Goal: Task Accomplishment & Management: Manage account settings

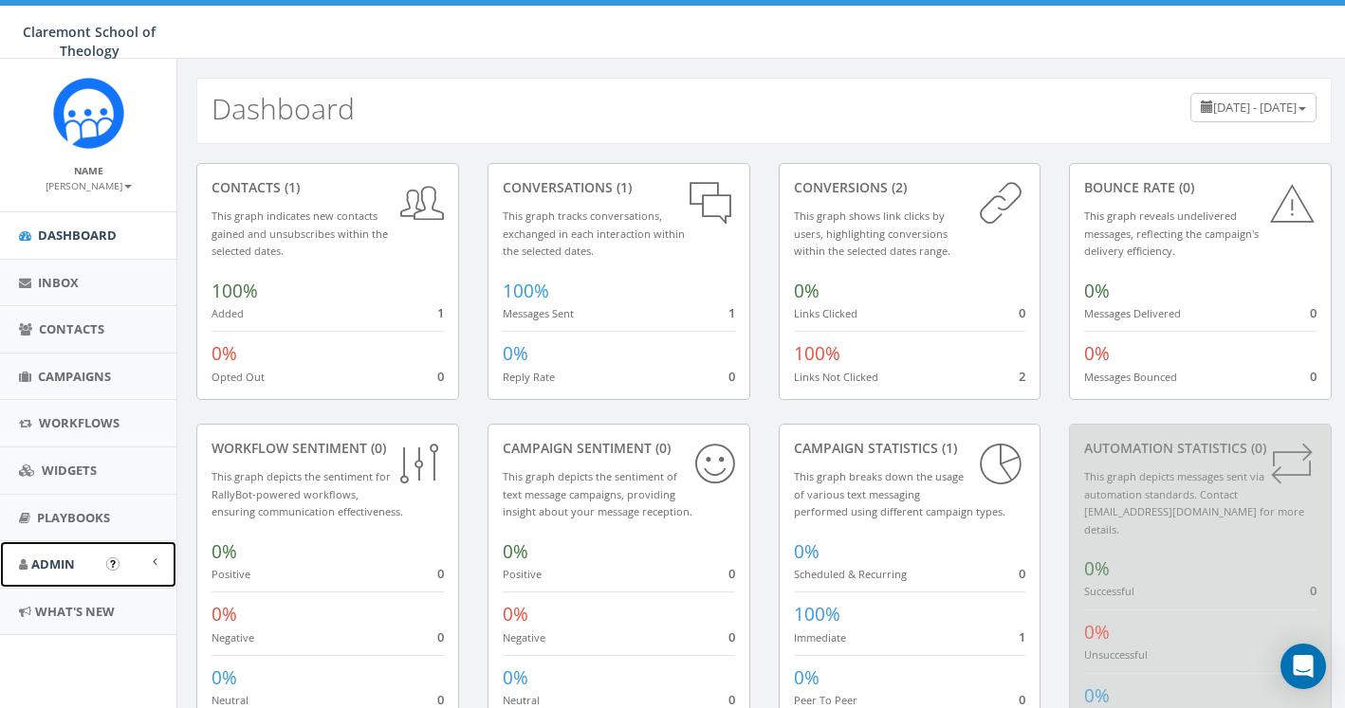
click at [75, 577] on link "Admin" at bounding box center [88, 565] width 176 height 46
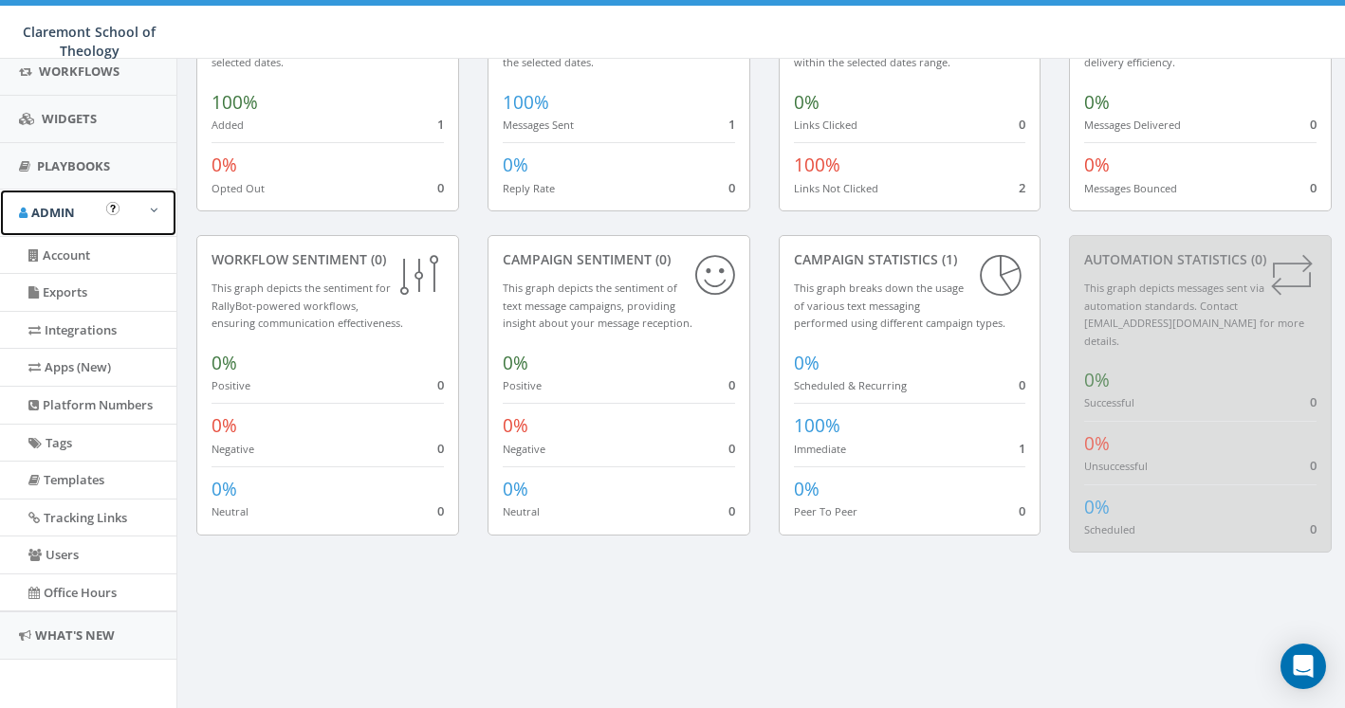
scroll to position [356, 0]
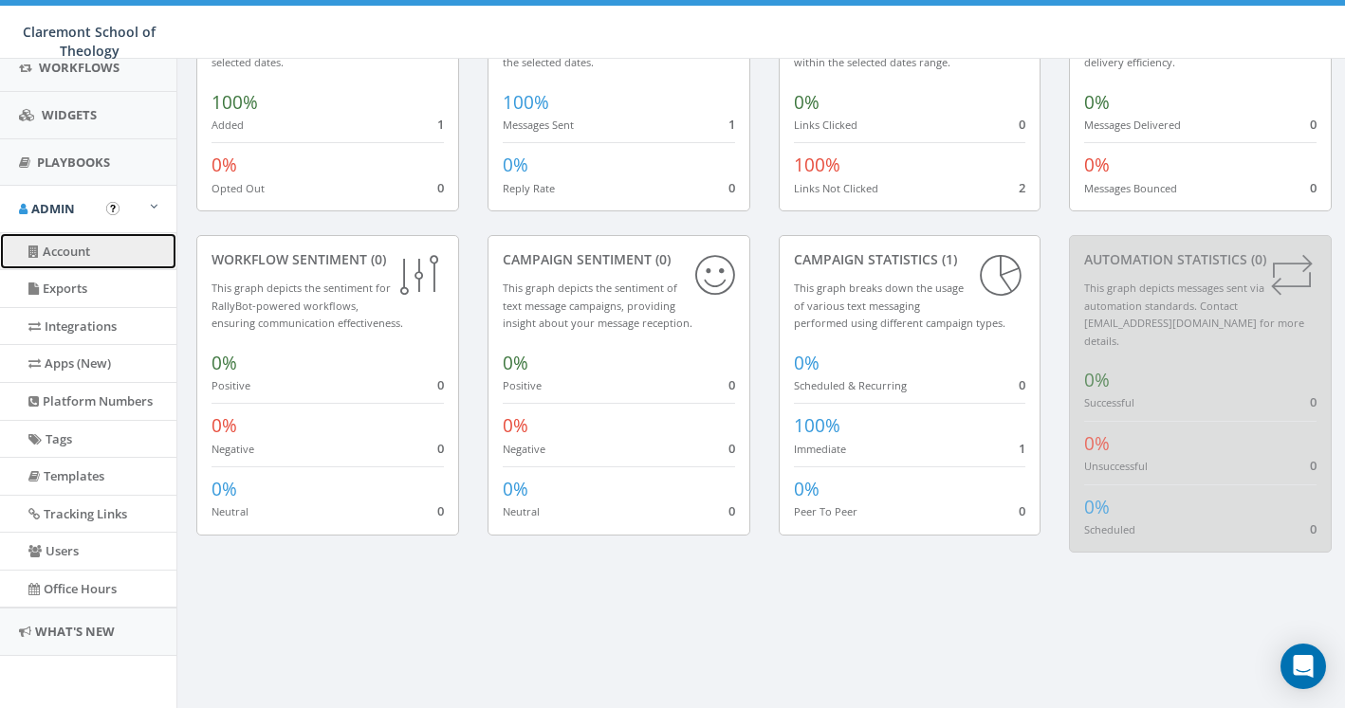
click at [83, 256] on link "Account" at bounding box center [88, 251] width 176 height 37
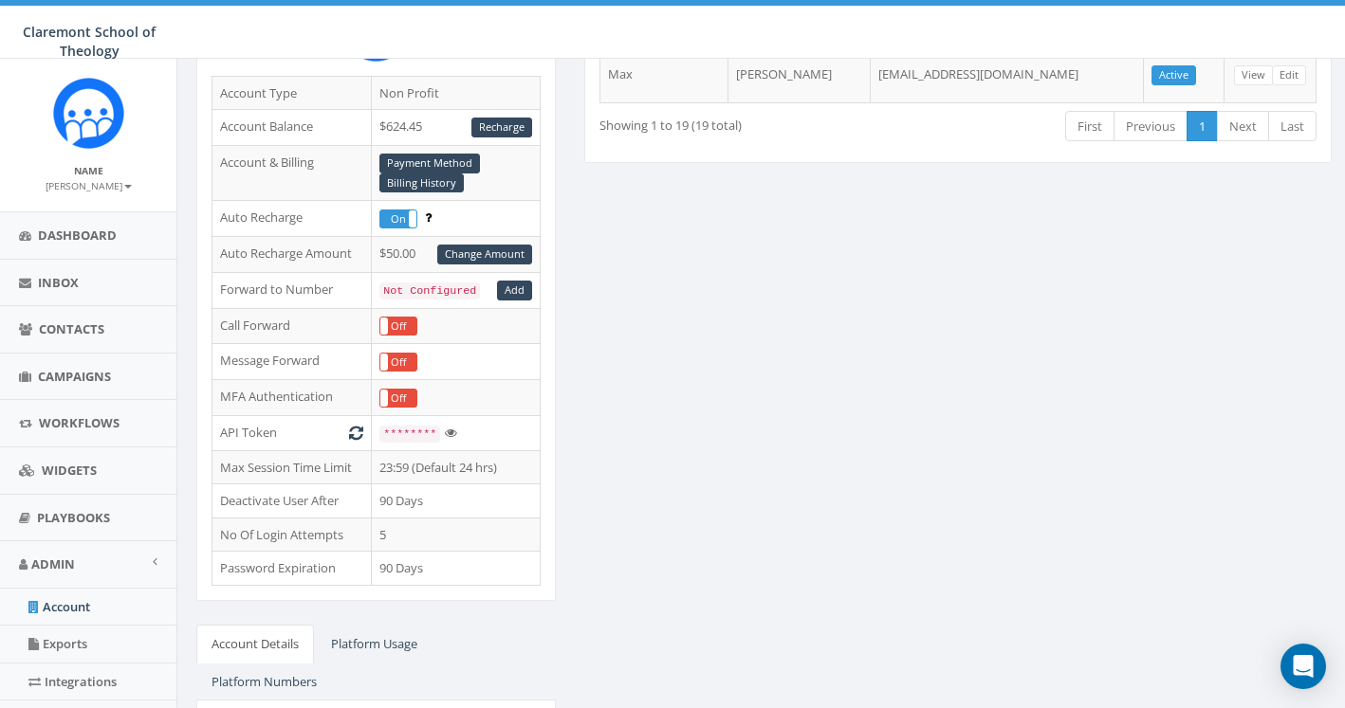
scroll to position [233, 0]
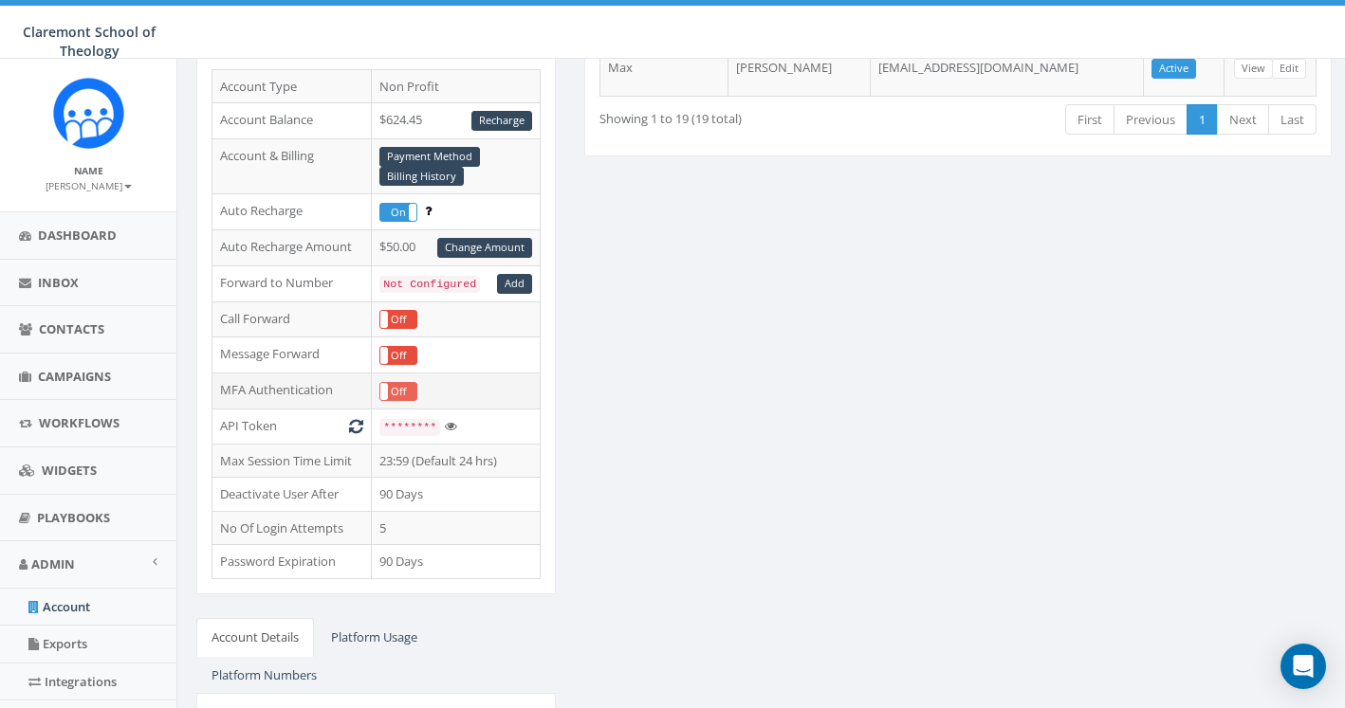
click at [397, 390] on label "Off" at bounding box center [398, 392] width 36 height 18
click at [397, 390] on label "On" at bounding box center [398, 392] width 36 height 18
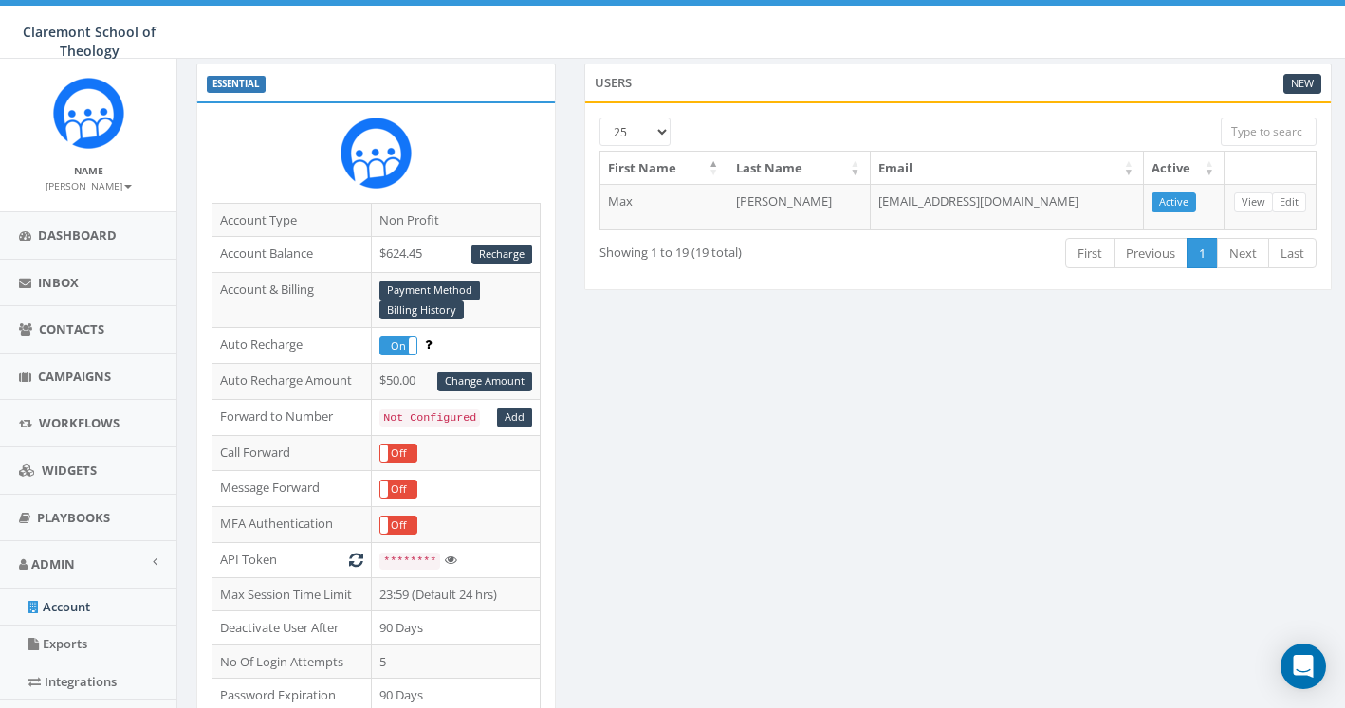
scroll to position [103, 0]
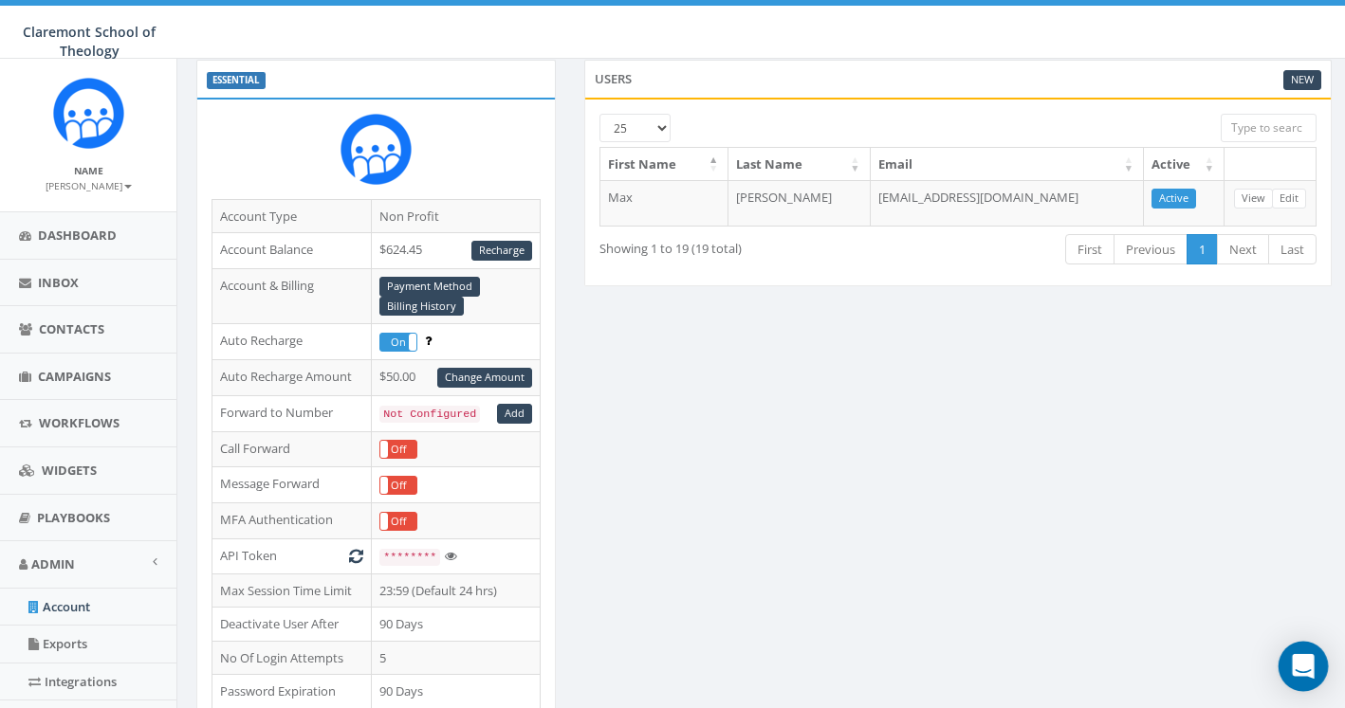
click at [1313, 678] on div "Open Intercom Messenger" at bounding box center [1303, 667] width 50 height 50
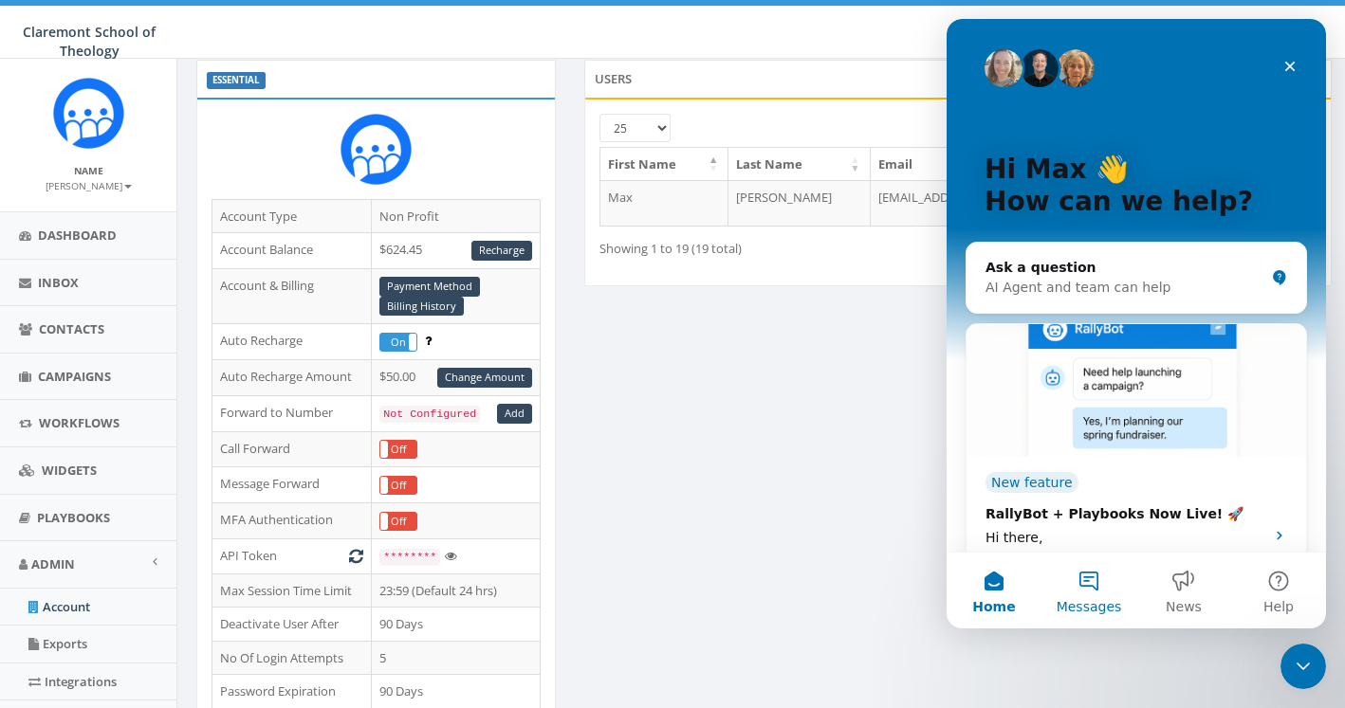
scroll to position [0, 0]
click at [978, 419] on img "Intercom messenger" at bounding box center [1136, 390] width 340 height 133
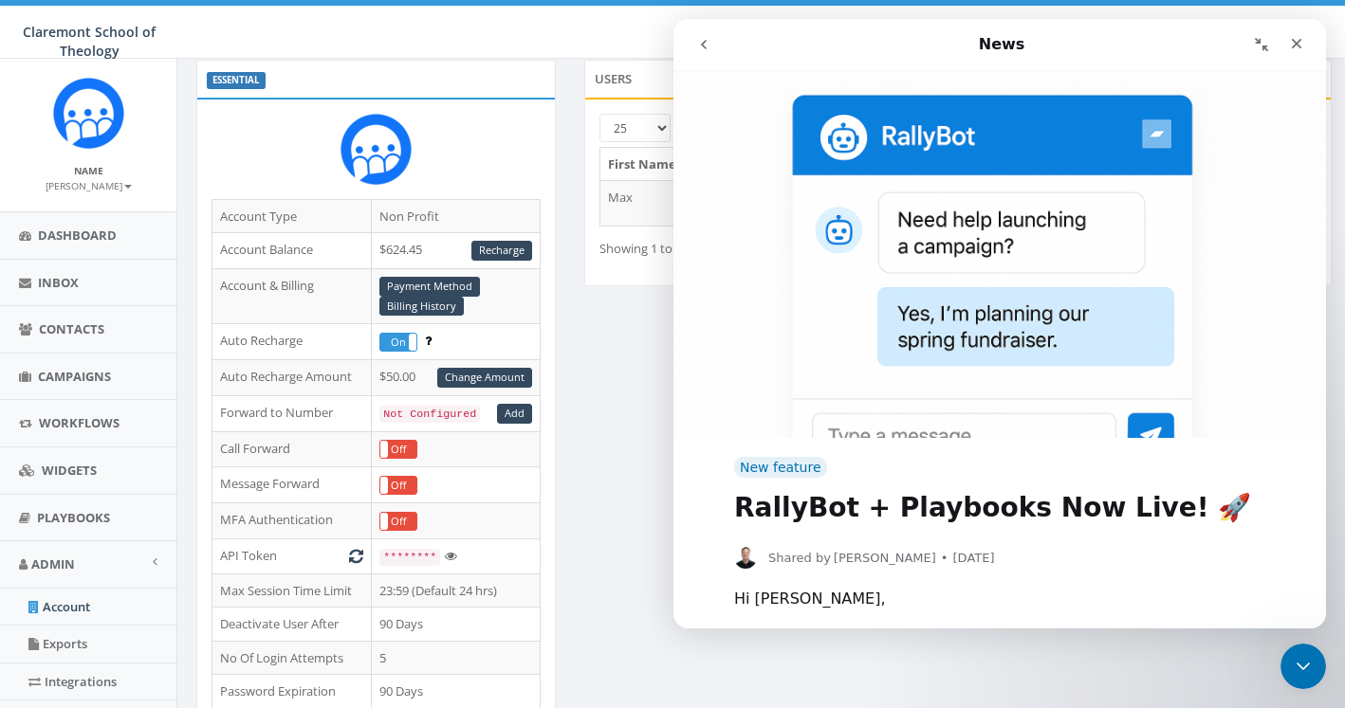
click at [689, 30] on button "go back" at bounding box center [704, 45] width 36 height 36
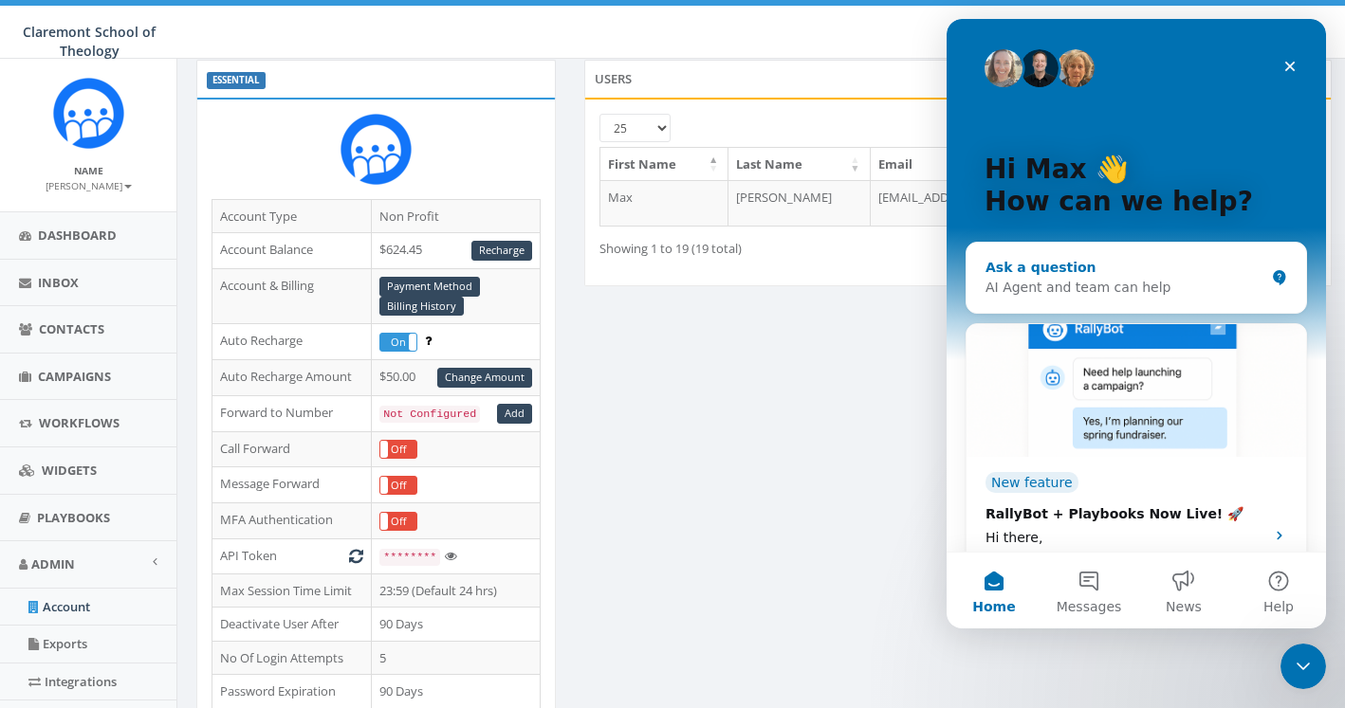
click at [1151, 263] on div "Ask a question" at bounding box center [1124, 268] width 279 height 20
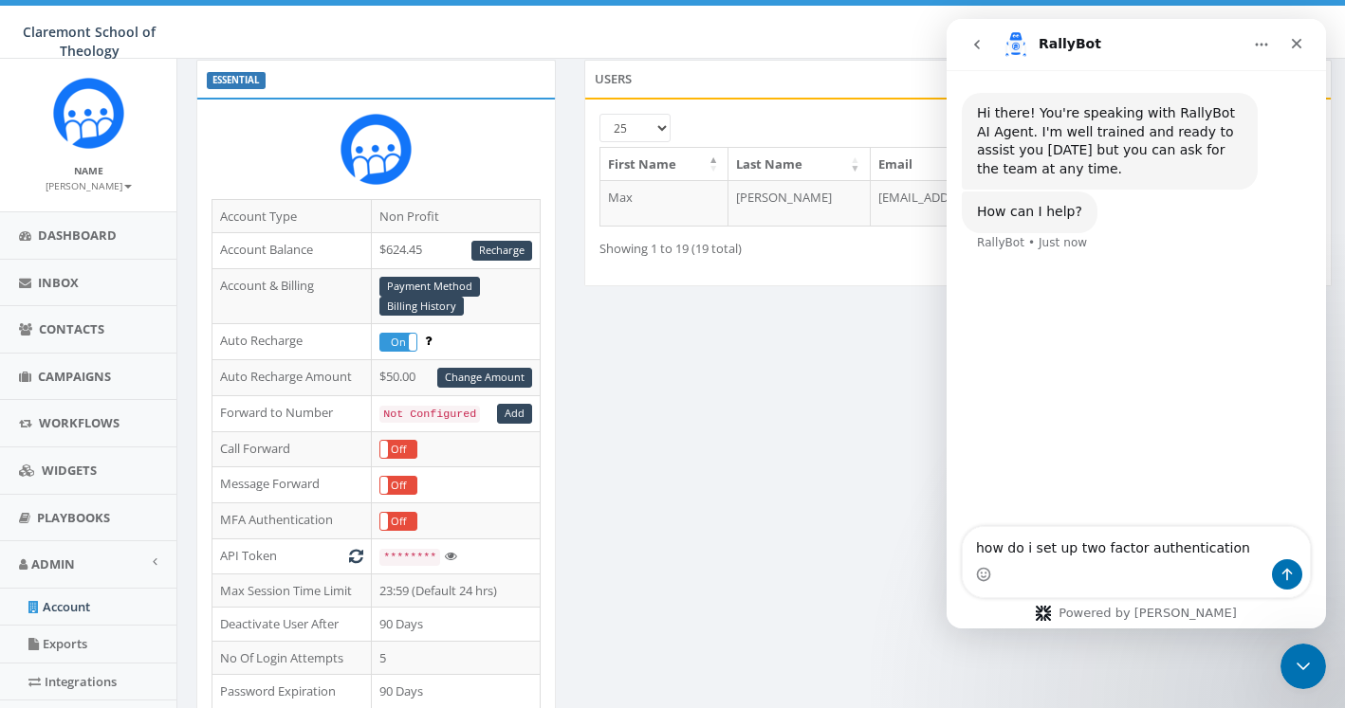
type textarea "how do i set up two factor authentication?"
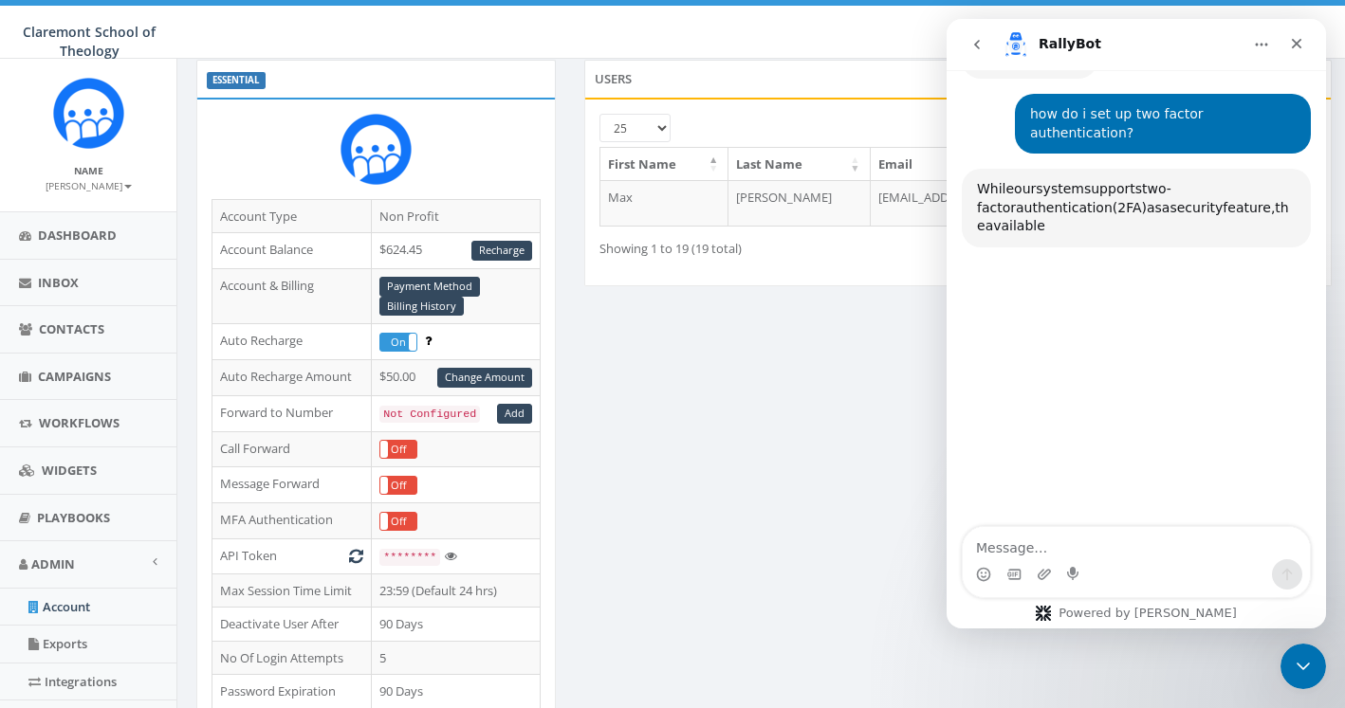
scroll to position [183, 0]
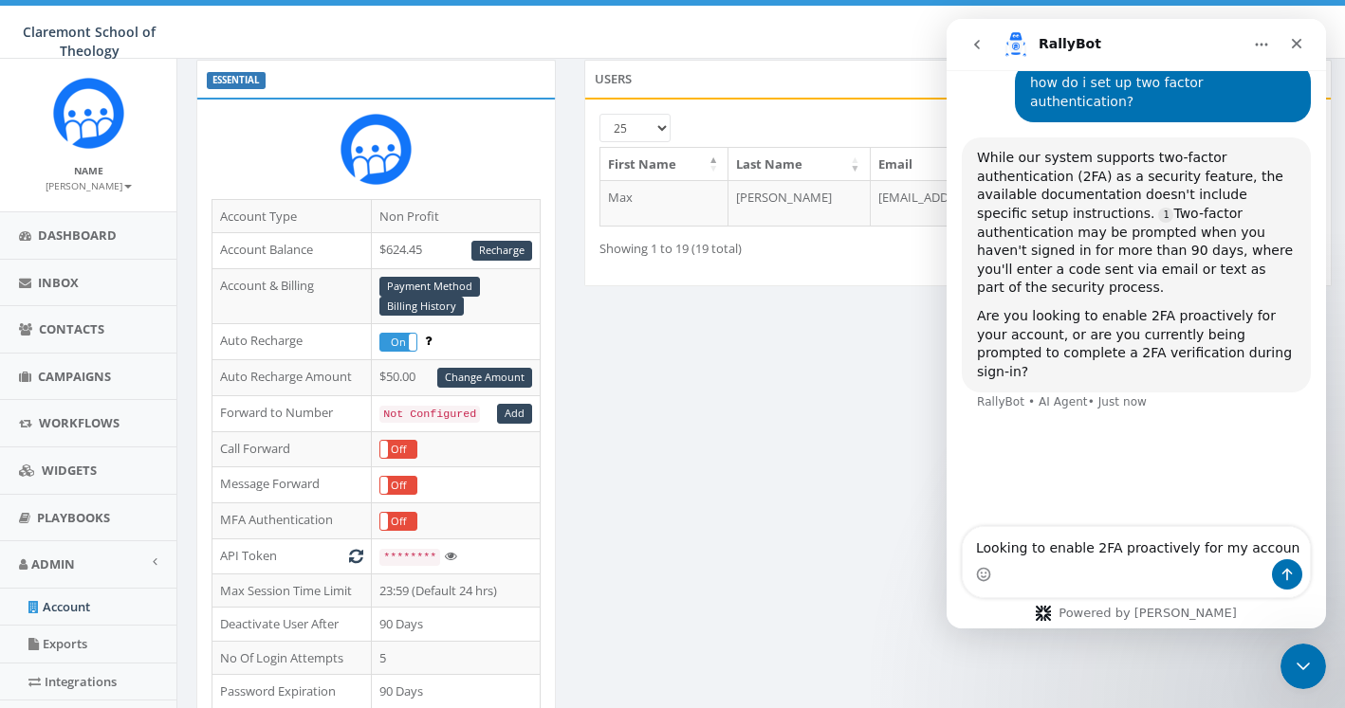
type textarea "Looking to enable 2FA proactively for my account"
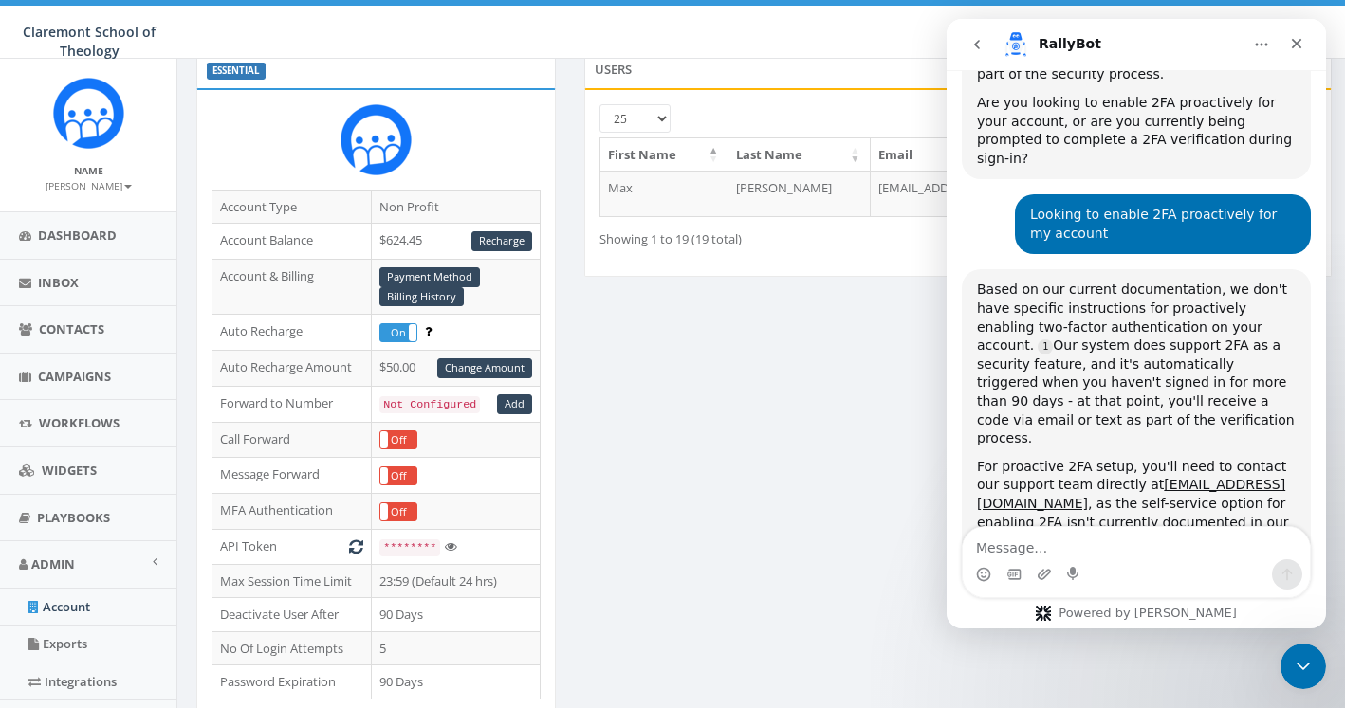
scroll to position [375, 0]
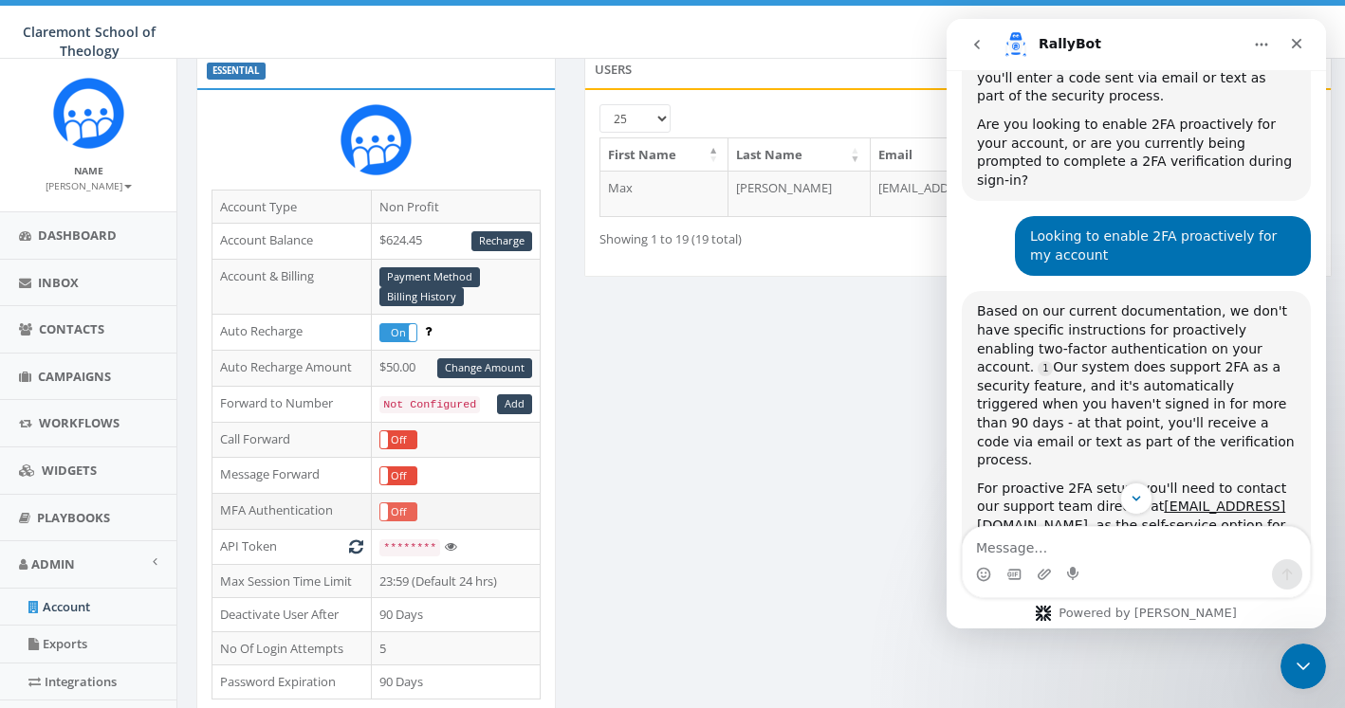
click at [389, 518] on label "Off" at bounding box center [398, 513] width 36 height 18
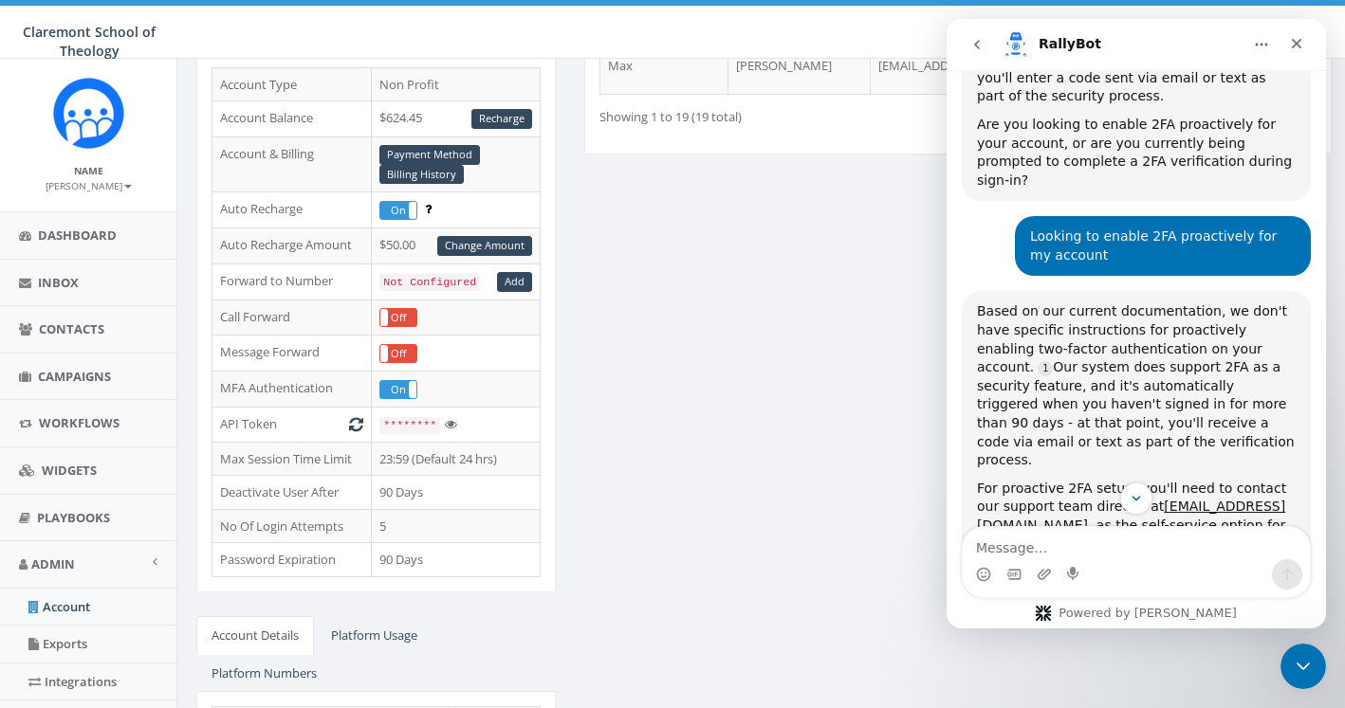
scroll to position [351, 0]
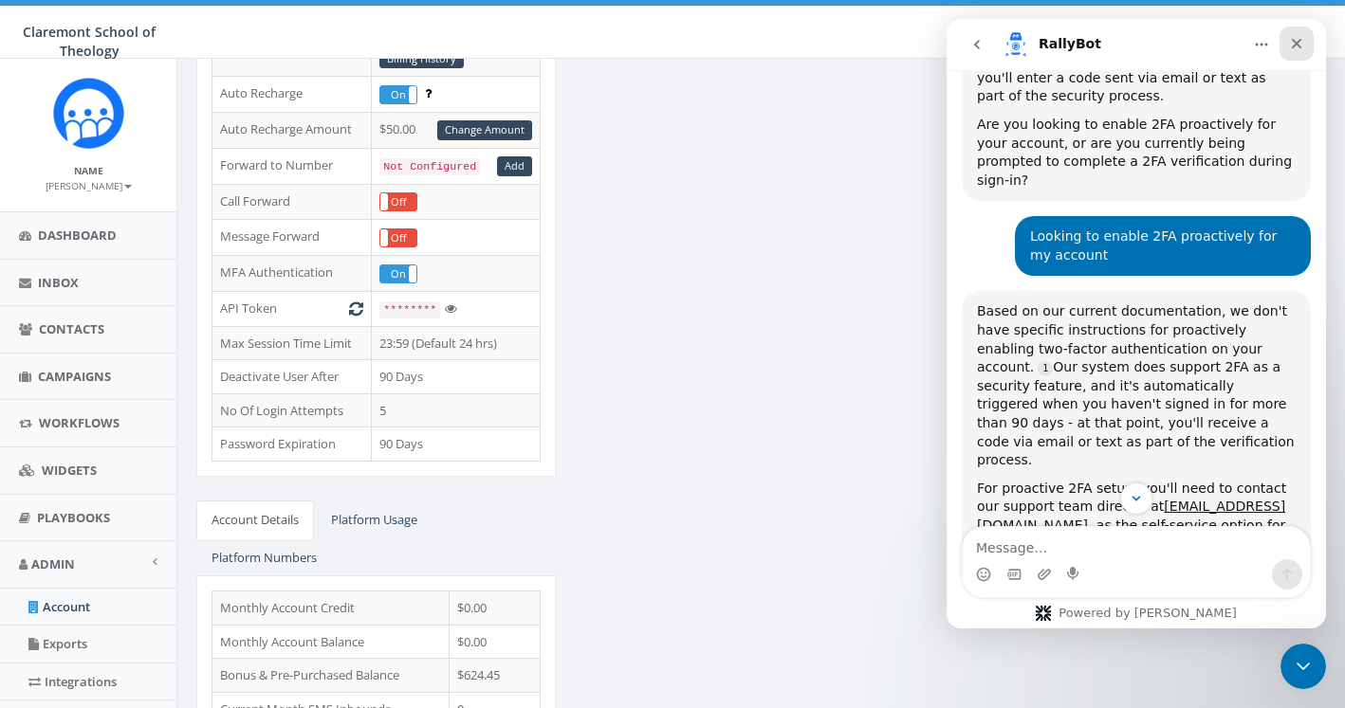
click at [1294, 44] on icon "Close" at bounding box center [1296, 43] width 15 height 15
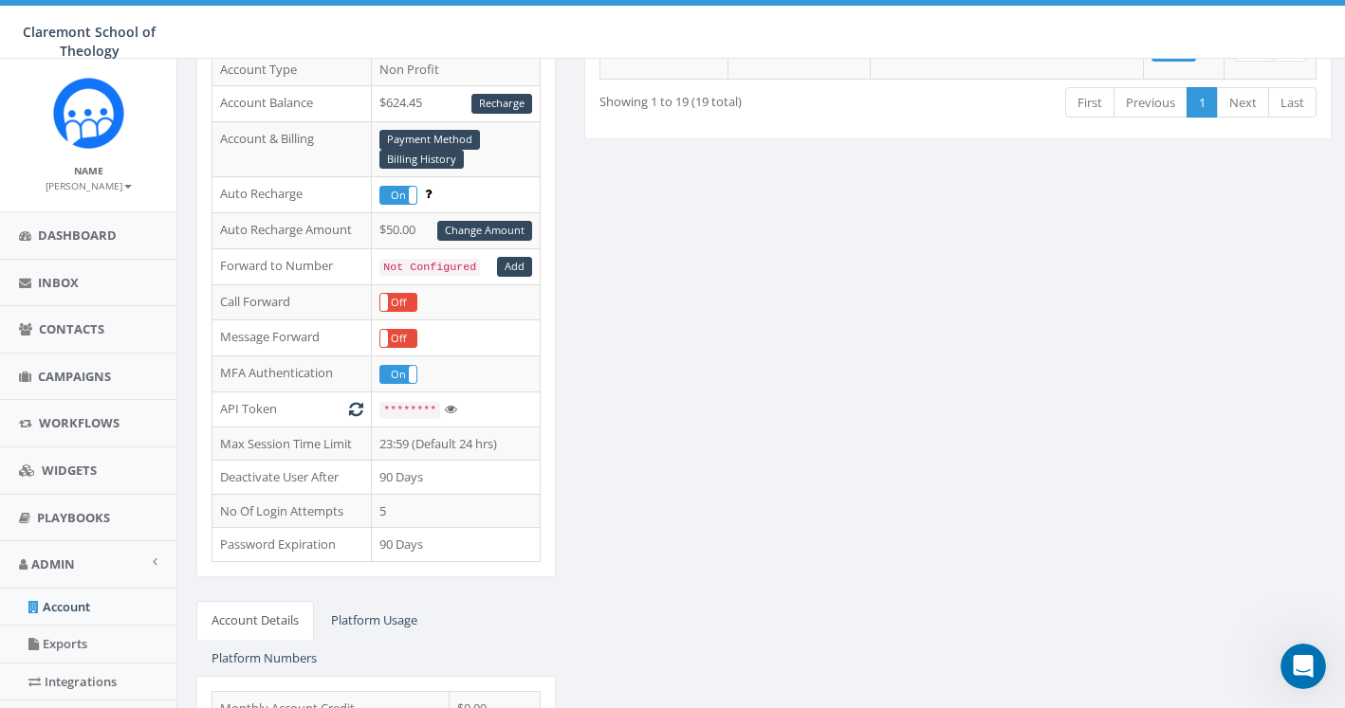
scroll to position [252, 0]
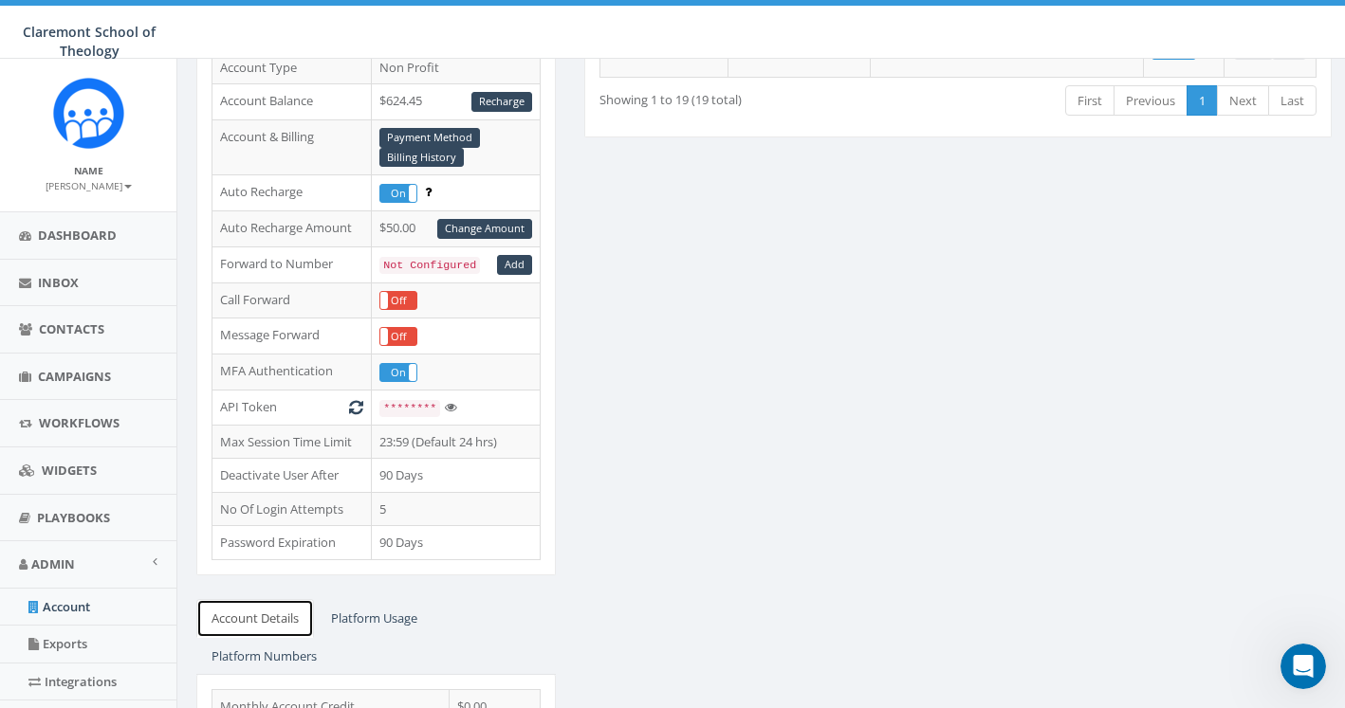
click at [253, 619] on link "Account Details" at bounding box center [255, 618] width 118 height 39
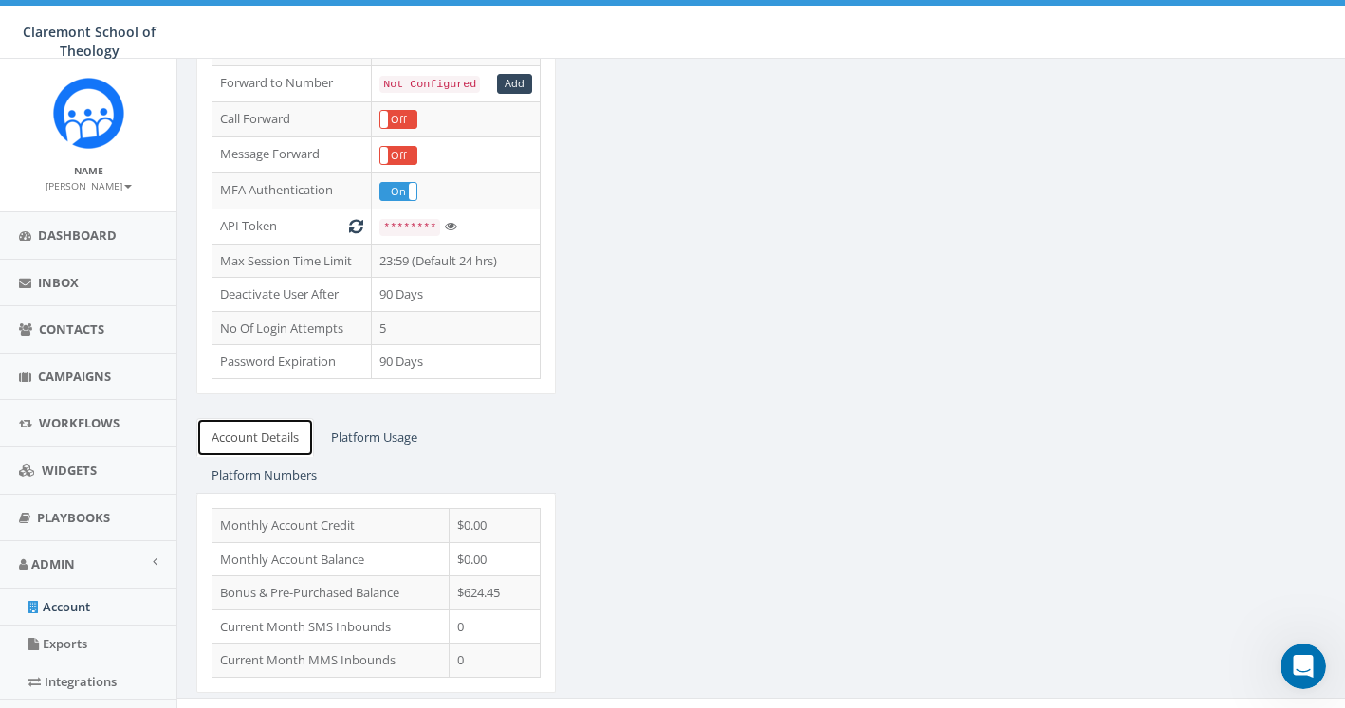
scroll to position [448, 0]
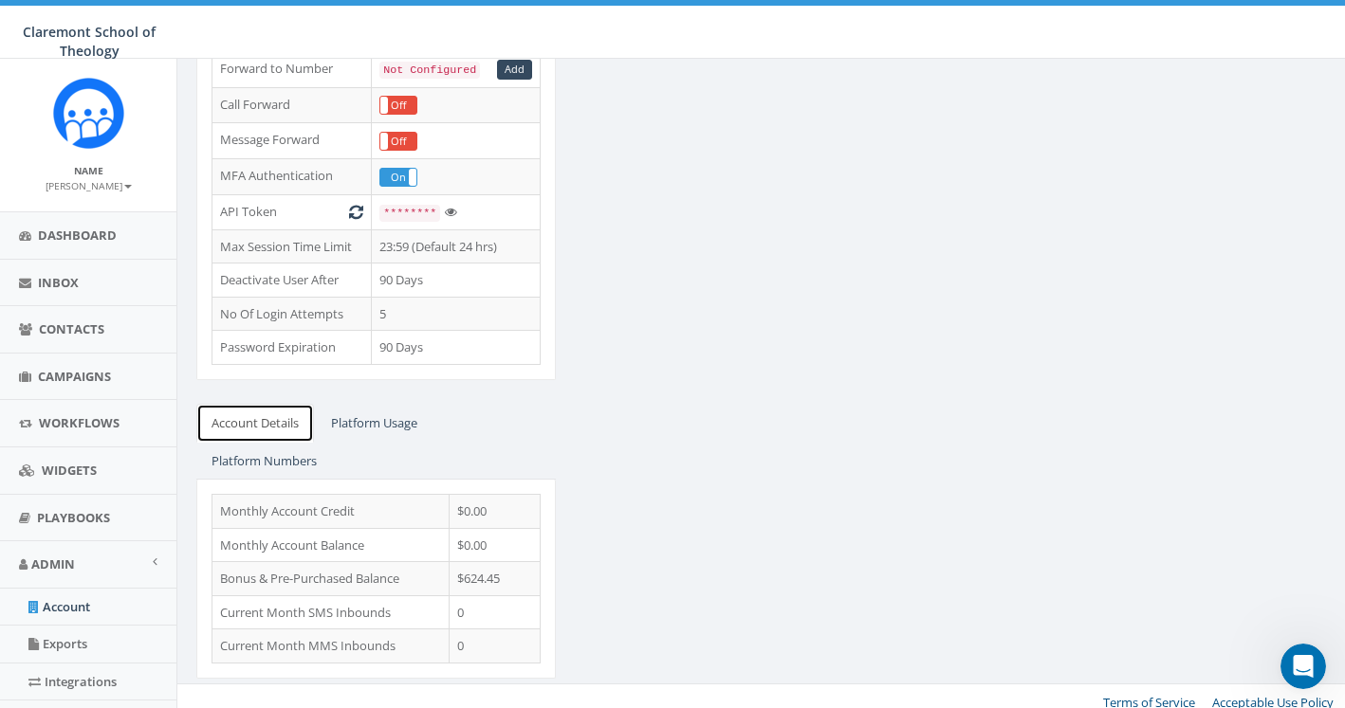
click at [229, 407] on link "Account Details" at bounding box center [255, 423] width 118 height 39
click at [248, 420] on link "Account Details" at bounding box center [255, 423] width 118 height 39
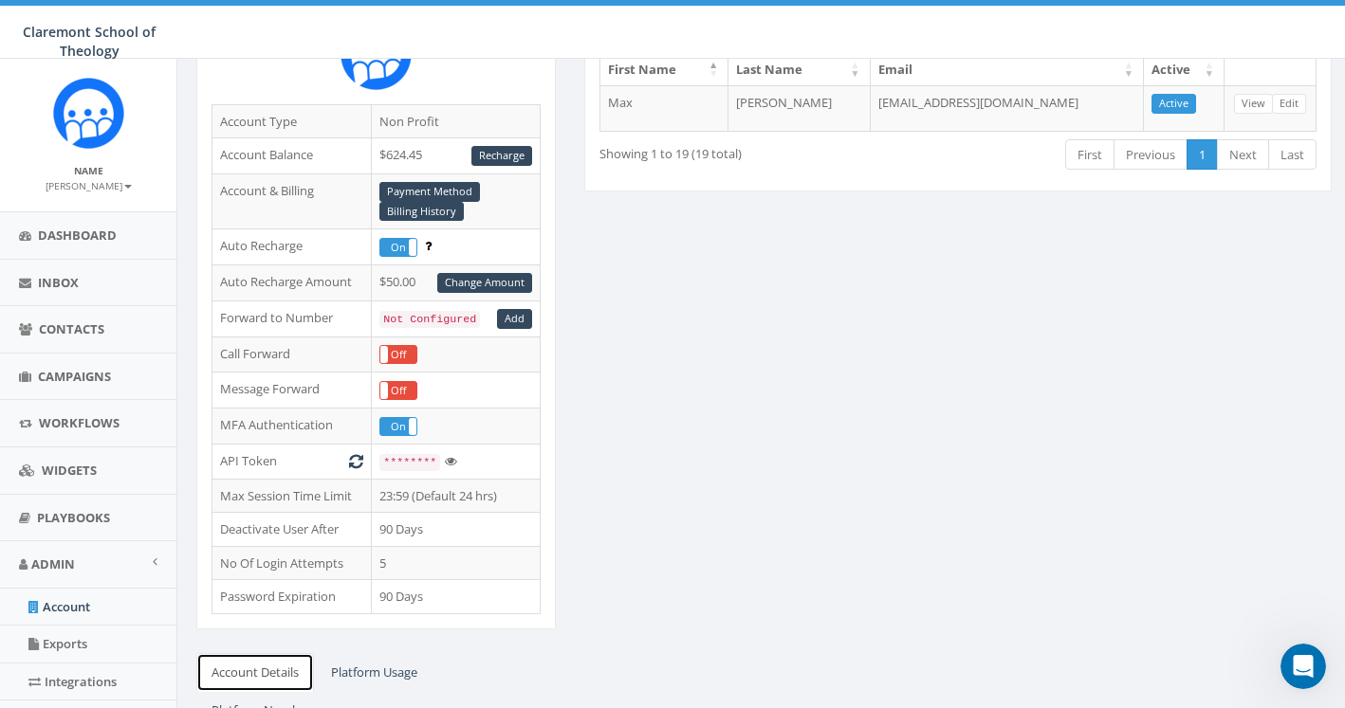
scroll to position [0, 0]
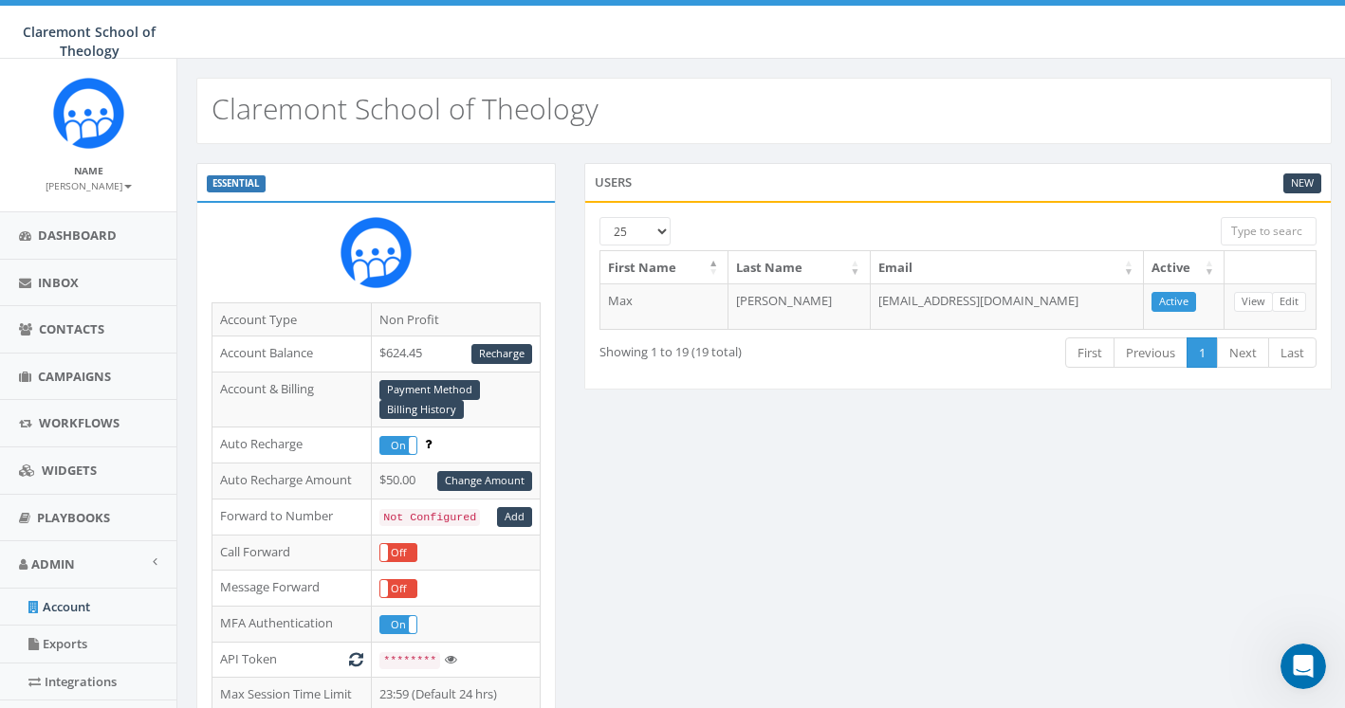
click at [104, 188] on small "[PERSON_NAME]" at bounding box center [89, 185] width 86 height 13
click at [101, 207] on link "Profile" at bounding box center [95, 215] width 150 height 24
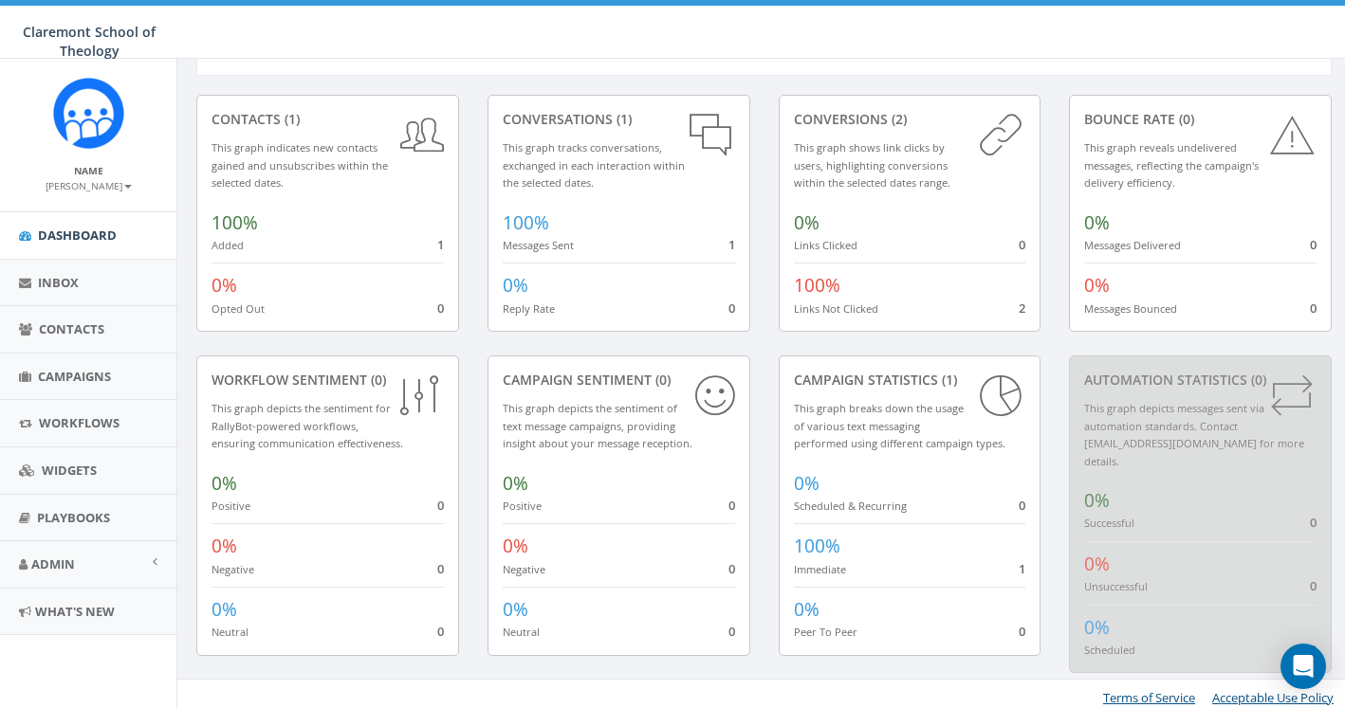
scroll to position [78, 0]
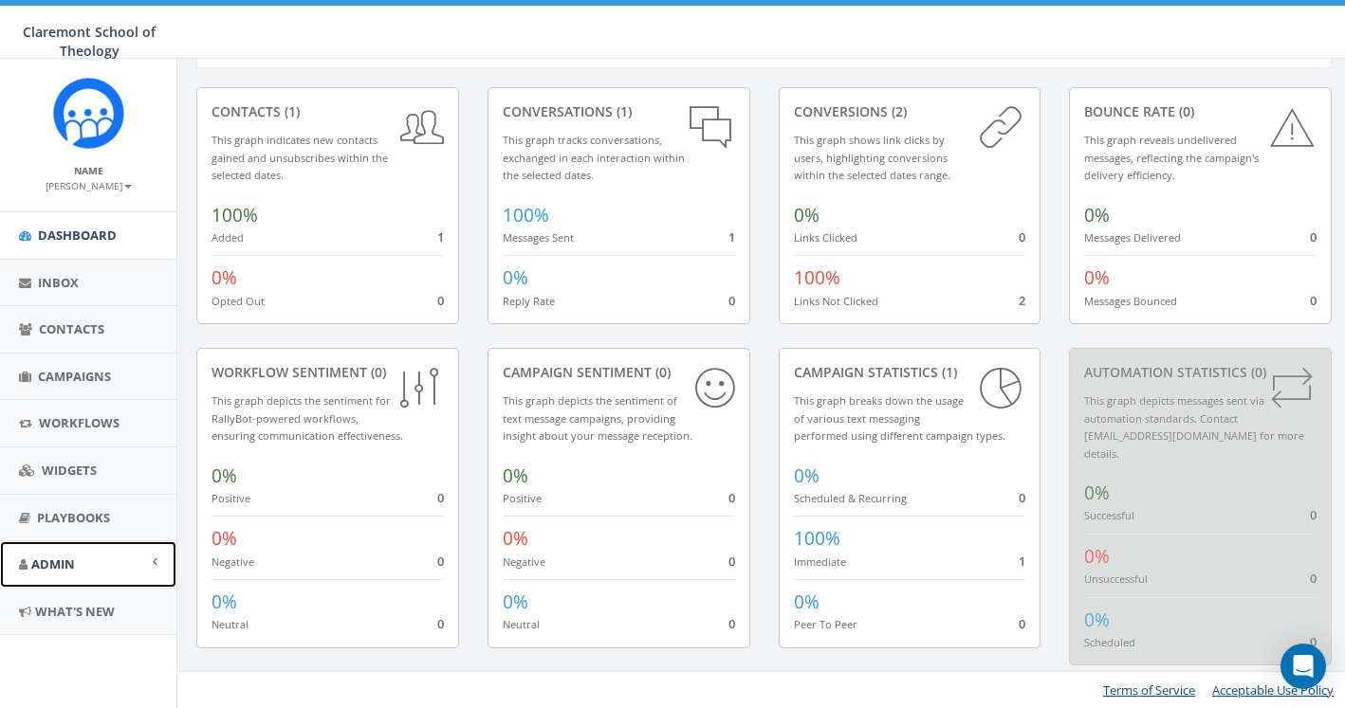
click at [72, 560] on span "Admin" at bounding box center [53, 564] width 44 height 17
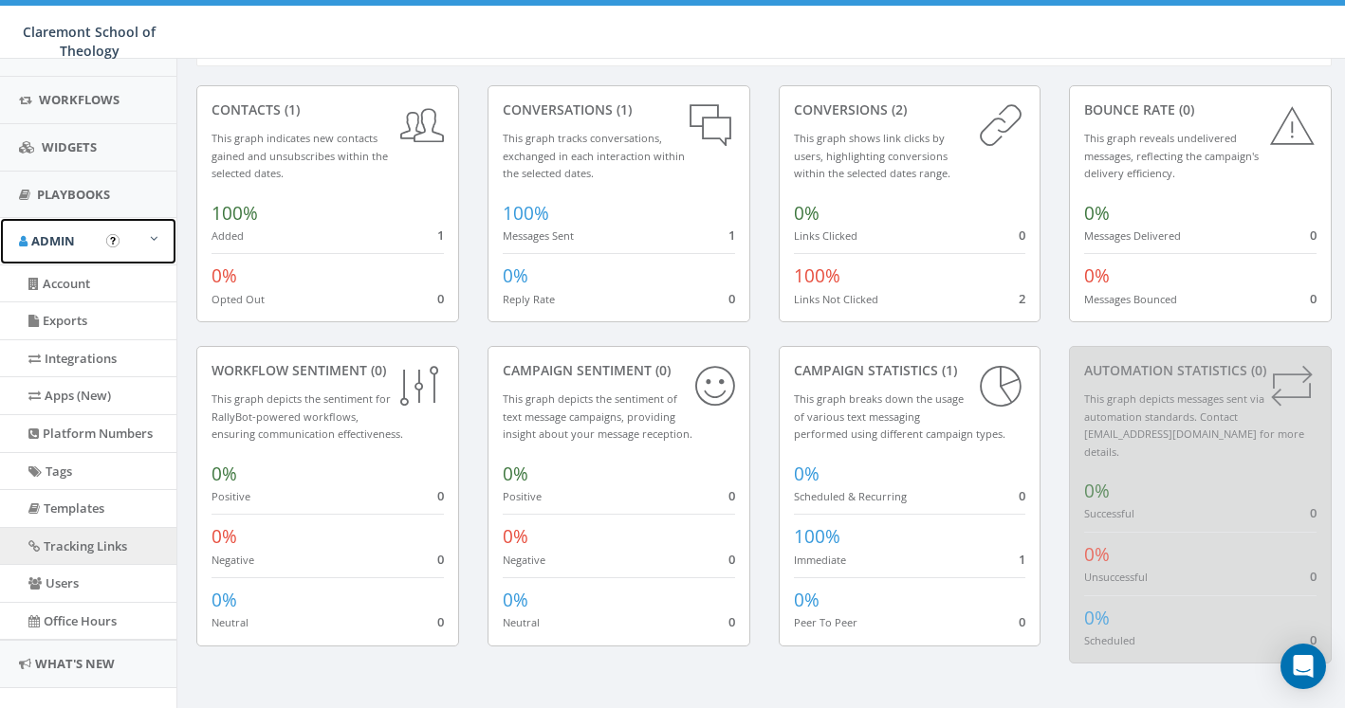
scroll to position [356, 0]
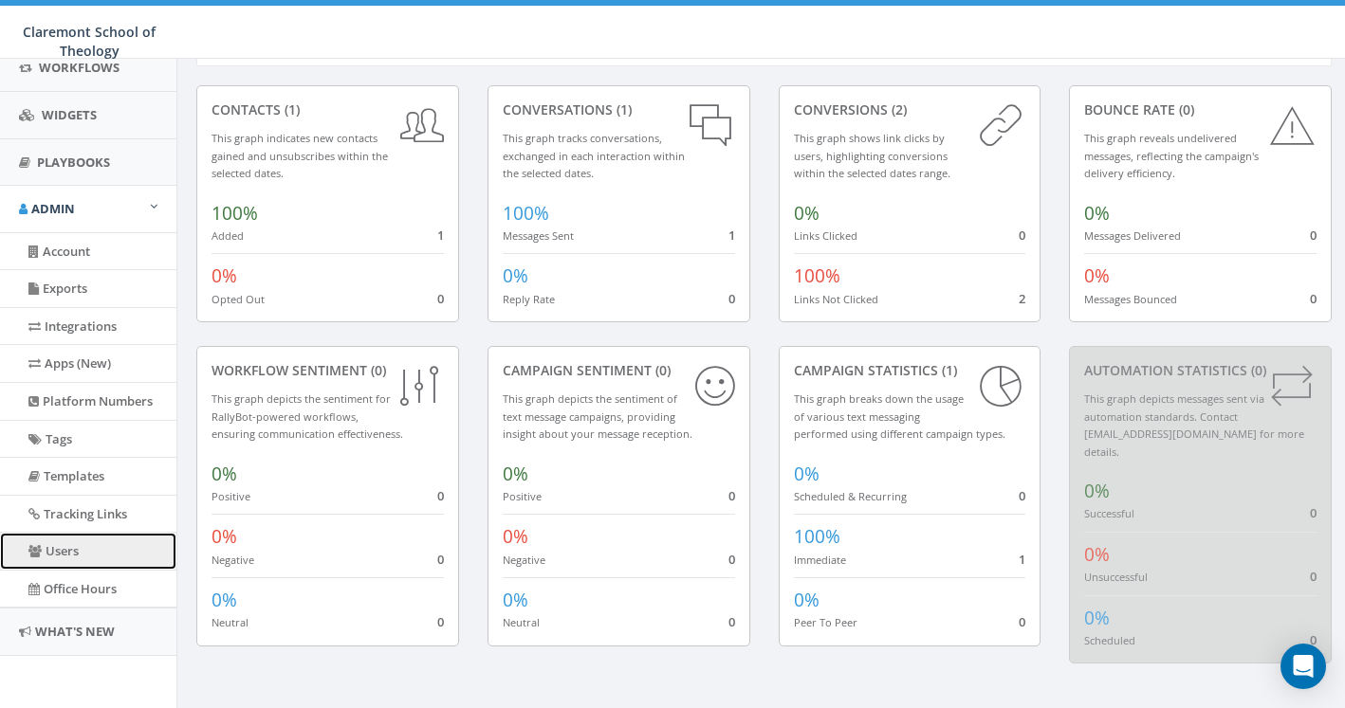
click at [67, 556] on link "Users" at bounding box center [88, 551] width 176 height 37
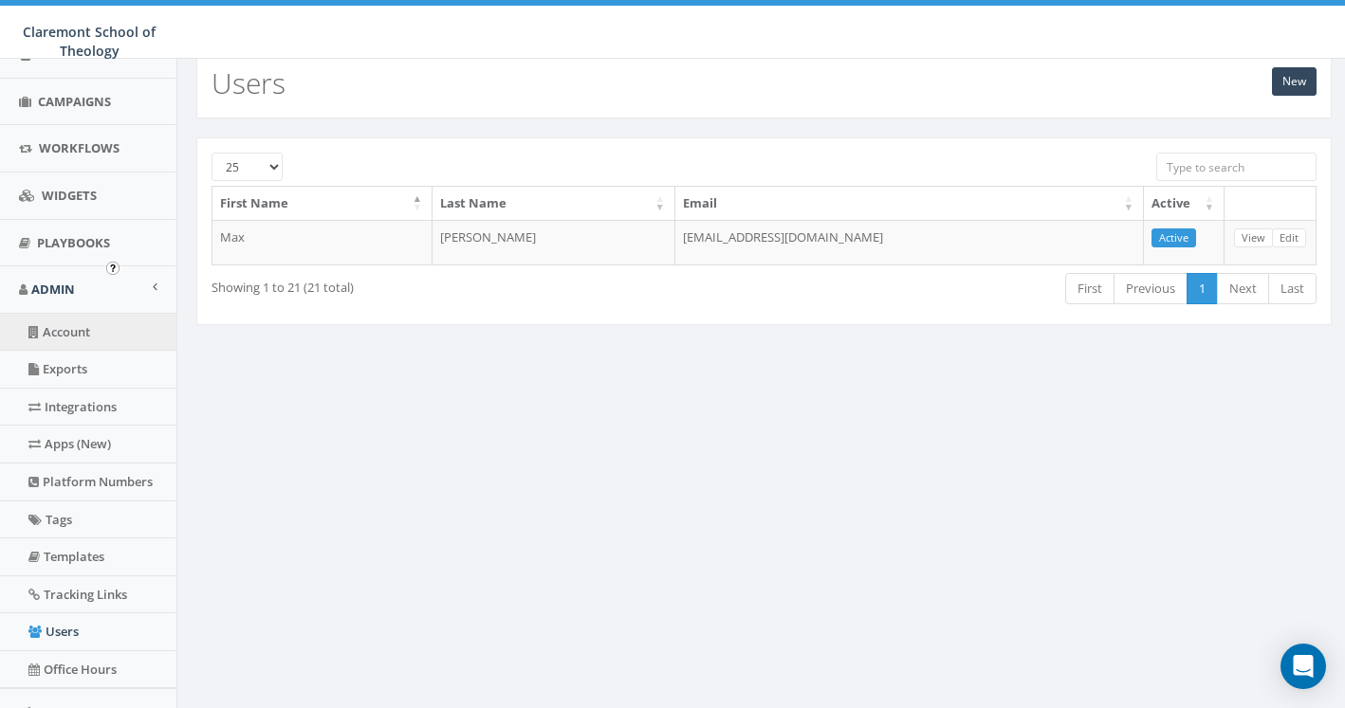
scroll to position [356, 0]
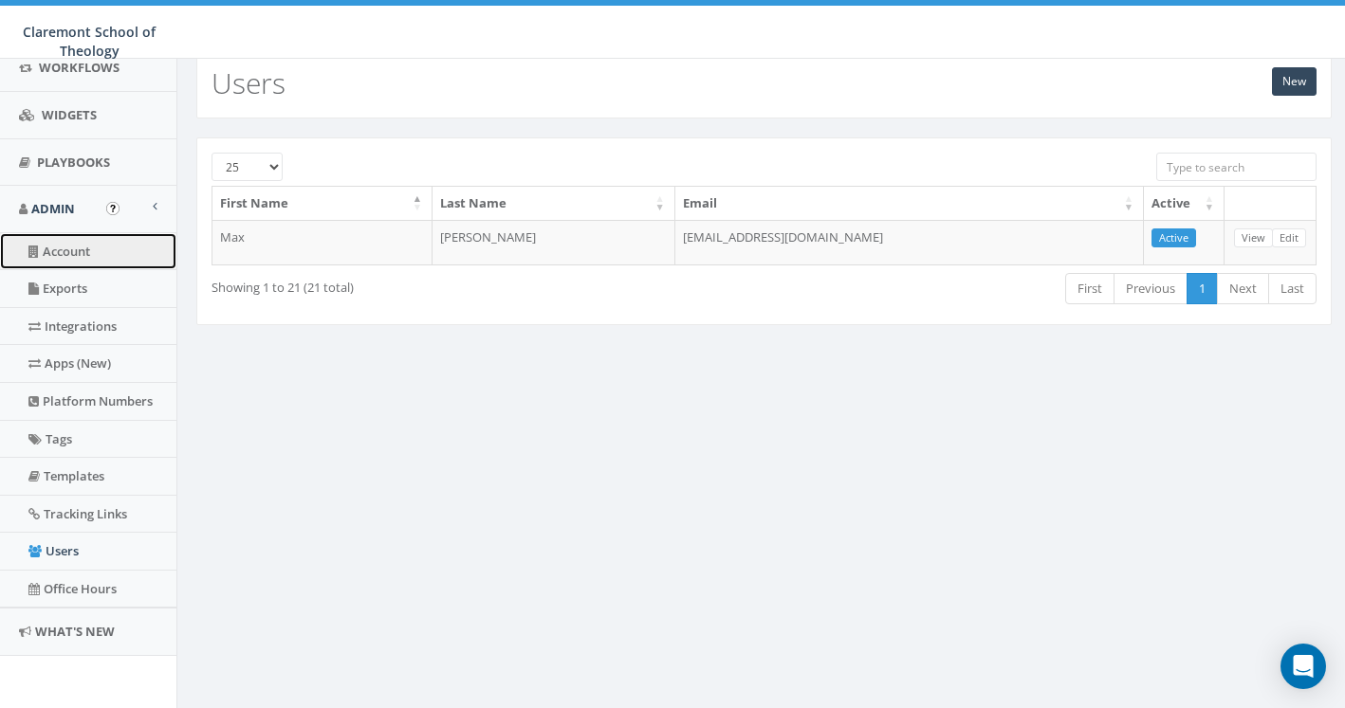
click at [77, 256] on link "Account" at bounding box center [88, 251] width 176 height 37
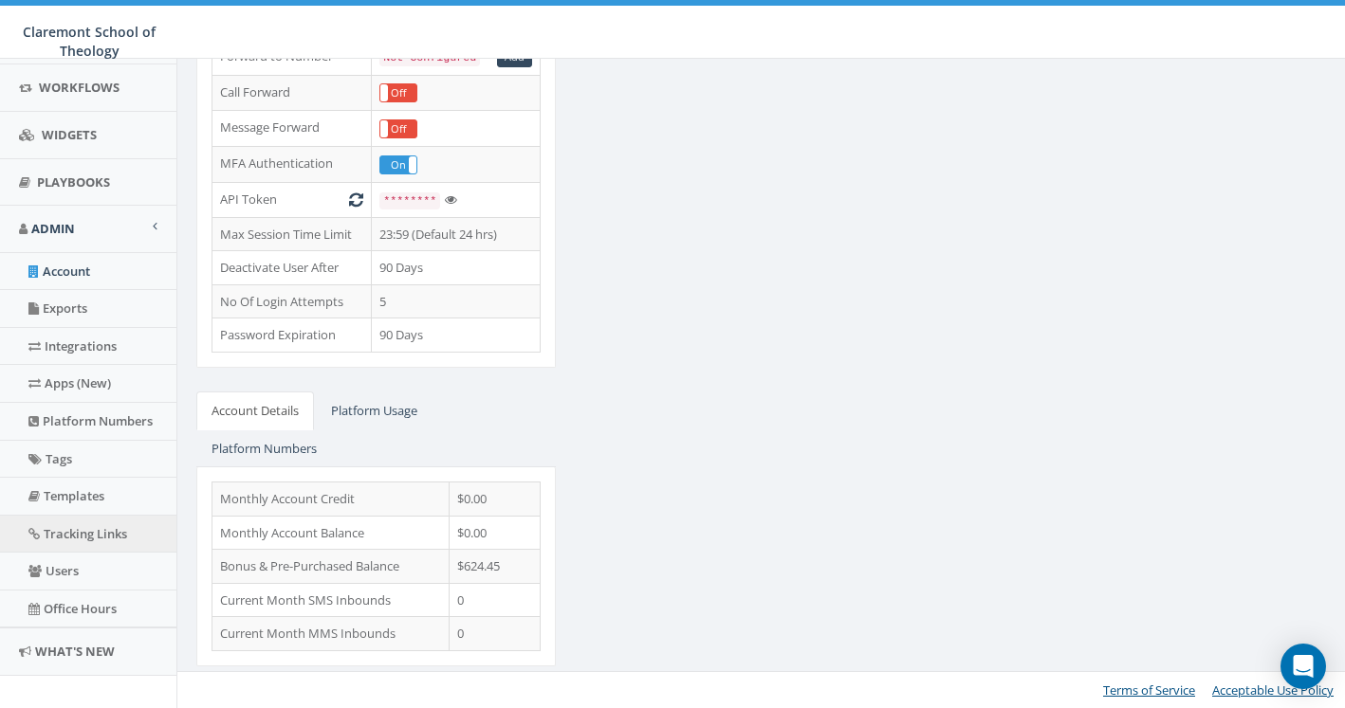
scroll to position [356, 0]
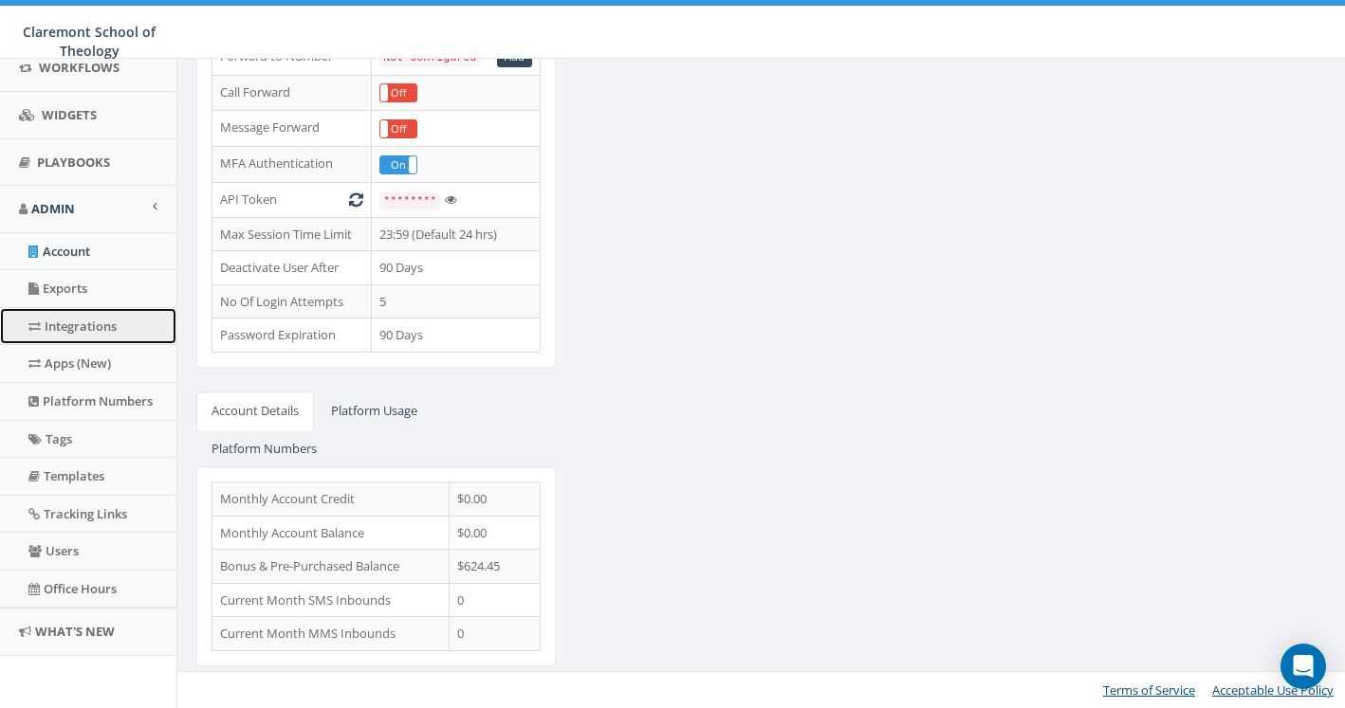
click at [123, 326] on link "Integrations" at bounding box center [88, 326] width 176 height 37
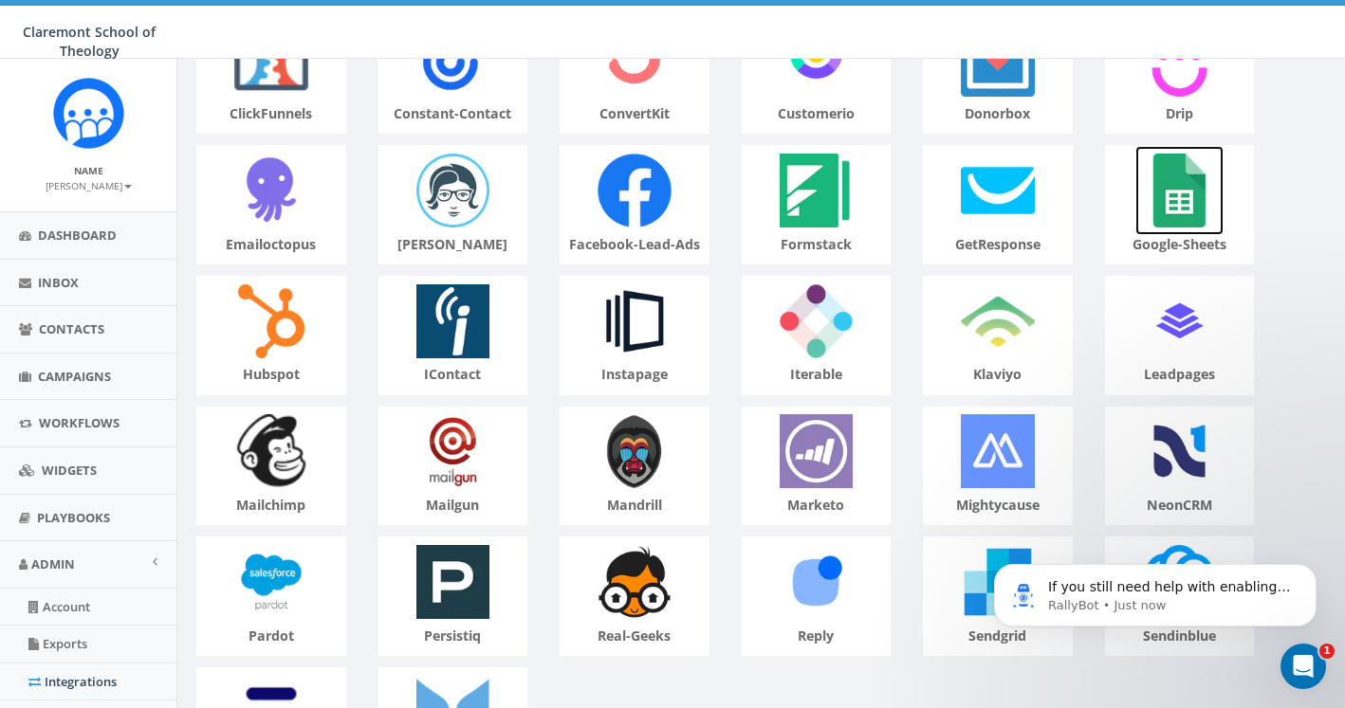
click at [1198, 198] on img at bounding box center [1179, 190] width 89 height 89
click at [1276, 597] on p "RallyBot • Just now" at bounding box center [1170, 605] width 245 height 17
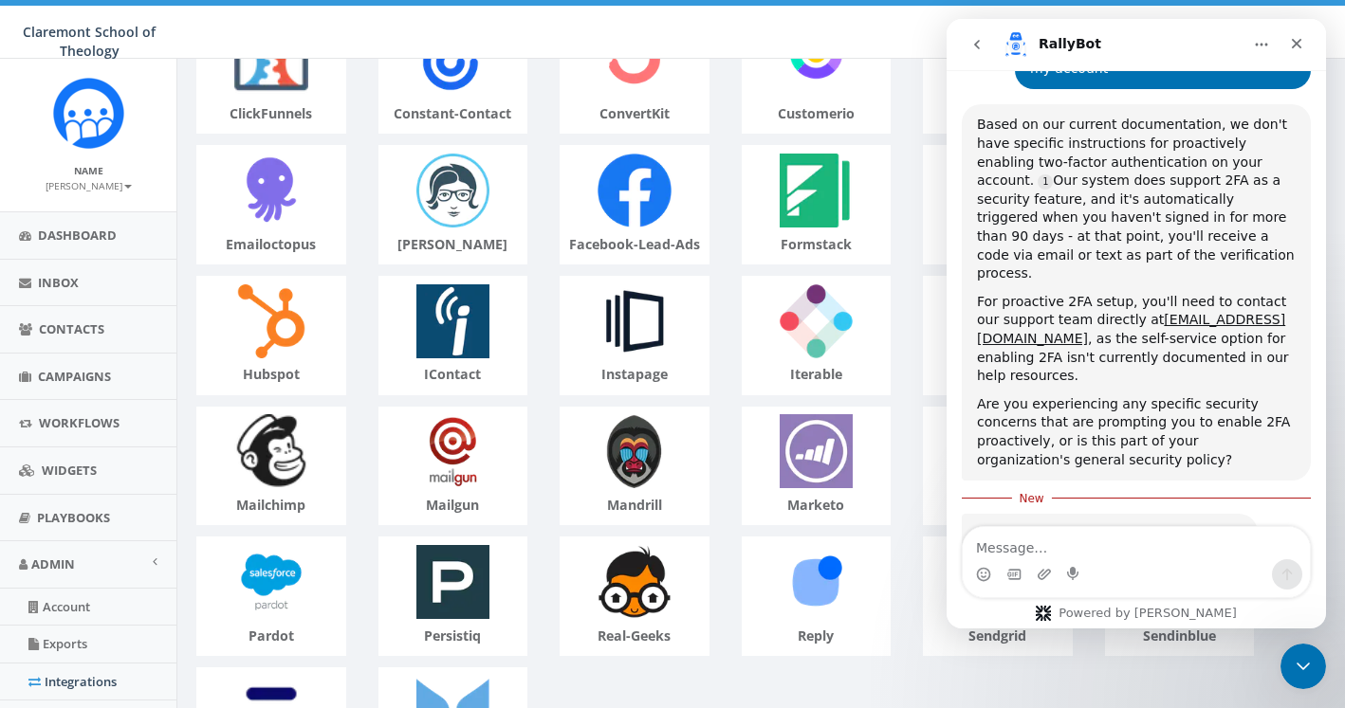
scroll to position [614, 0]
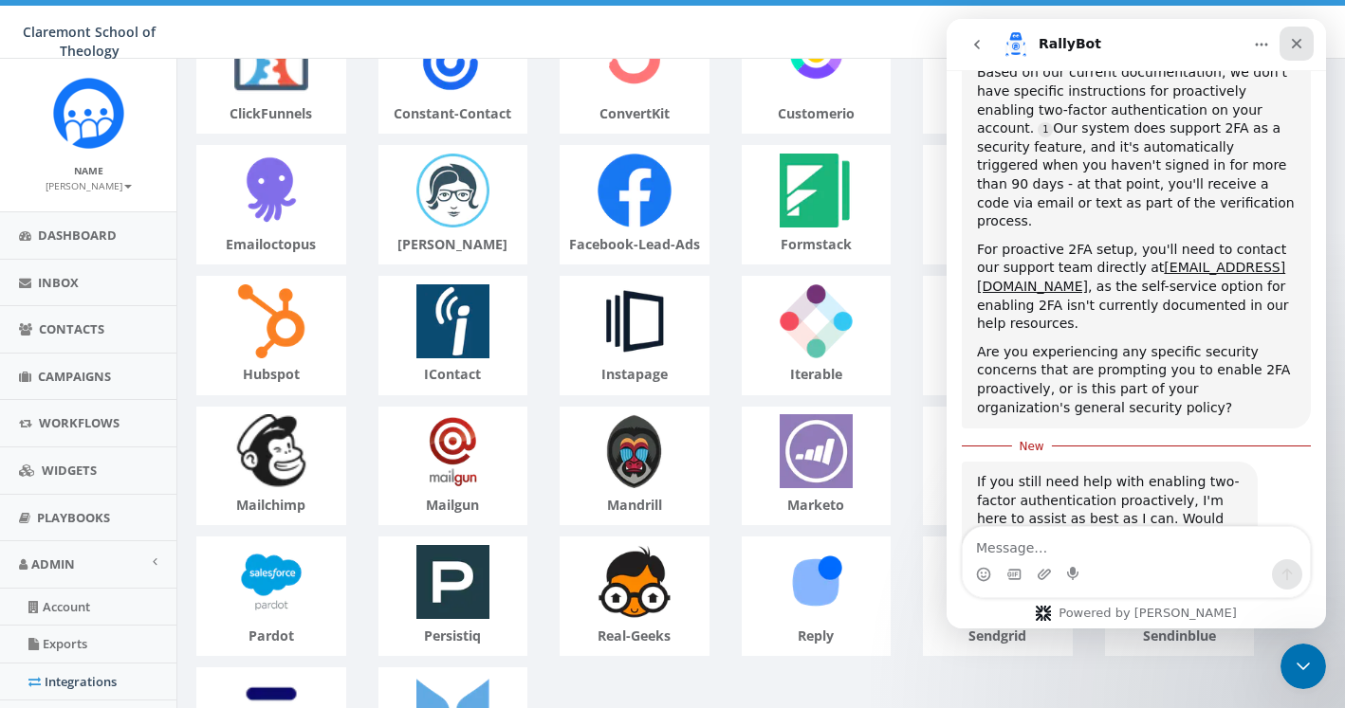
click at [1302, 42] on icon "Close" at bounding box center [1296, 43] width 15 height 15
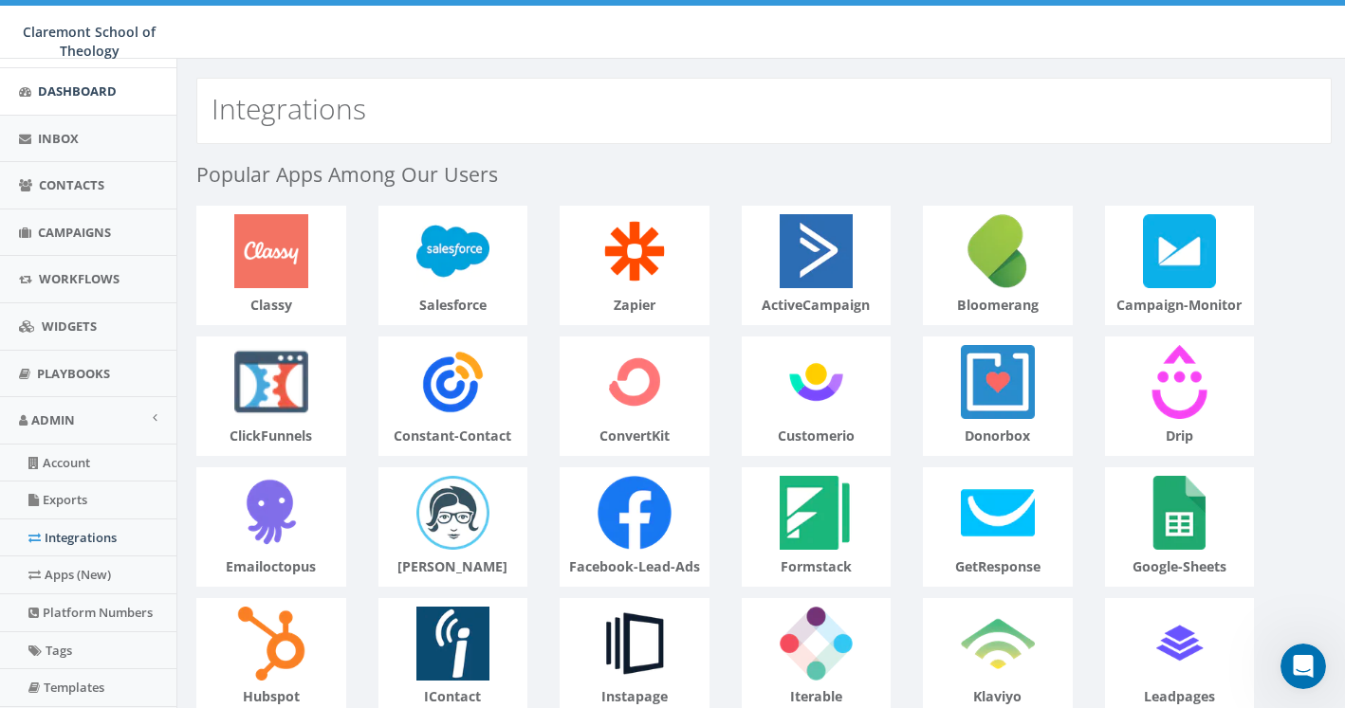
scroll to position [0, 0]
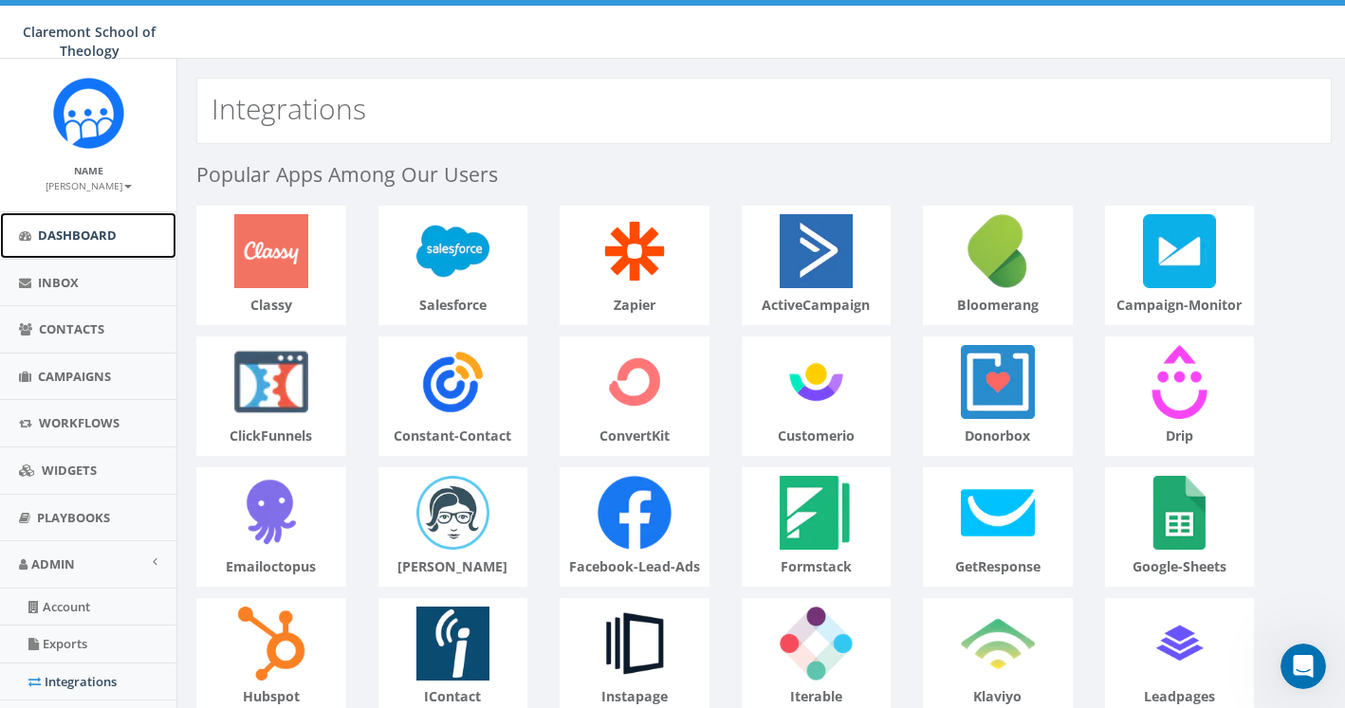
click at [125, 242] on link "Dashboard" at bounding box center [88, 235] width 176 height 46
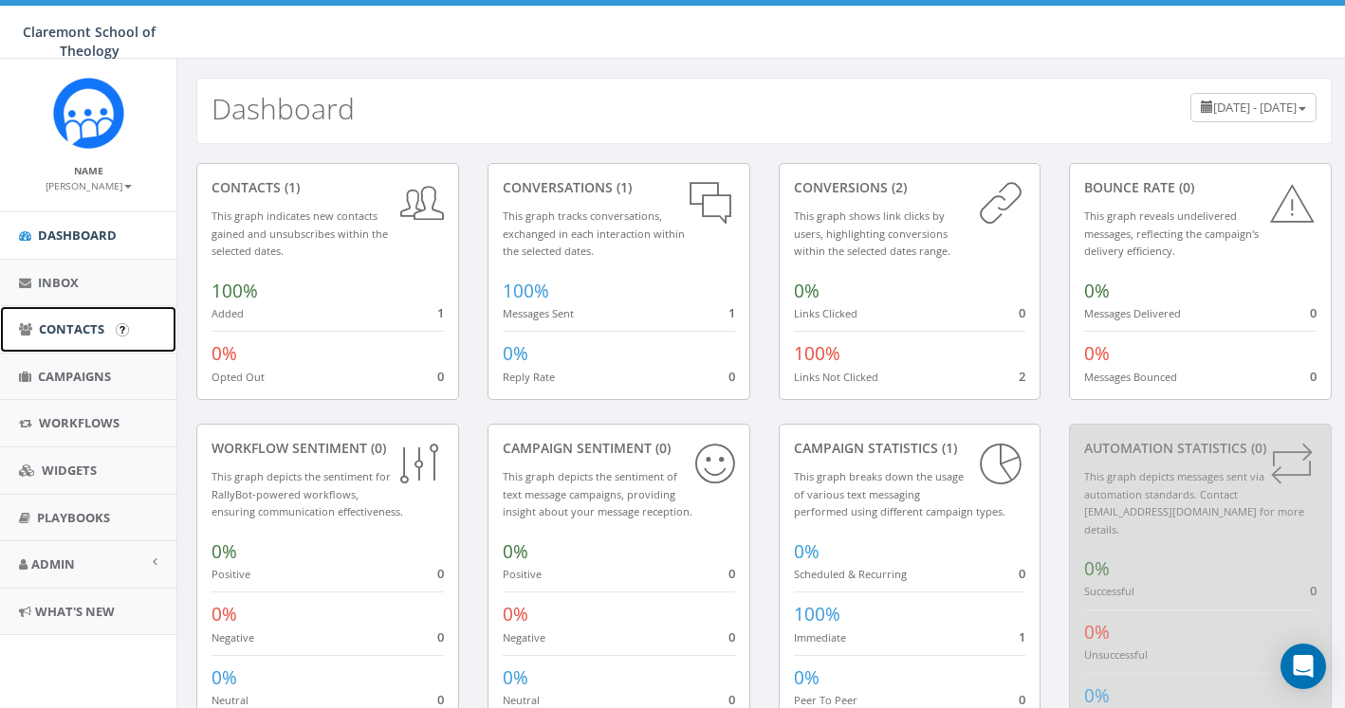
click at [99, 331] on span "Contacts" at bounding box center [71, 329] width 65 height 17
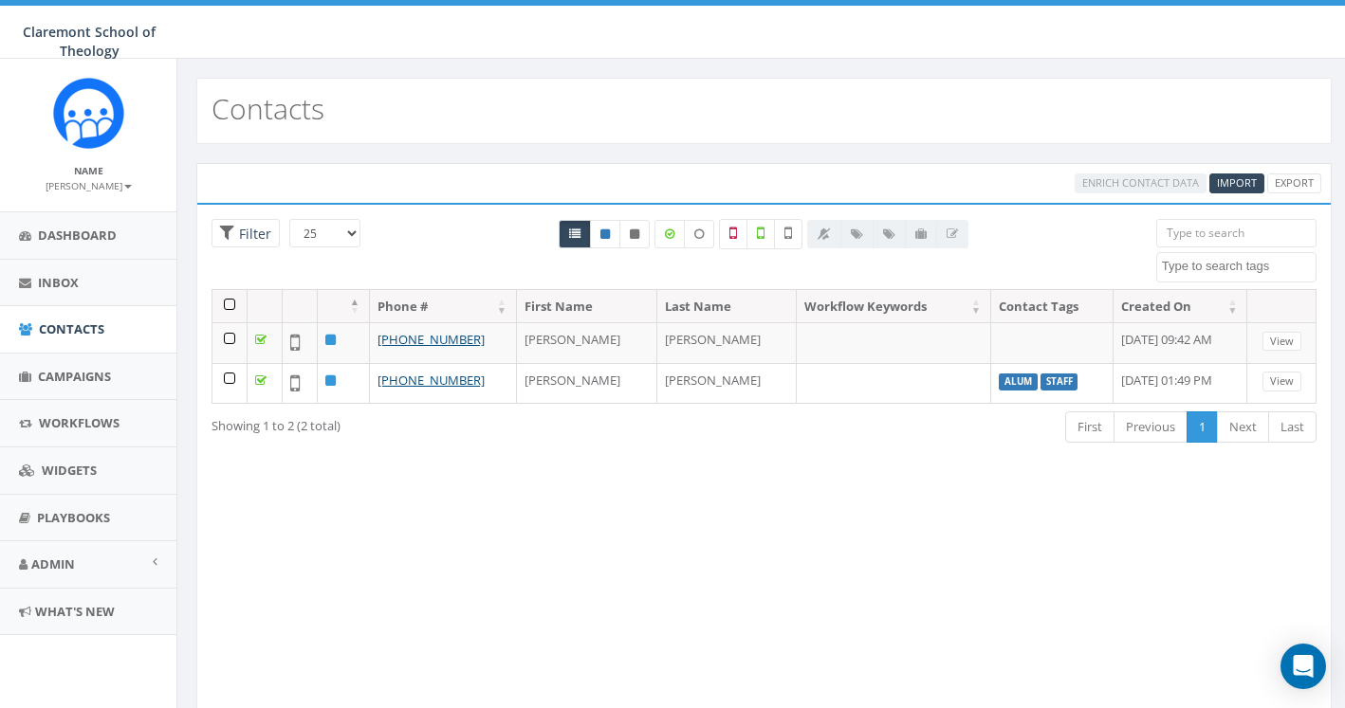
select select
click at [1241, 184] on span "Import" at bounding box center [1237, 182] width 40 height 14
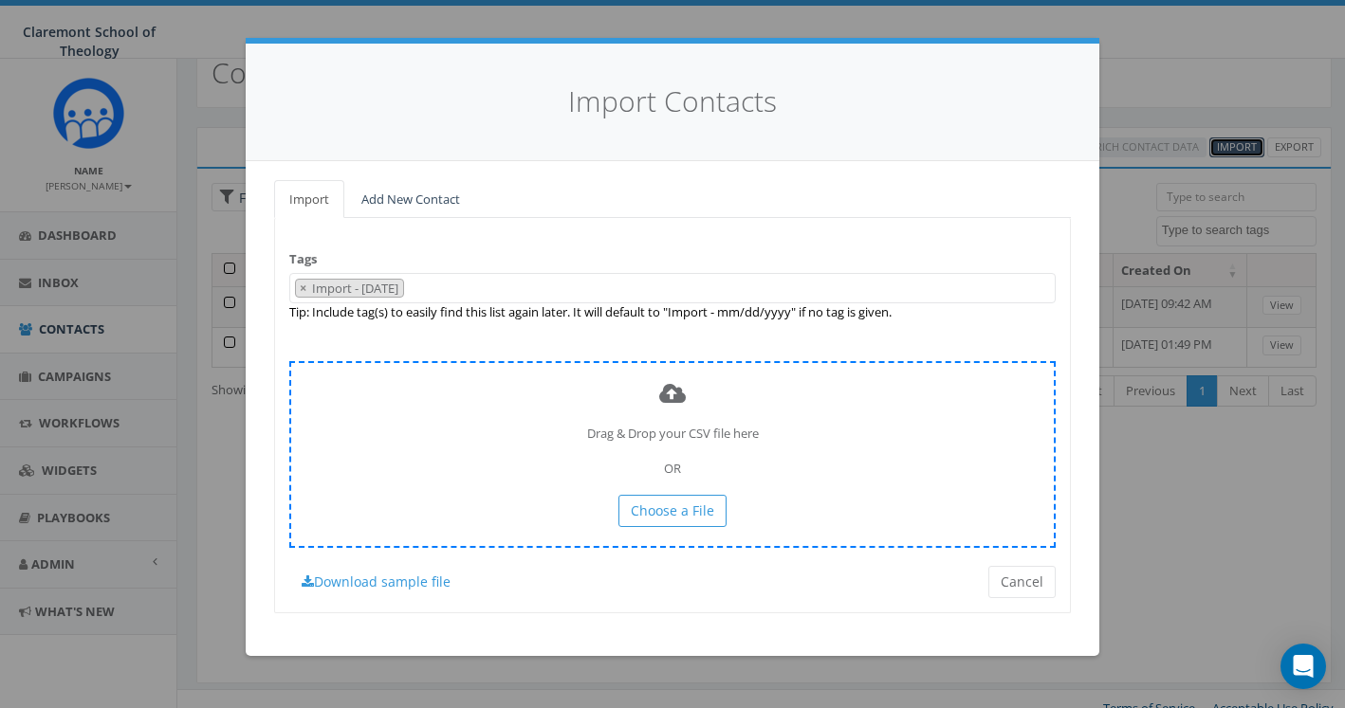
scroll to position [29, 0]
click at [672, 516] on span "Choose a File" at bounding box center [672, 511] width 83 height 18
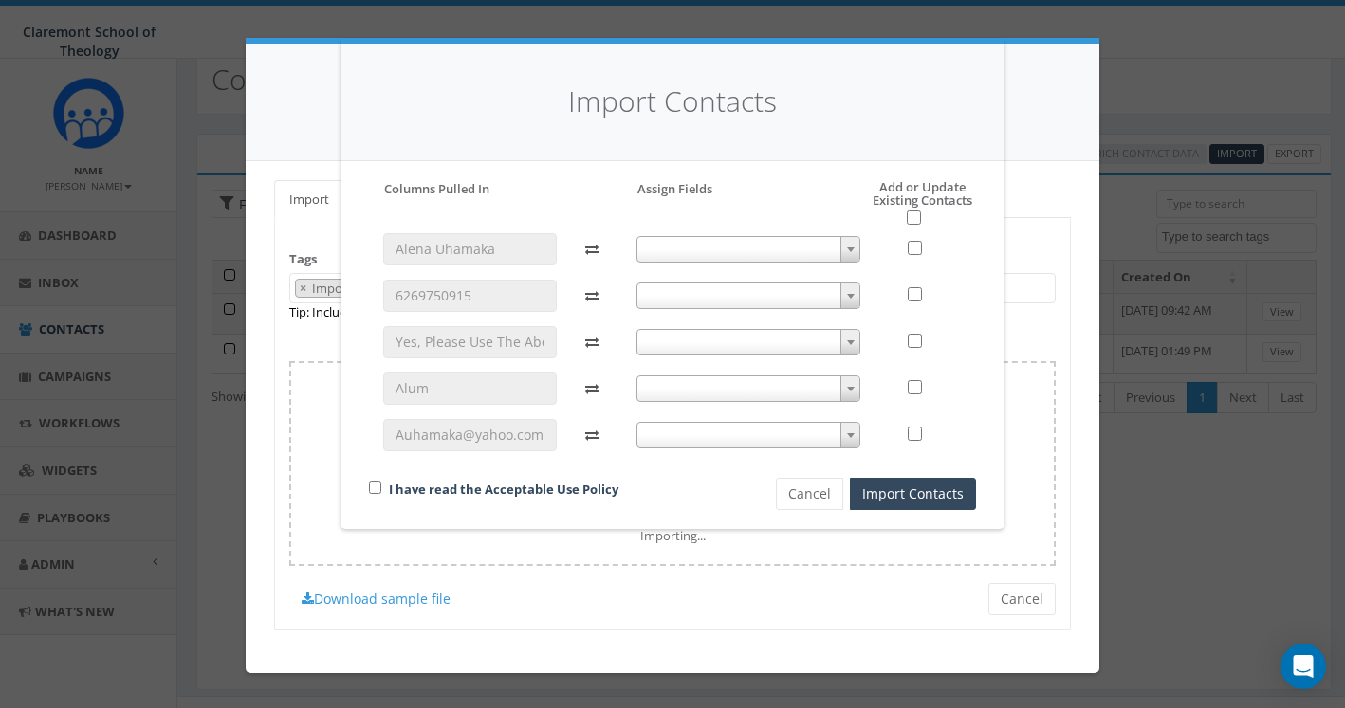
click at [747, 248] on span at bounding box center [748, 249] width 225 height 27
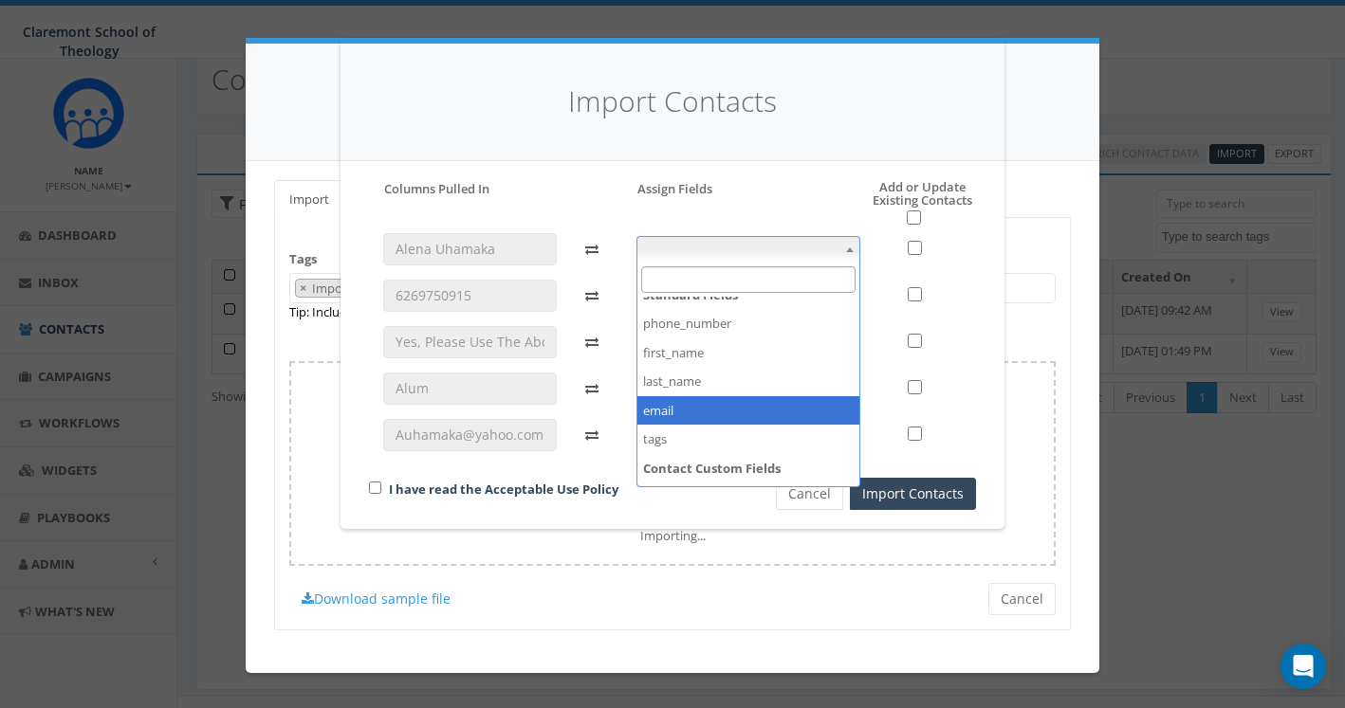
scroll to position [0, 0]
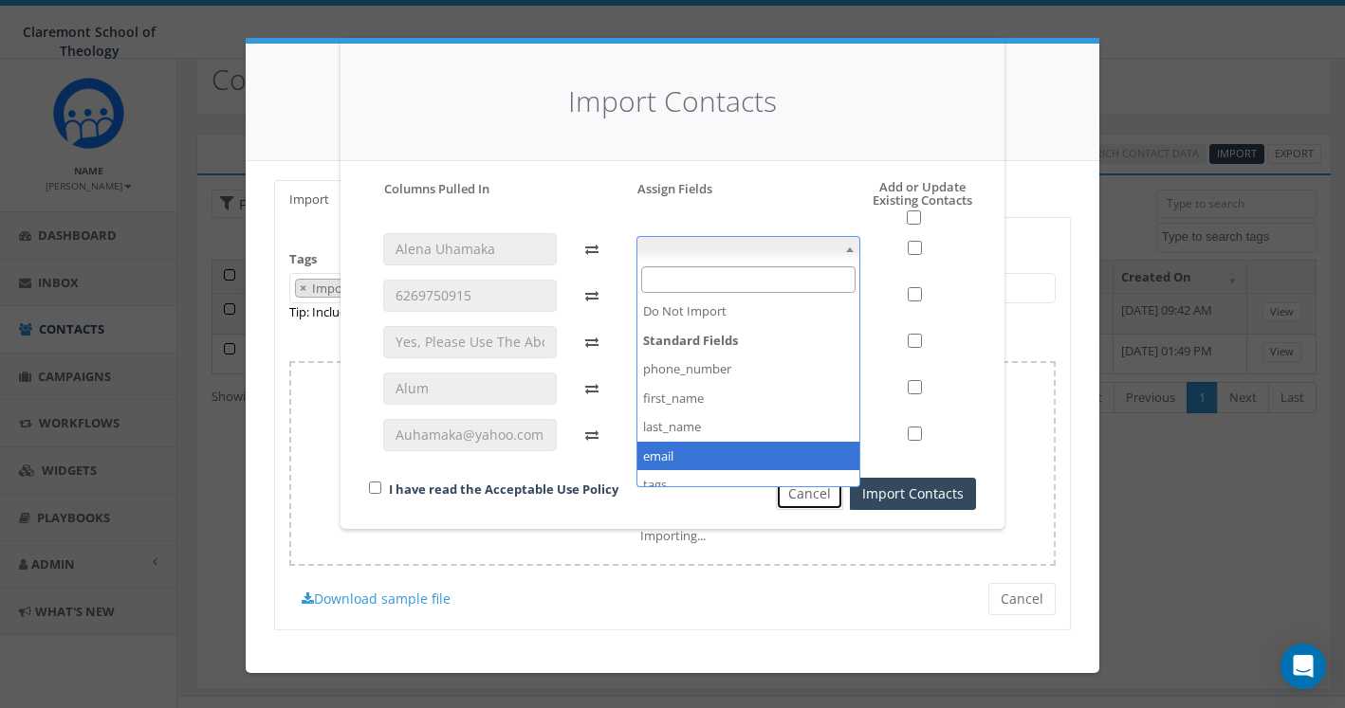
click at [811, 500] on button "Cancel" at bounding box center [809, 494] width 67 height 32
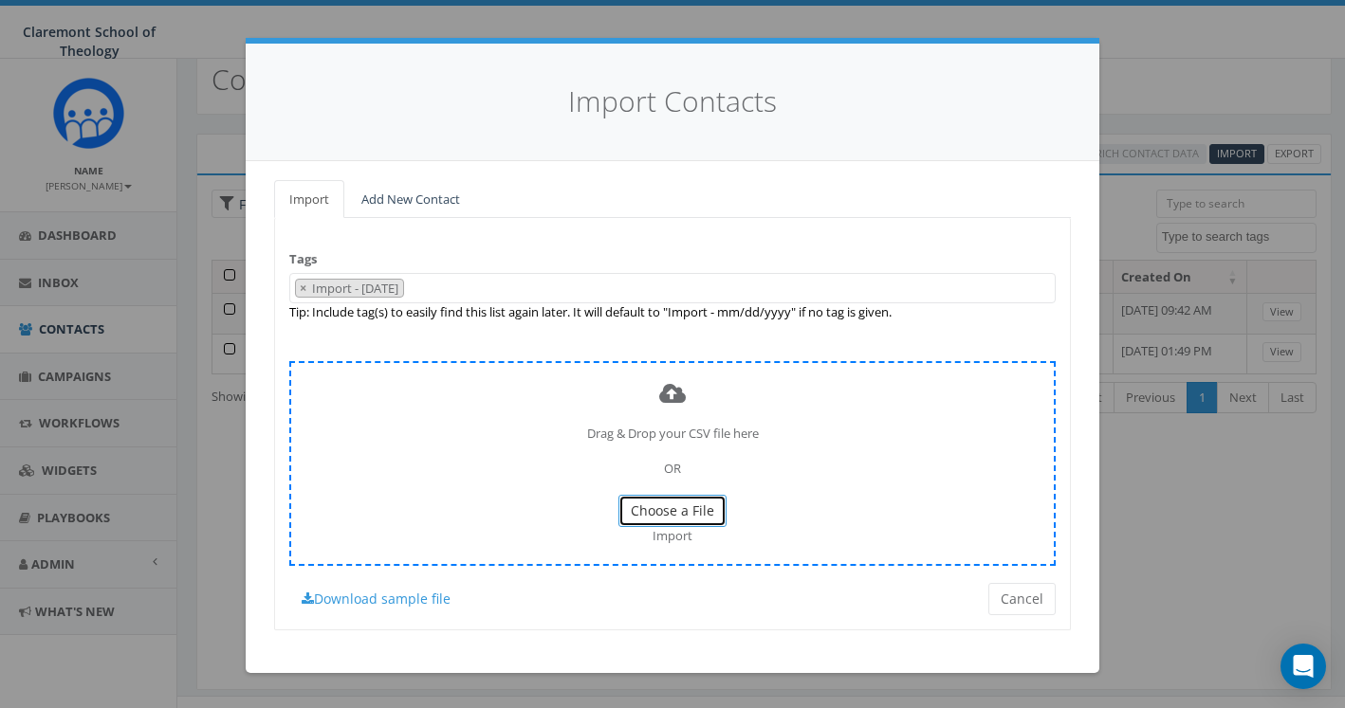
click at [646, 501] on button "Choose a File" at bounding box center [672, 511] width 108 height 32
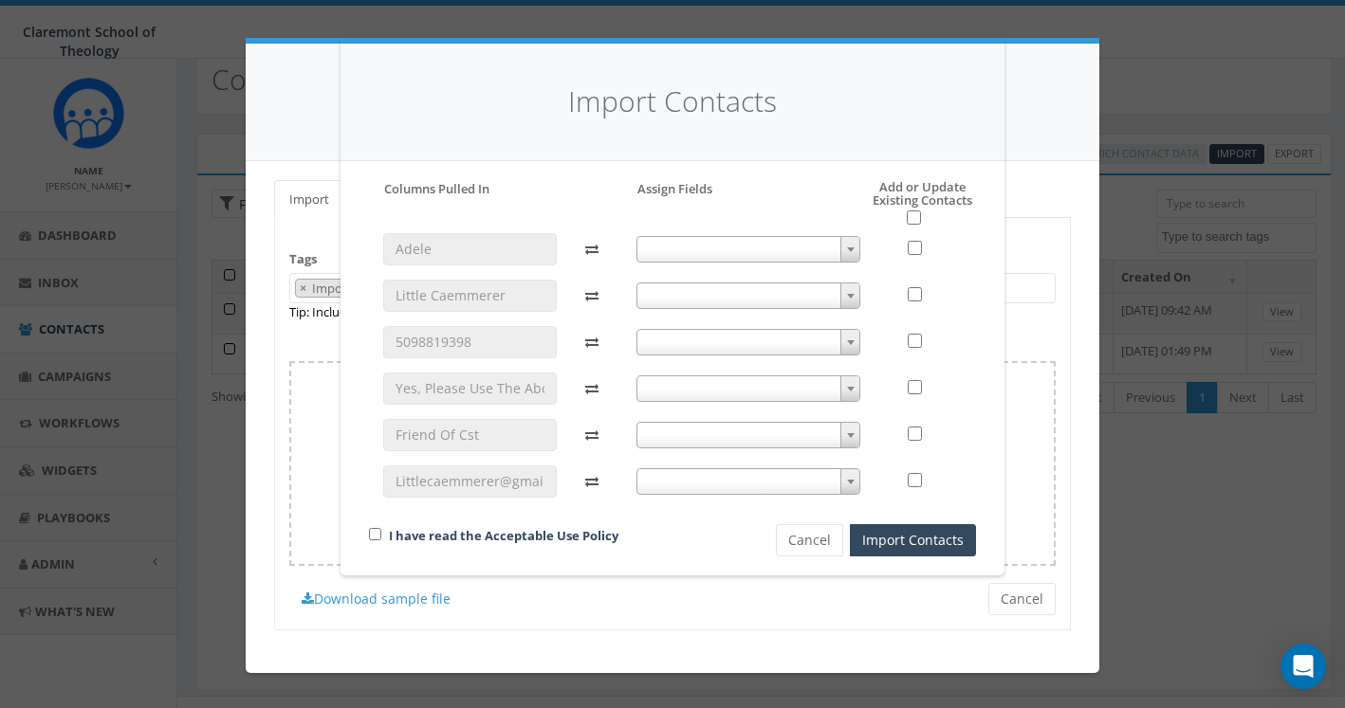
click at [683, 242] on span at bounding box center [748, 249] width 225 height 27
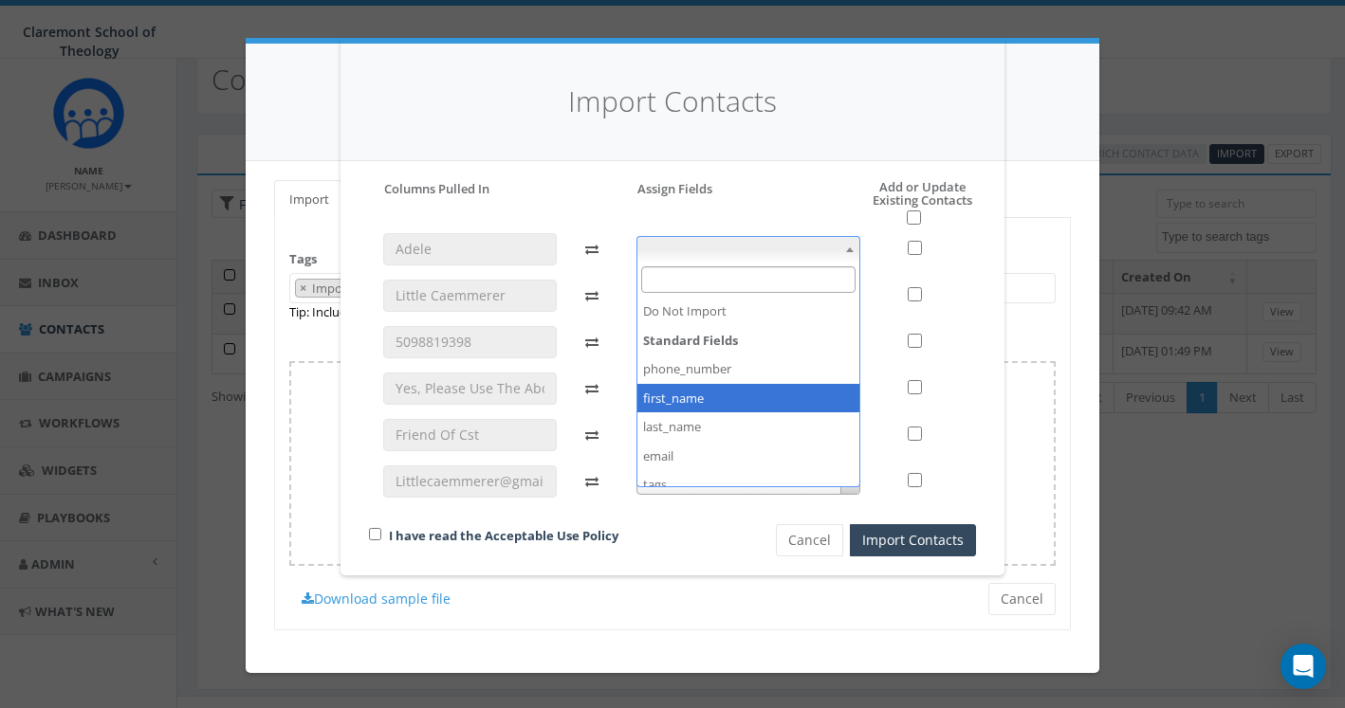
select select "first_name"
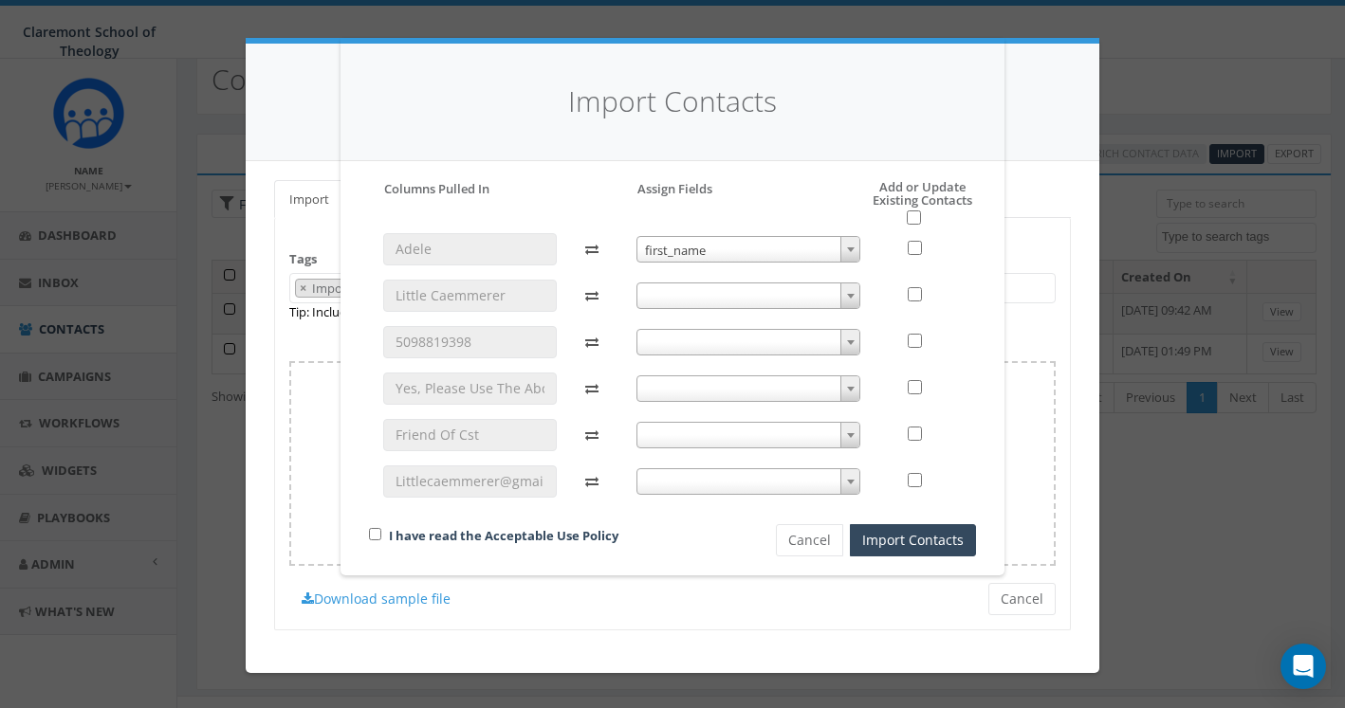
click at [678, 291] on span at bounding box center [748, 296] width 225 height 27
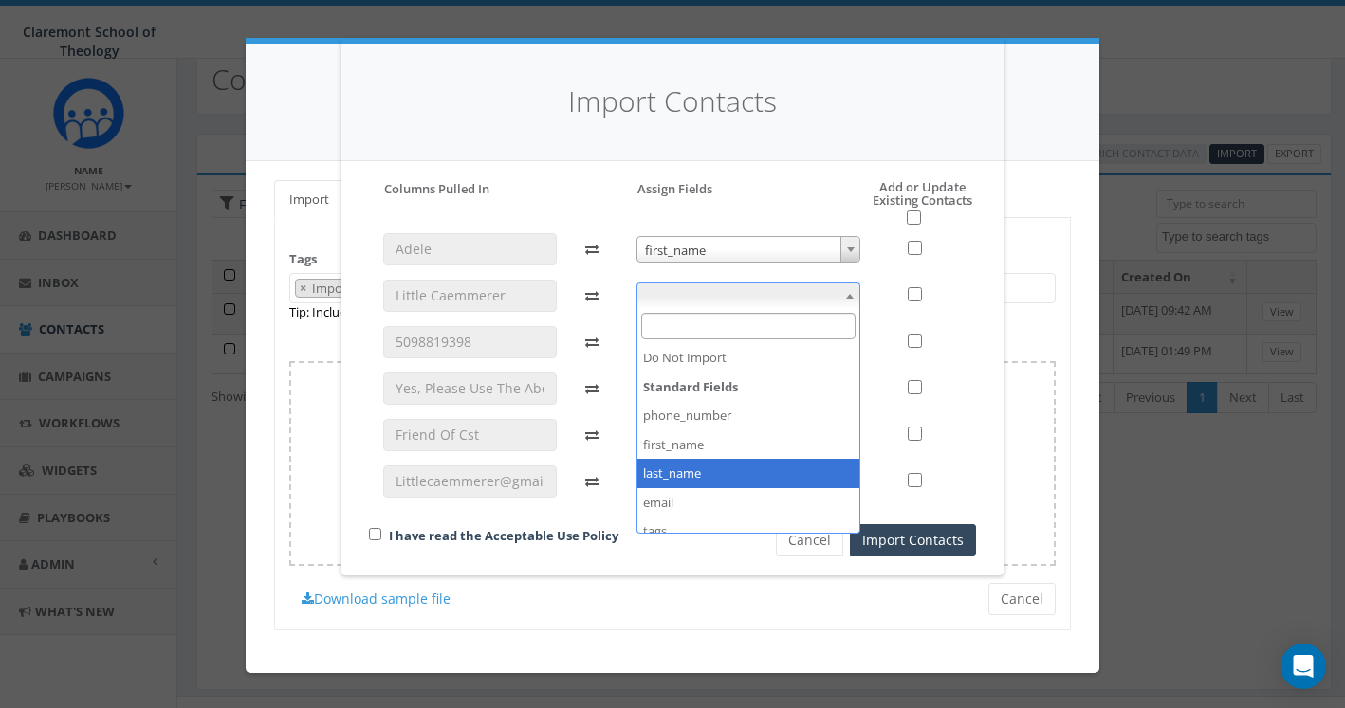
select select "last_name"
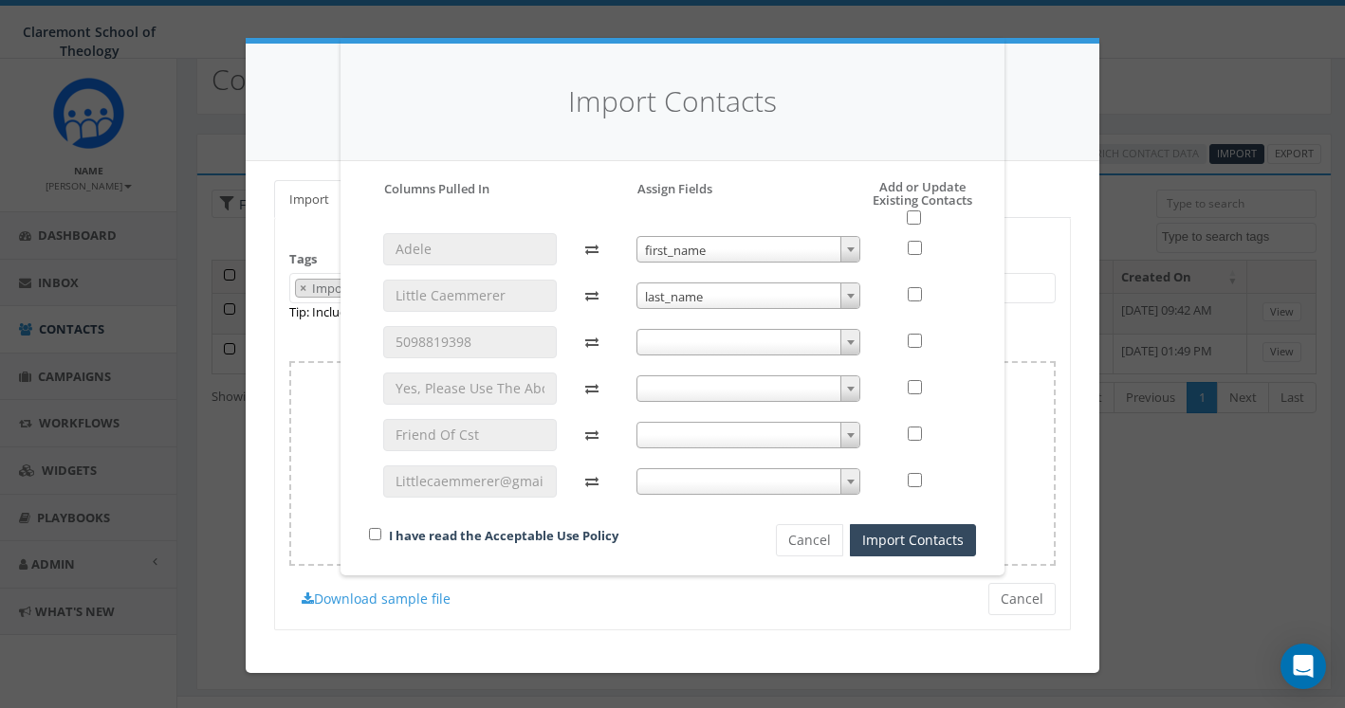
click at [680, 341] on span at bounding box center [748, 342] width 225 height 27
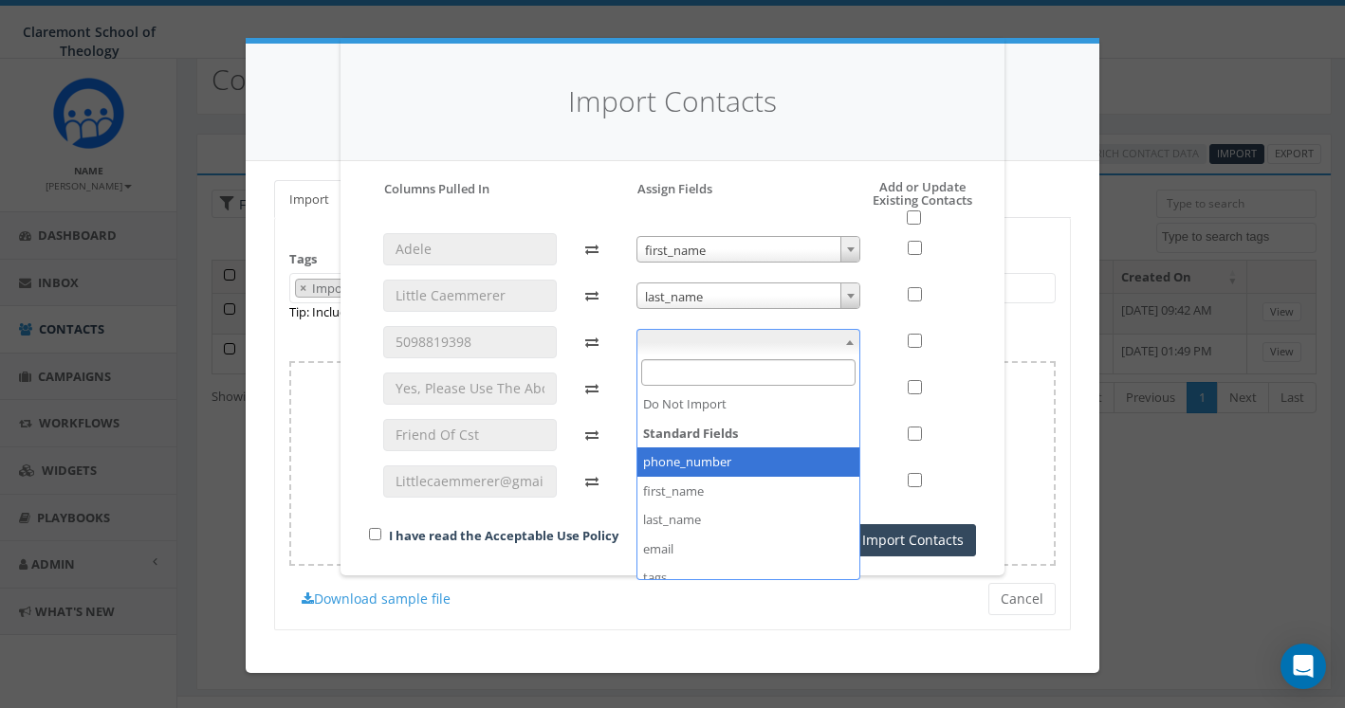
select select "phone_number"
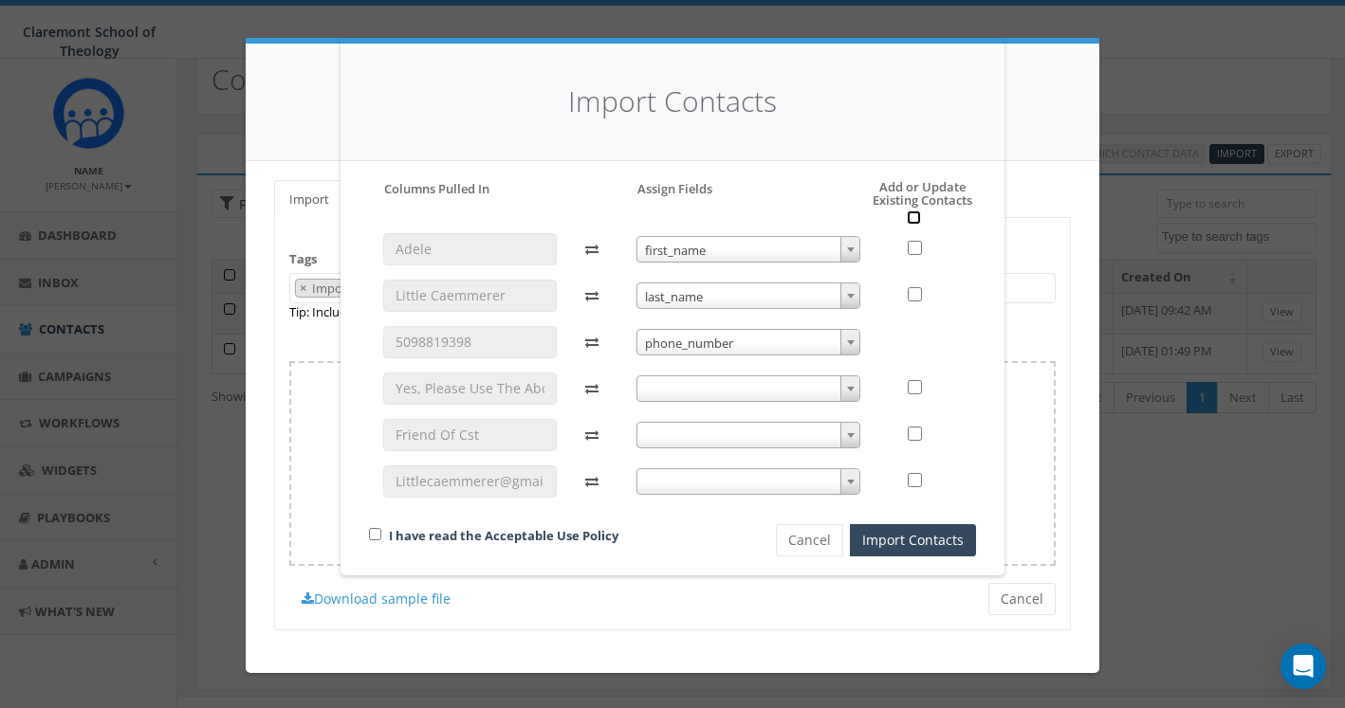
click at [911, 219] on input "checkbox" at bounding box center [914, 218] width 14 height 14
checkbox input "true"
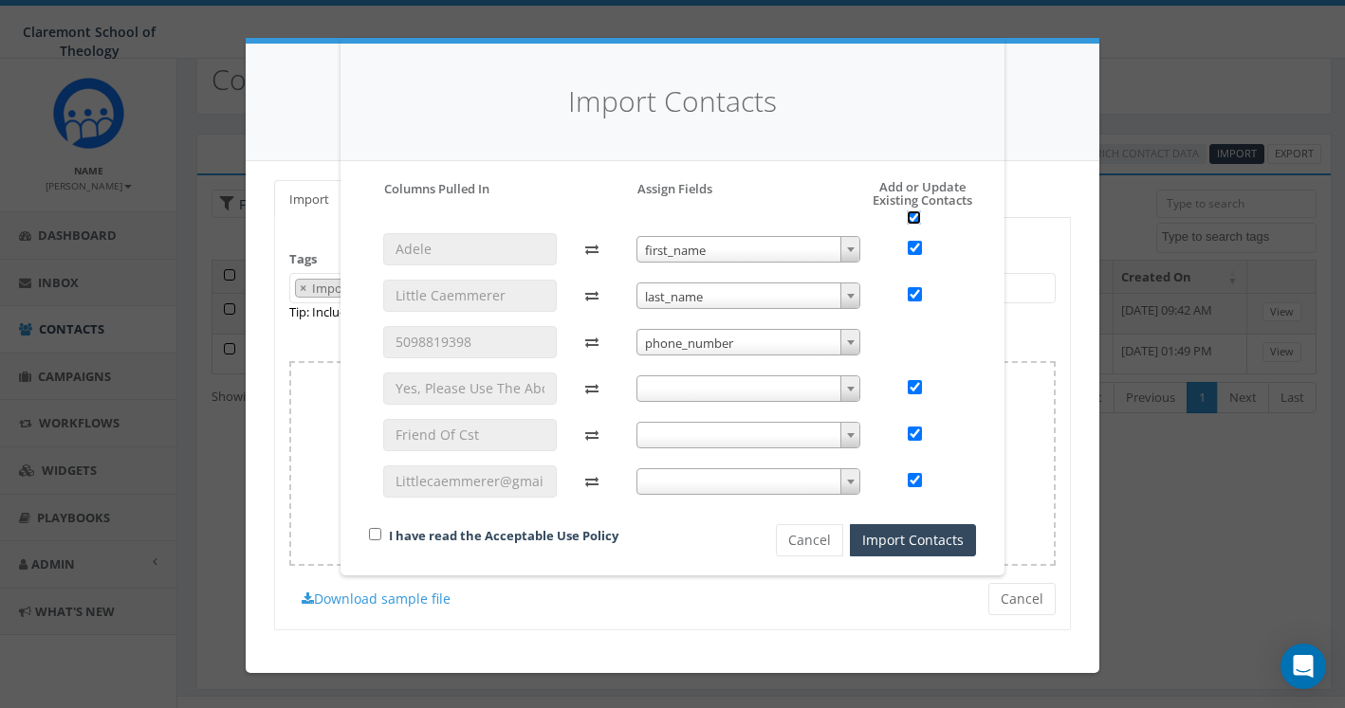
checkbox input "true"
click at [910, 224] on input "checkbox" at bounding box center [914, 218] width 14 height 14
checkbox input "false"
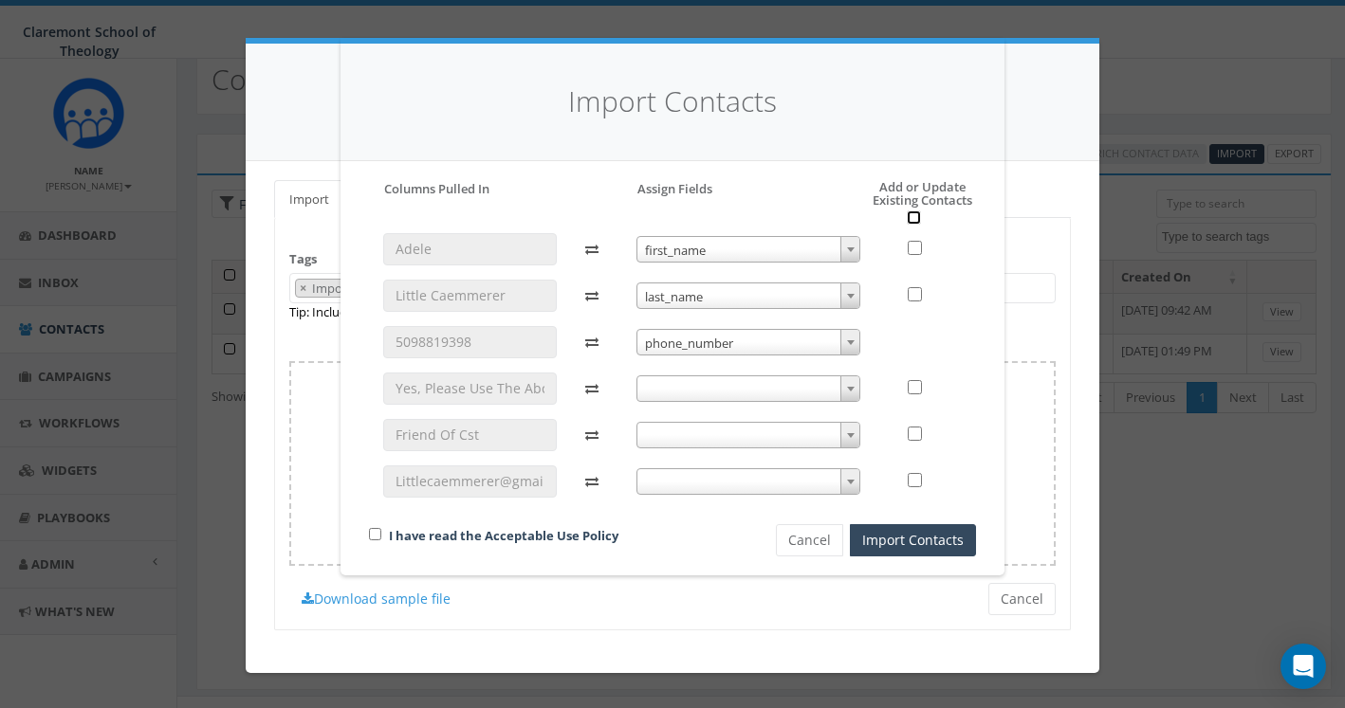
checkbox input "false"
click at [912, 251] on input "checkbox" at bounding box center [915, 248] width 14 height 14
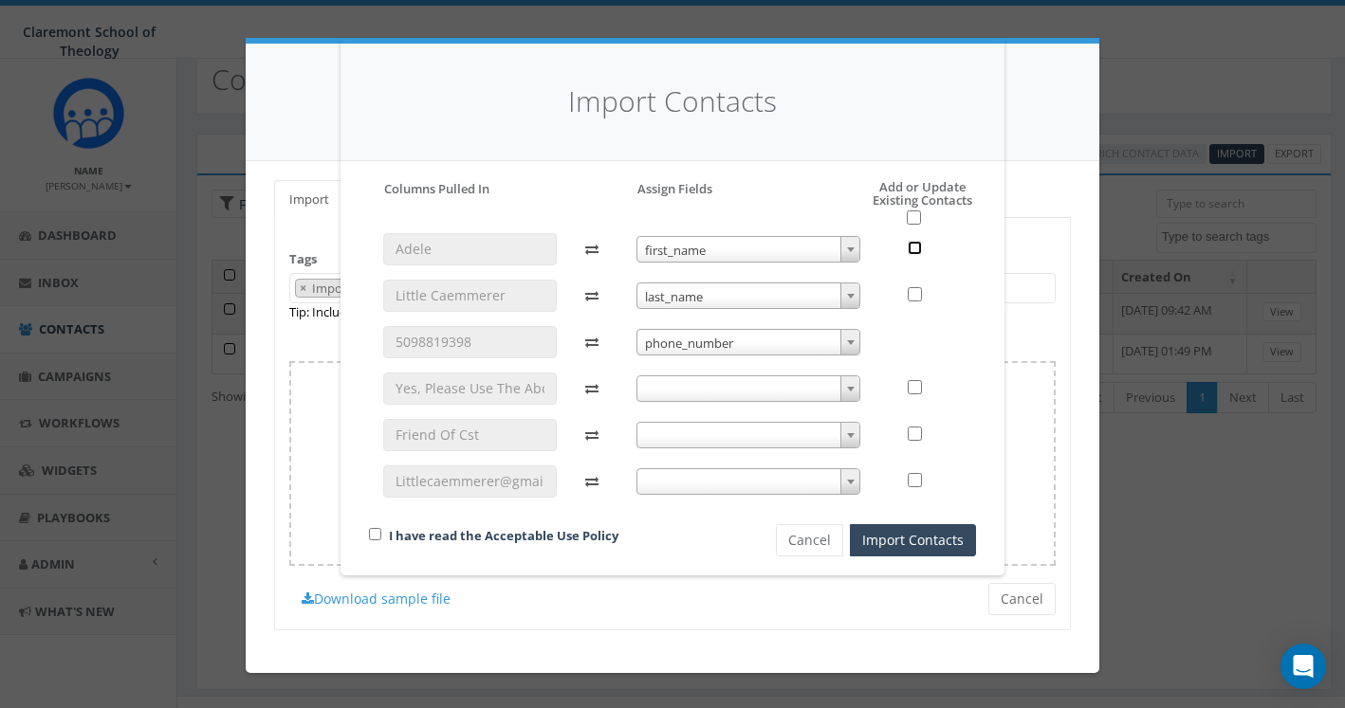
checkbox input "true"
click at [912, 291] on input "checkbox" at bounding box center [915, 294] width 14 height 14
checkbox input "true"
click at [732, 442] on span at bounding box center [748, 435] width 225 height 27
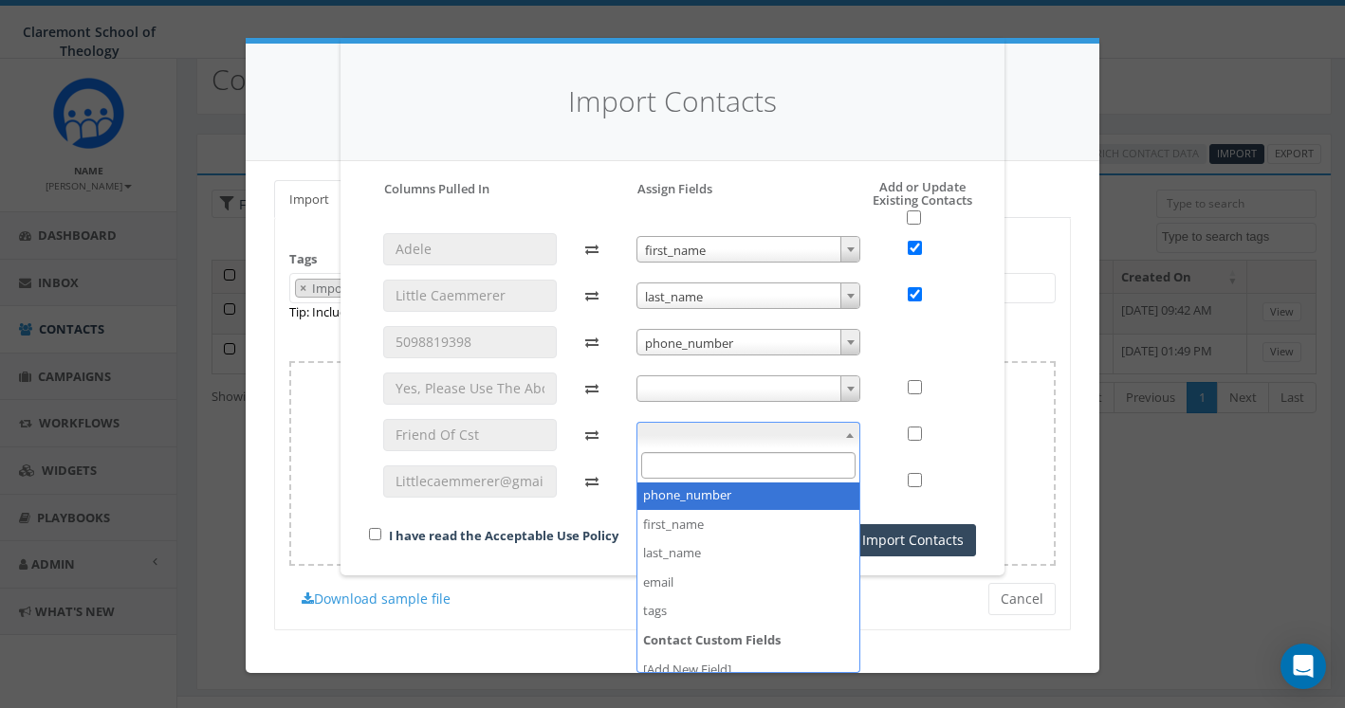
scroll to position [71, 0]
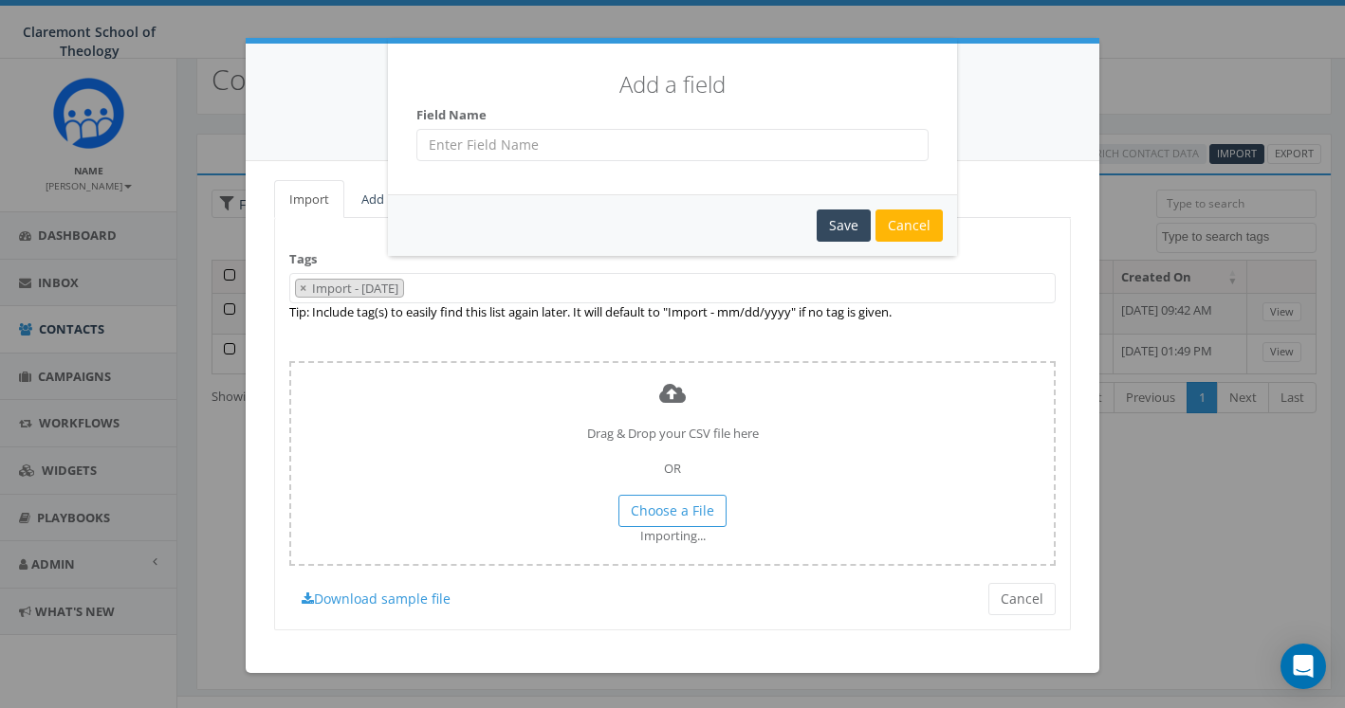
click at [505, 153] on input "text" at bounding box center [672, 145] width 512 height 32
type input "Relationship"
click at [828, 225] on div "Save" at bounding box center [844, 226] width 54 height 32
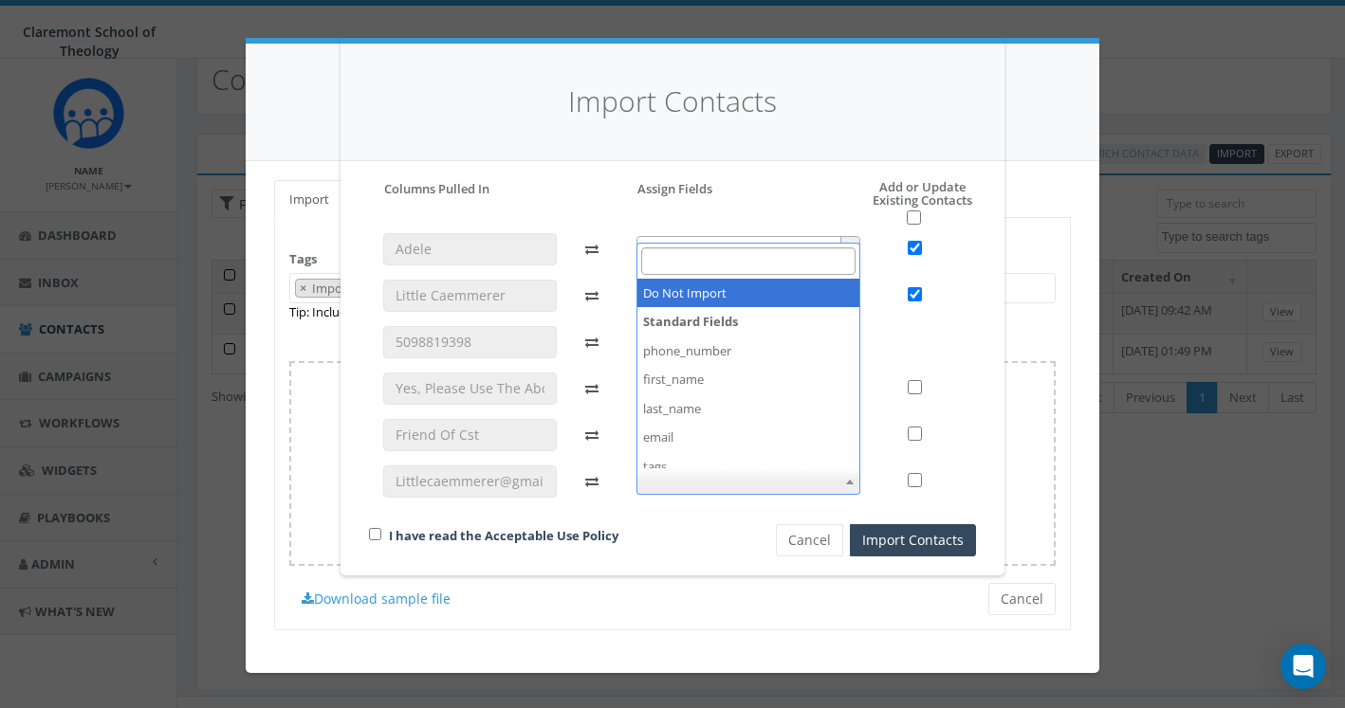
click at [724, 474] on span at bounding box center [748, 481] width 225 height 27
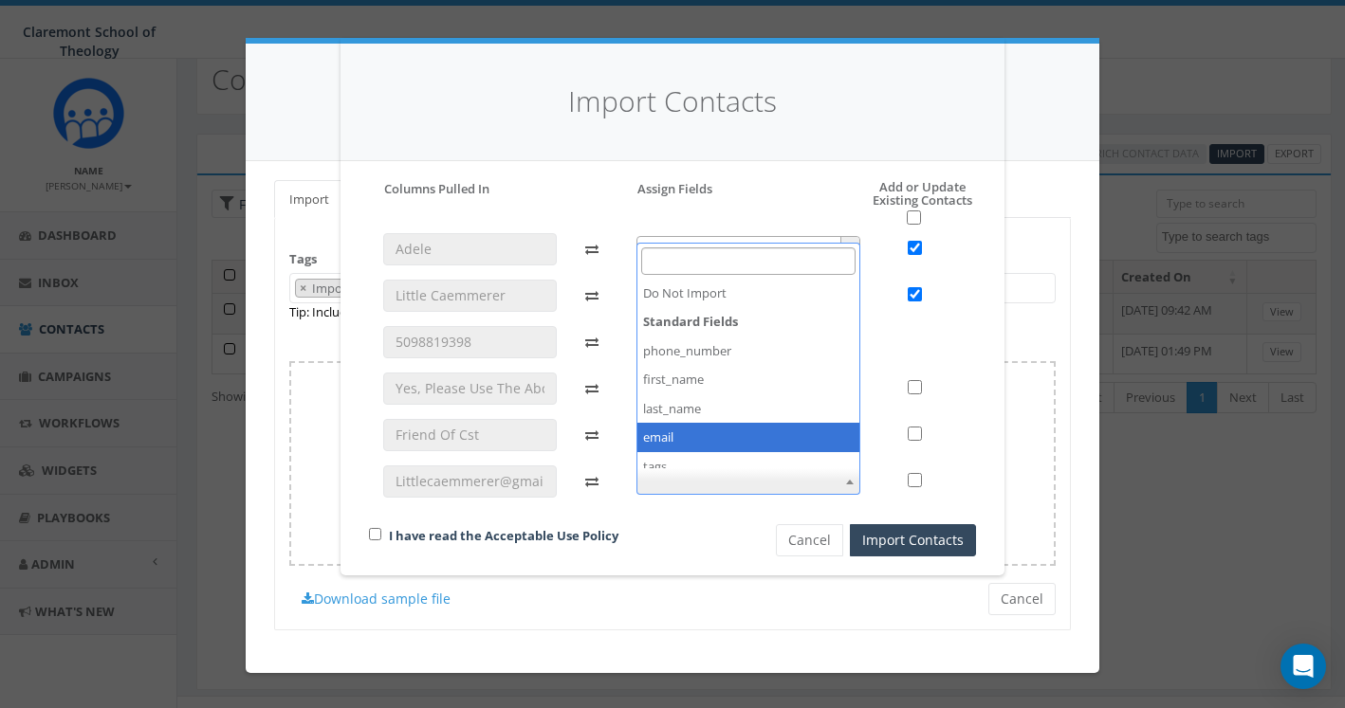
select select "email"
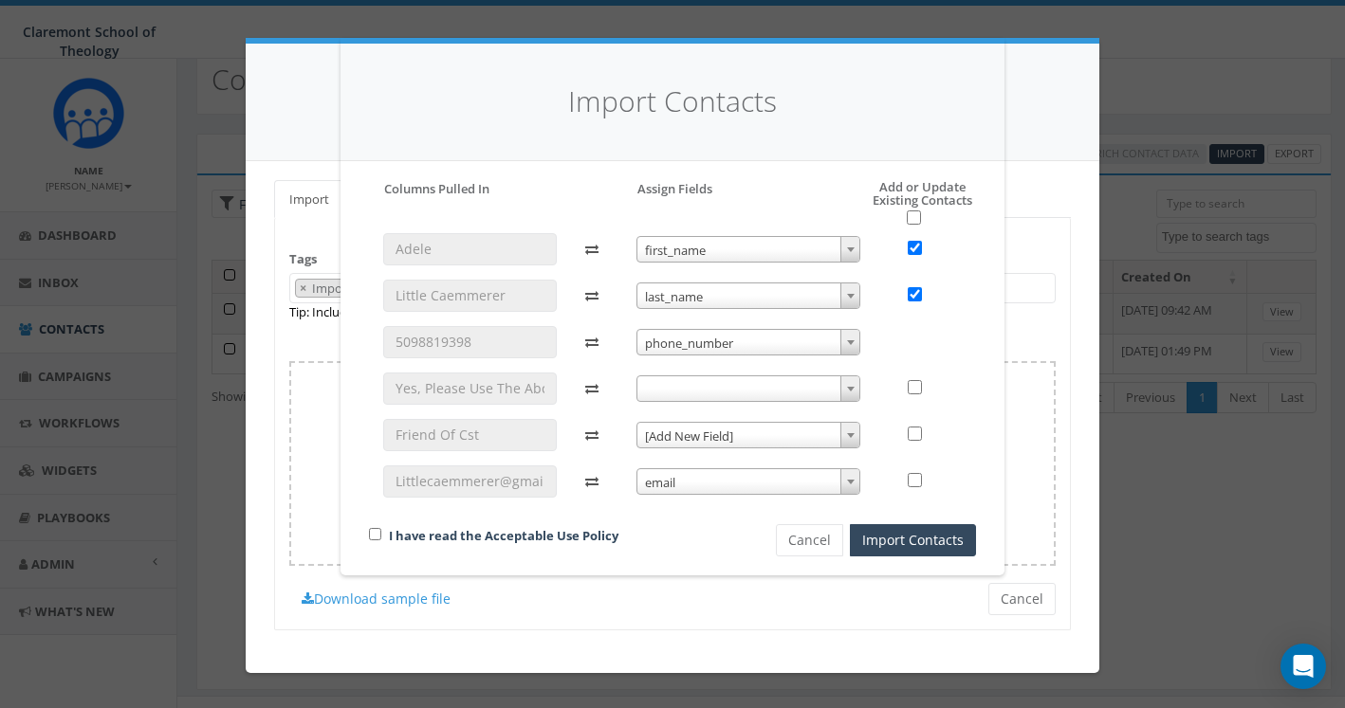
click at [916, 420] on div at bounding box center [925, 435] width 73 height 32
click at [917, 429] on input "checkbox" at bounding box center [915, 434] width 14 height 14
checkbox input "true"
click at [919, 478] on input "checkbox" at bounding box center [915, 480] width 14 height 14
checkbox input "true"
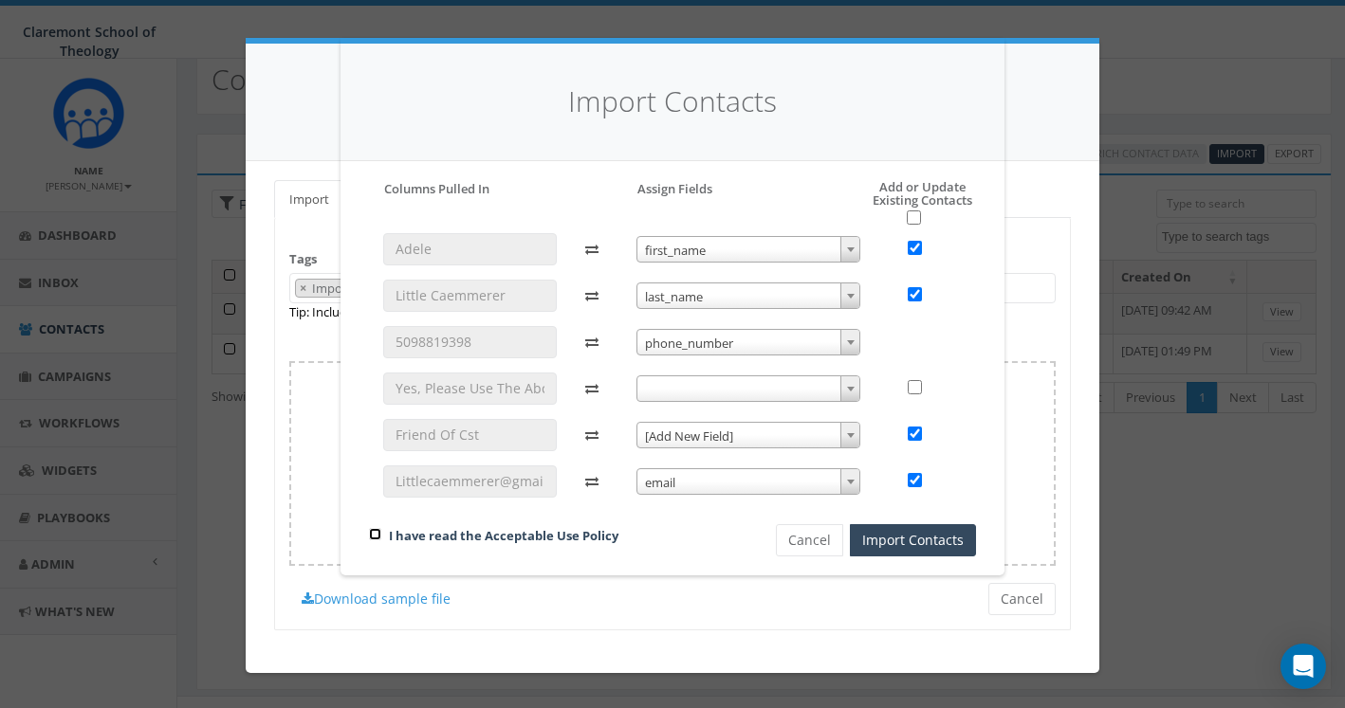
click at [376, 533] on input "checkbox" at bounding box center [375, 534] width 12 height 12
checkbox input "true"
click at [922, 543] on button "Import Contacts" at bounding box center [913, 540] width 126 height 32
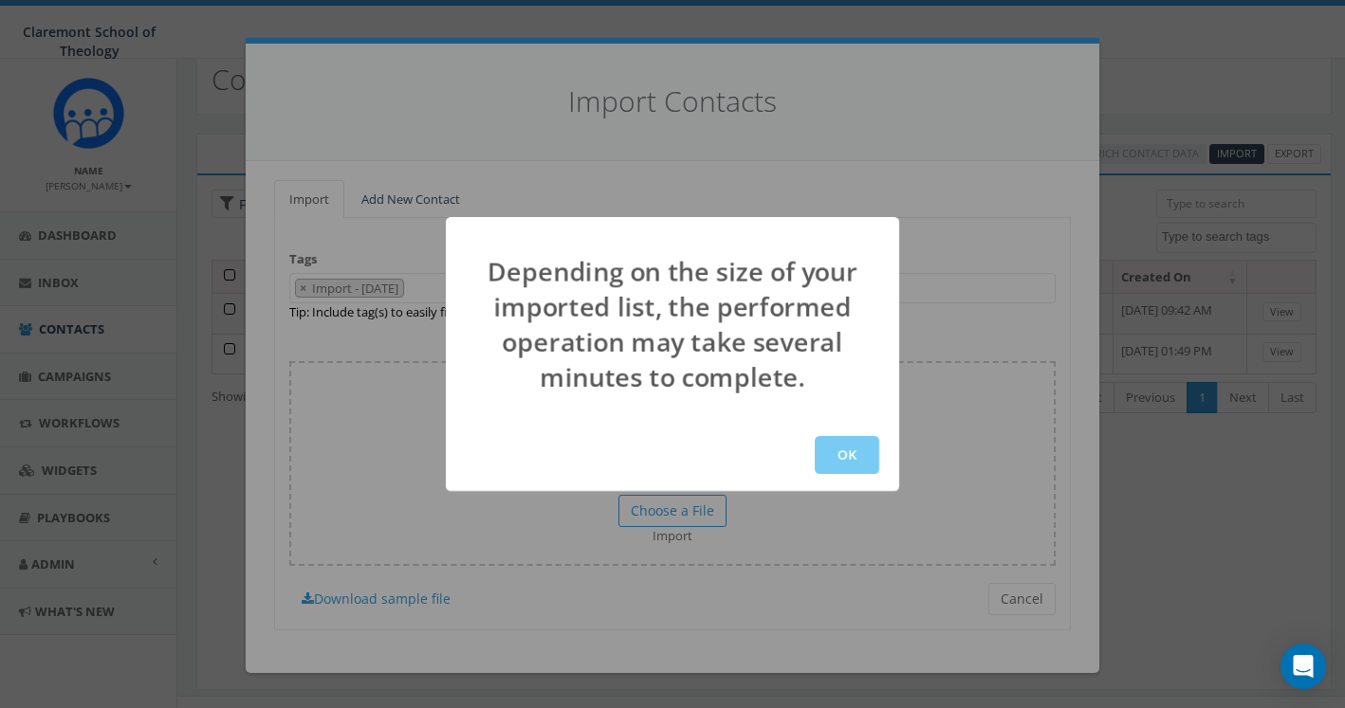
click at [855, 451] on button "OK" at bounding box center [847, 455] width 64 height 38
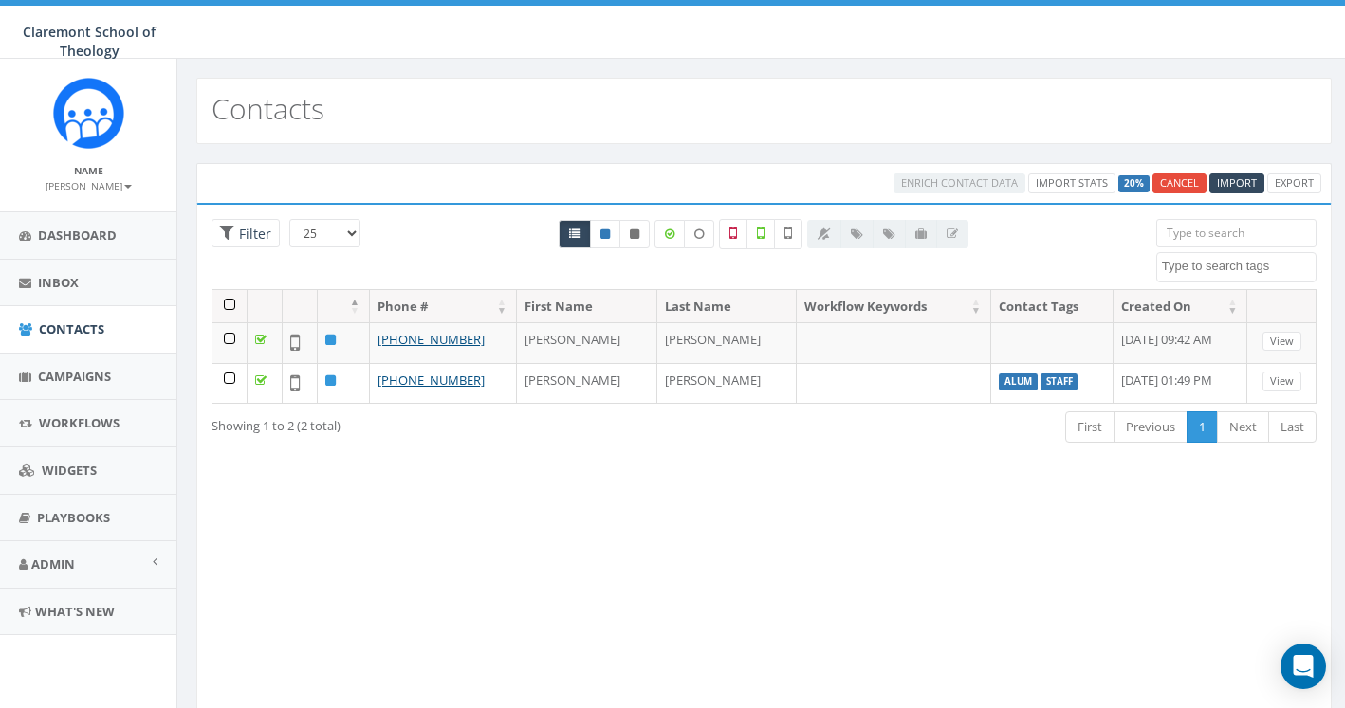
select select
click at [763, 235] on icon at bounding box center [761, 233] width 8 height 17
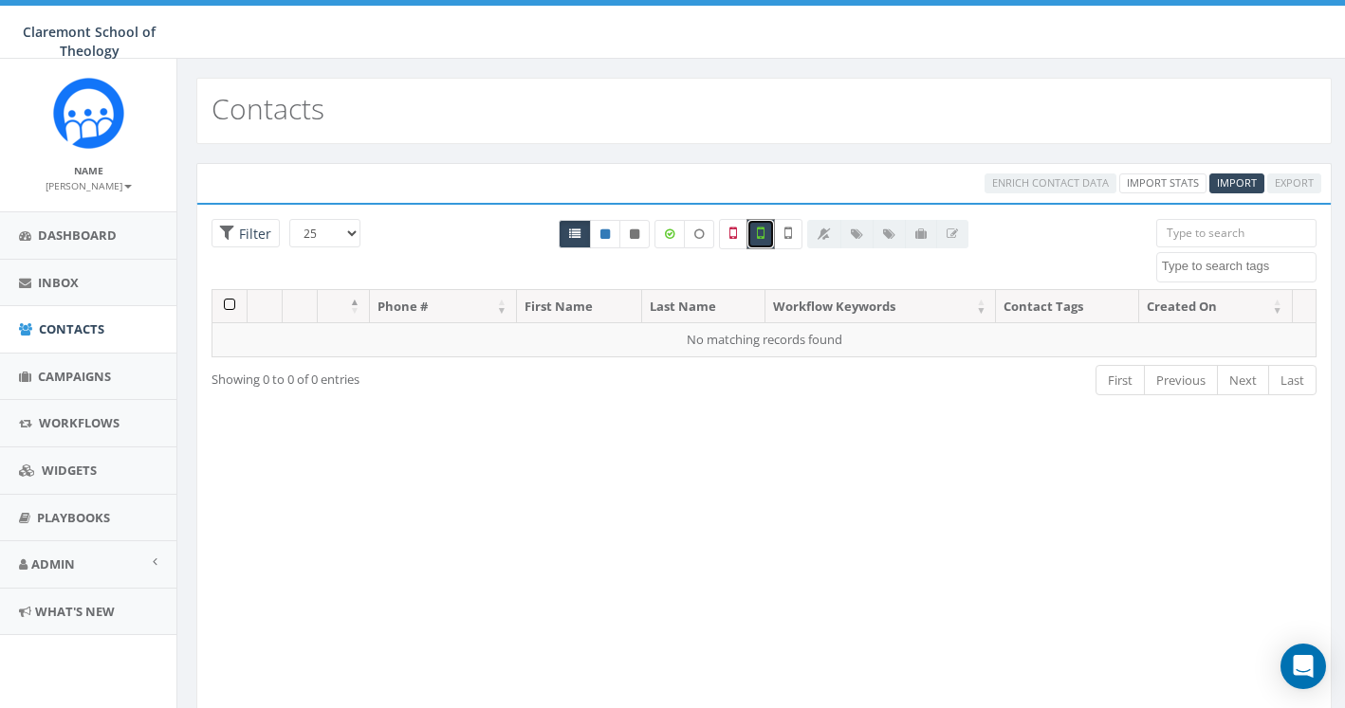
click at [762, 234] on icon at bounding box center [761, 233] width 8 height 17
checkbox input "false"
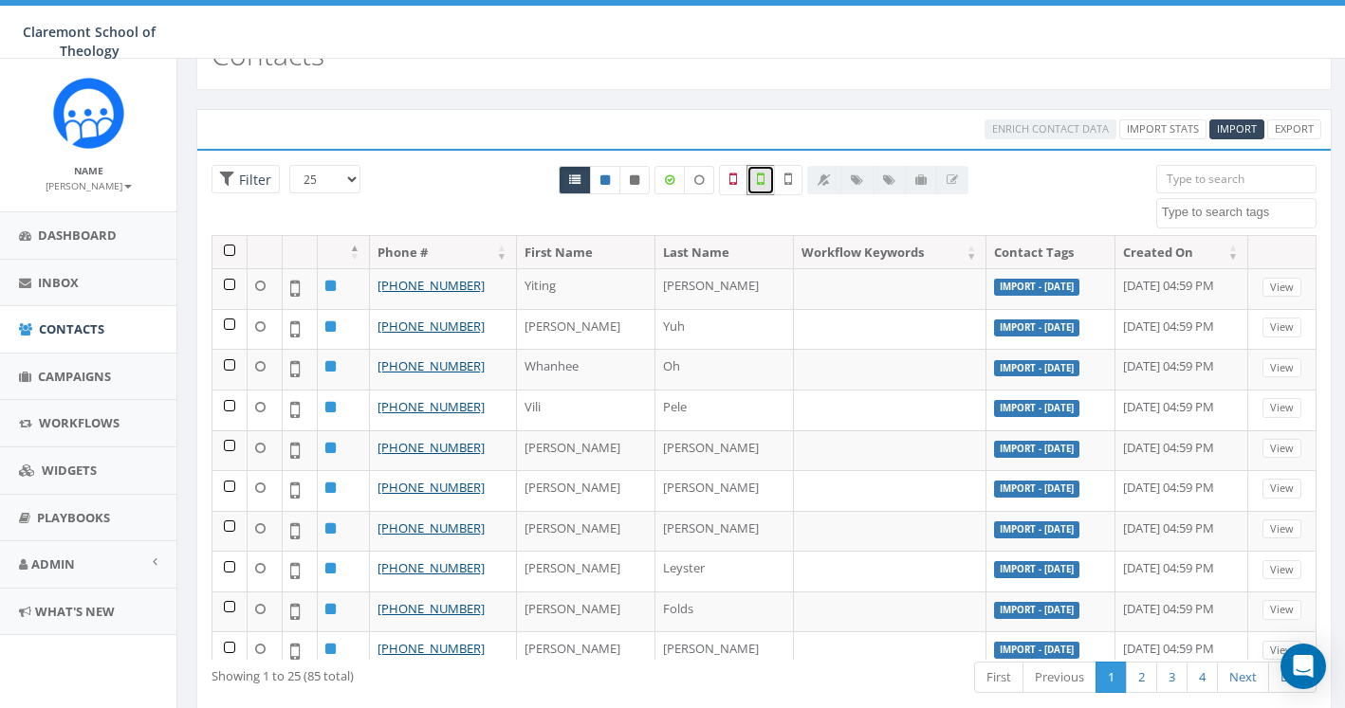
click at [986, 253] on th "Contact Tags" at bounding box center [1050, 252] width 129 height 33
click at [227, 253] on th at bounding box center [229, 252] width 35 height 33
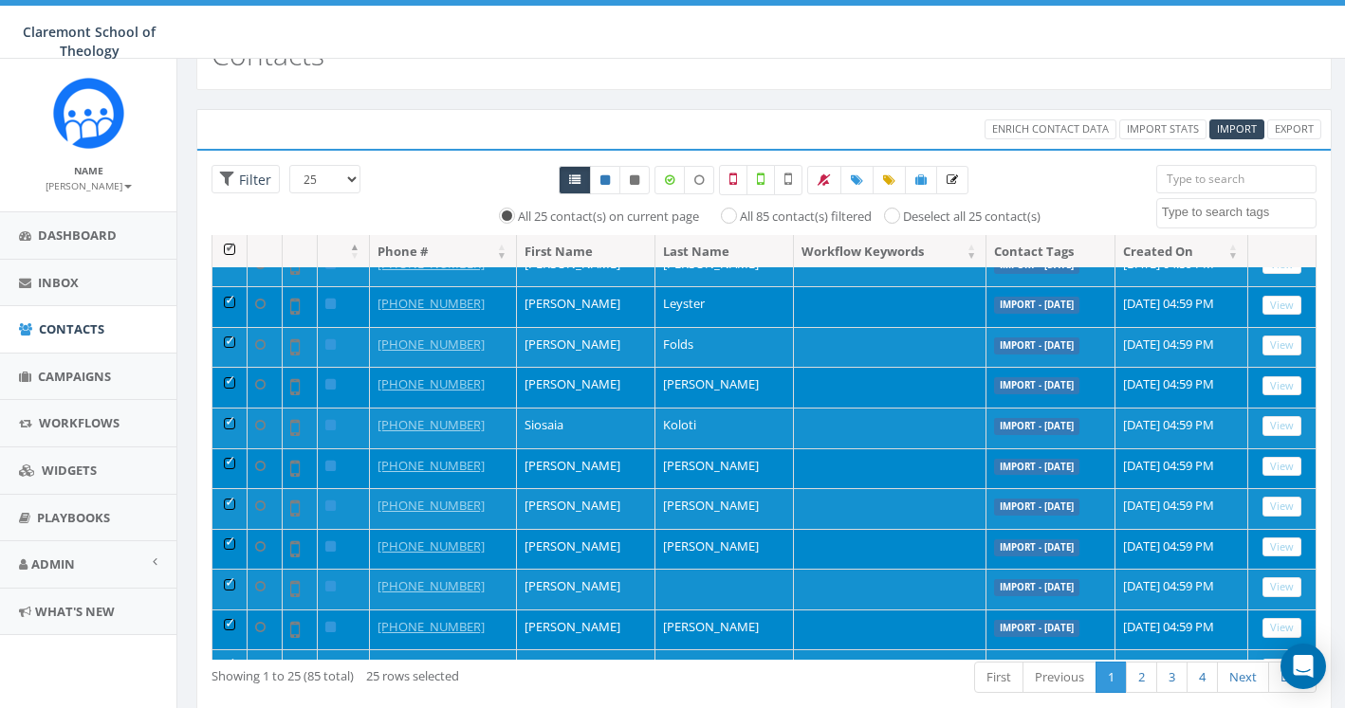
scroll to position [613, 0]
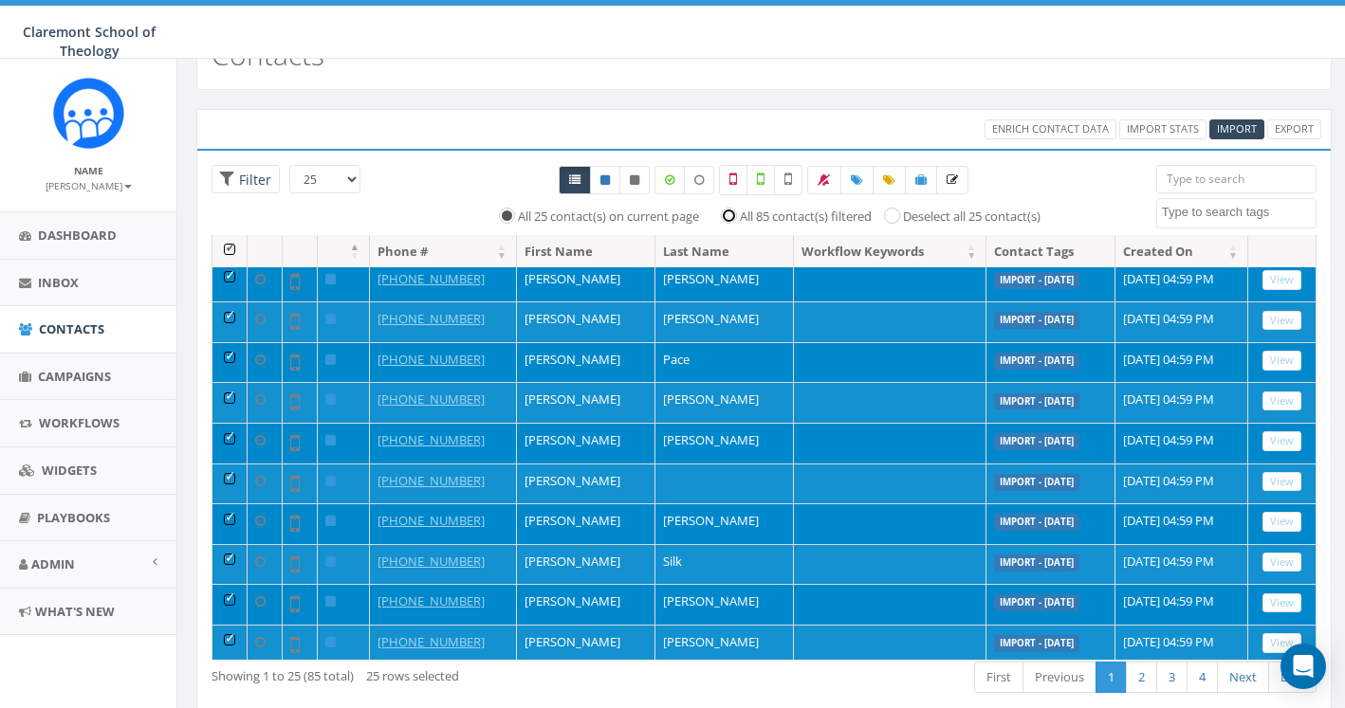
click at [727, 216] on input "All 85 contact(s) filtered" at bounding box center [733, 215] width 12 height 12
radio input "true"
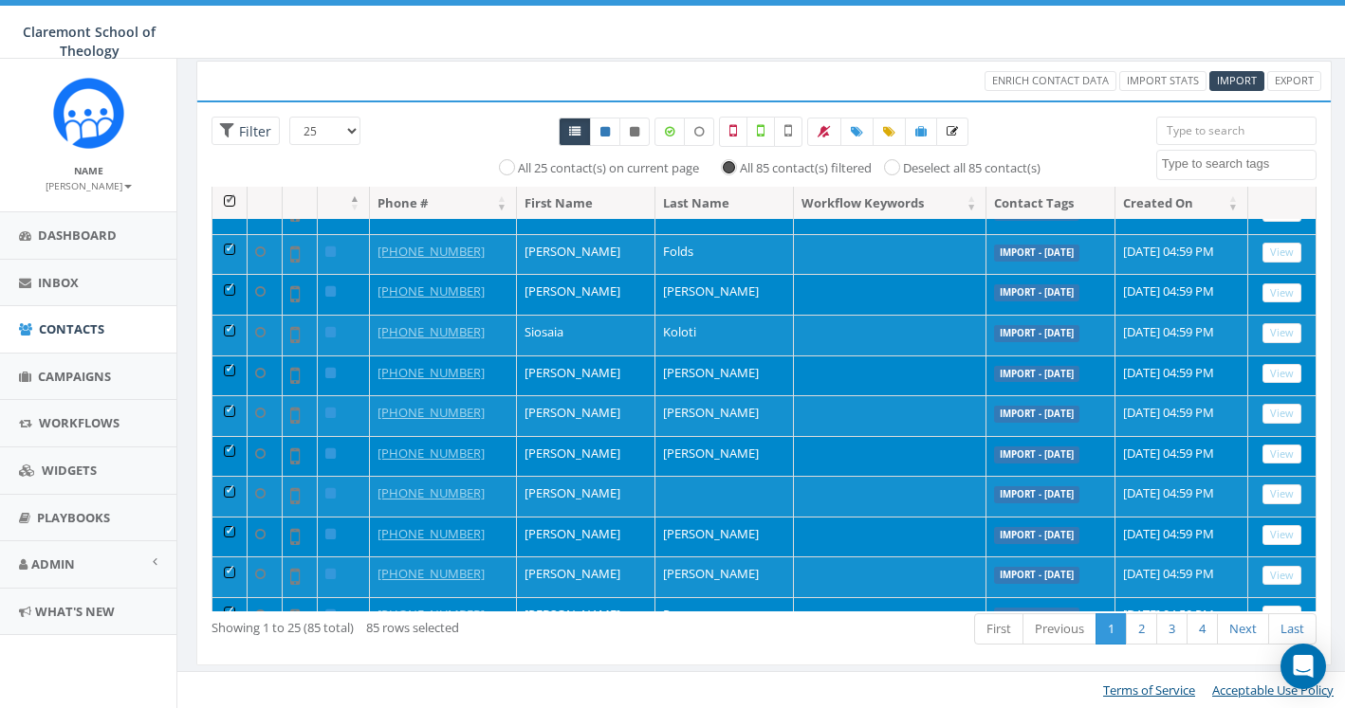
scroll to position [0, 0]
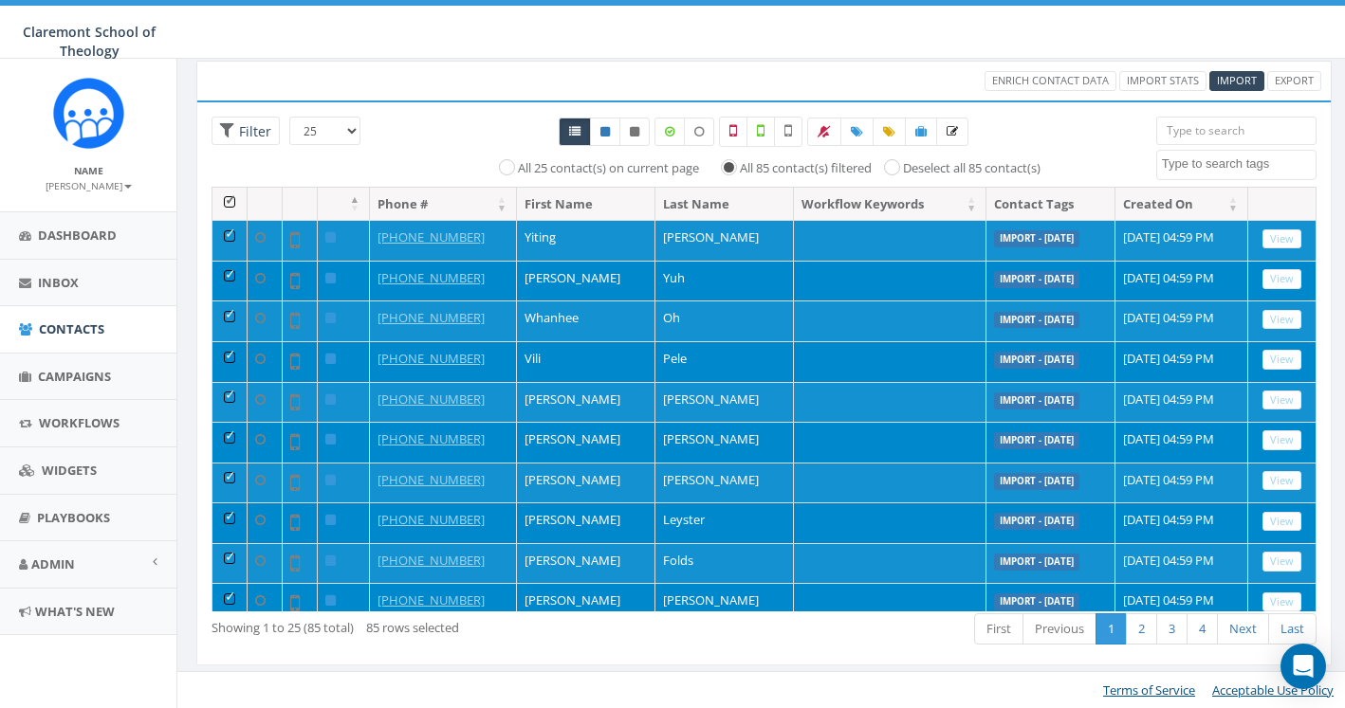
click at [352, 128] on select "25 50 100" at bounding box center [324, 131] width 71 height 28
select select "100"
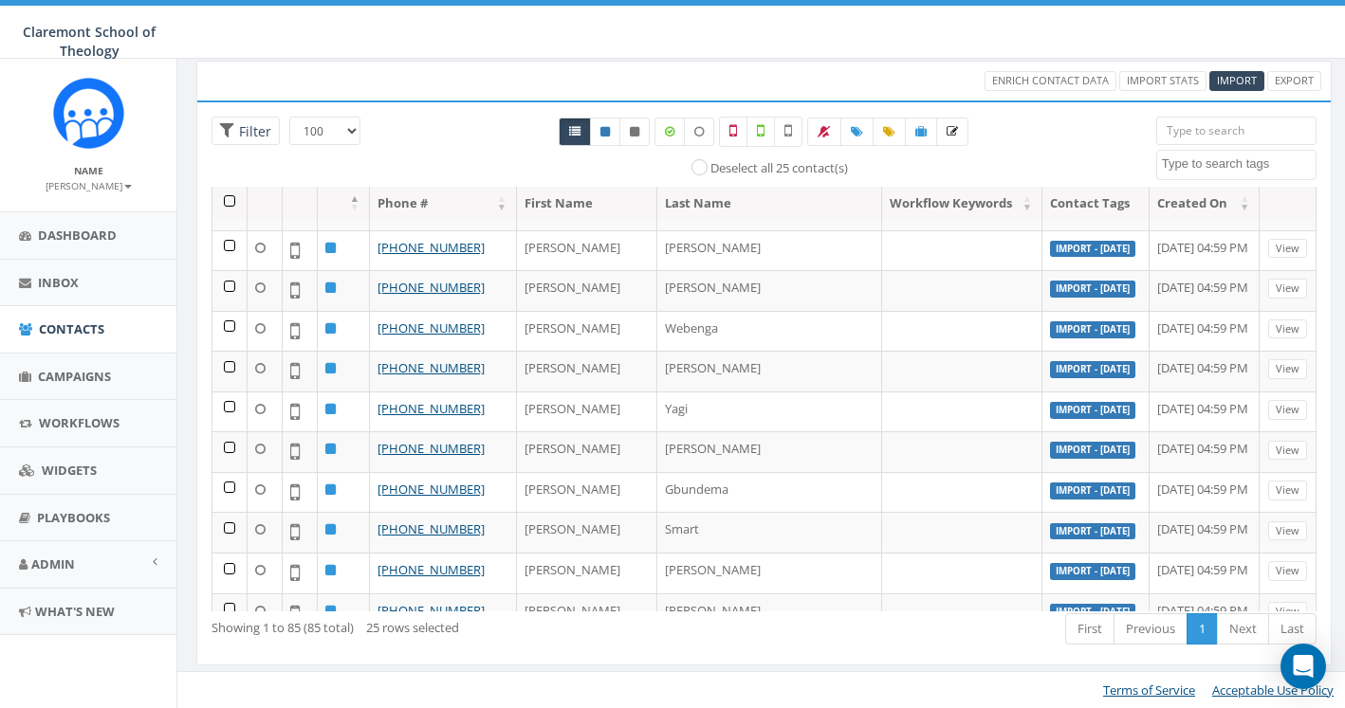
scroll to position [3006, 0]
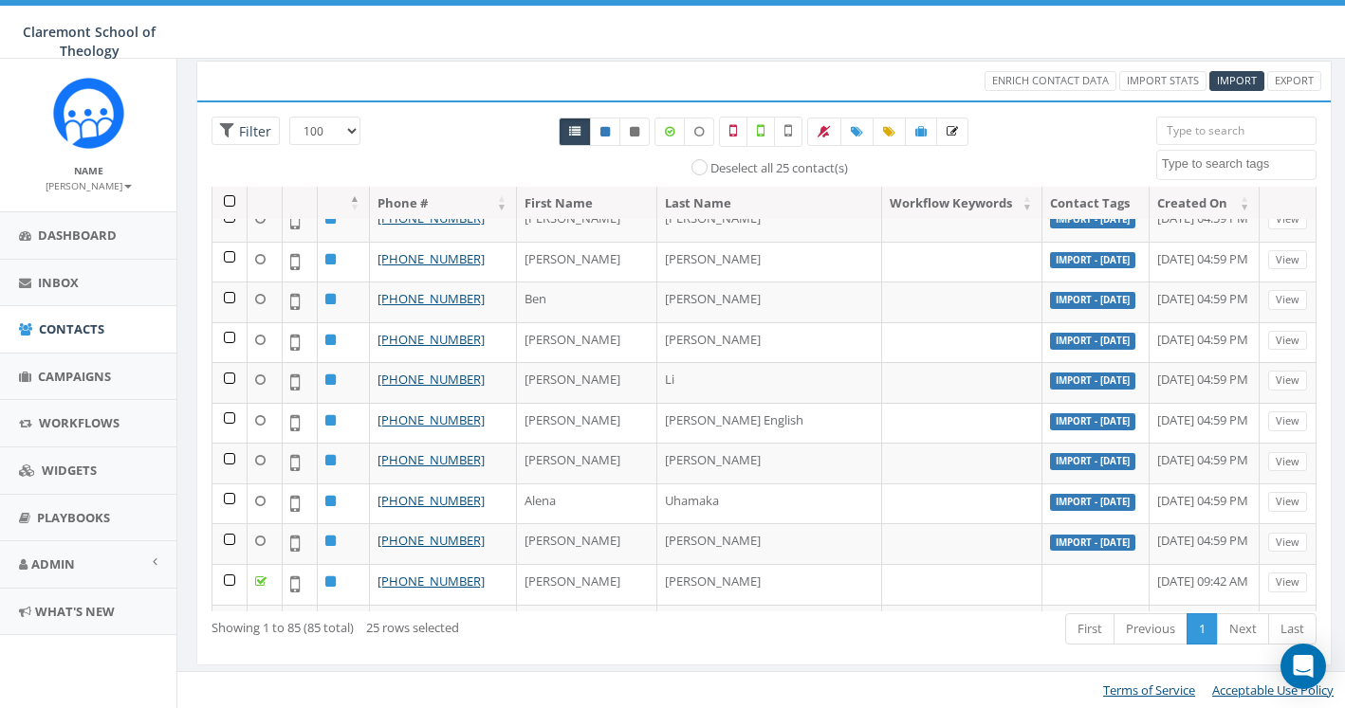
click at [232, 196] on th at bounding box center [229, 203] width 35 height 33
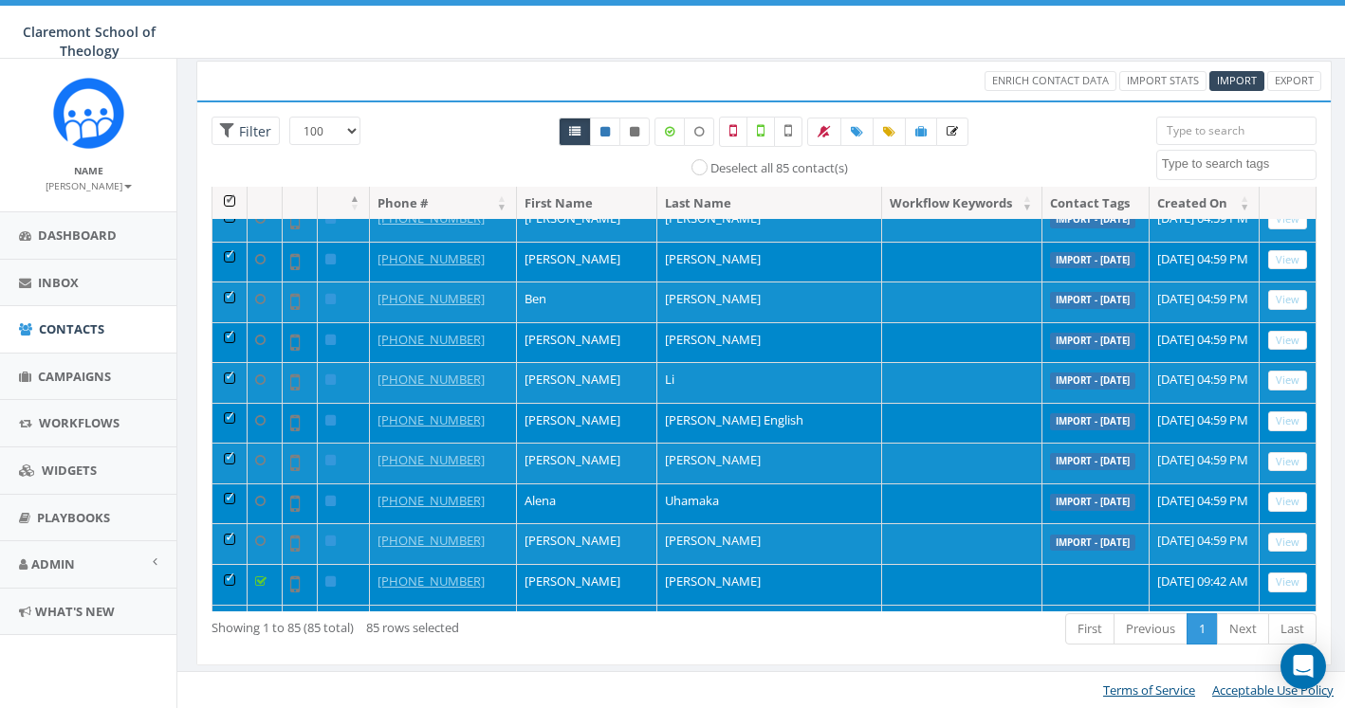
click at [228, 605] on td at bounding box center [229, 625] width 35 height 41
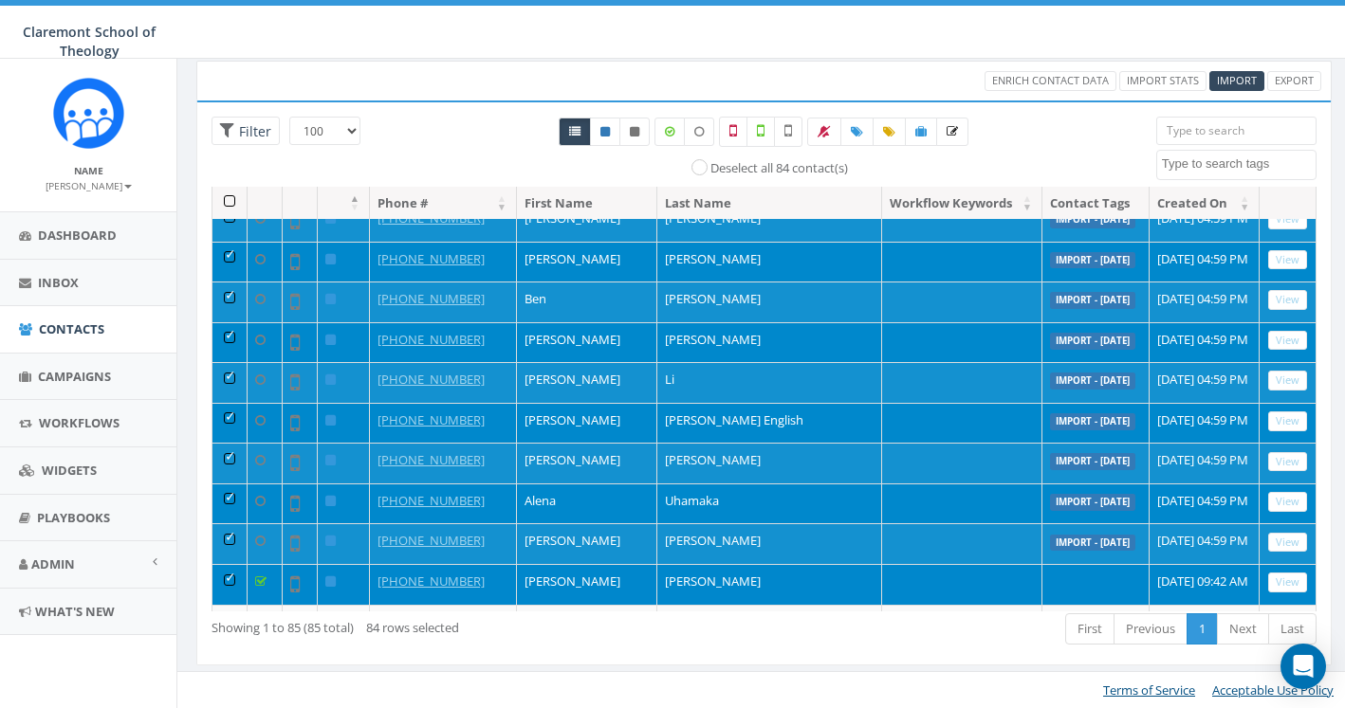
click at [230, 564] on td at bounding box center [229, 584] width 35 height 41
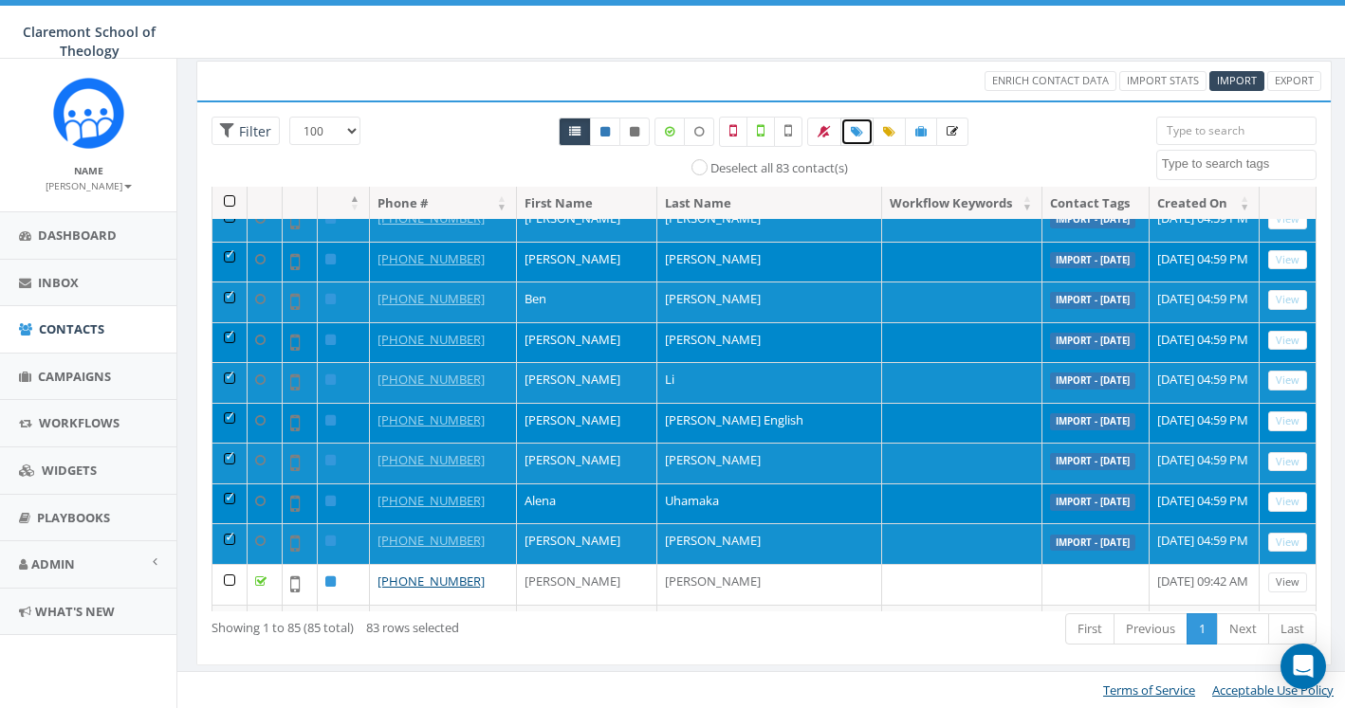
click at [854, 135] on icon at bounding box center [857, 131] width 12 height 11
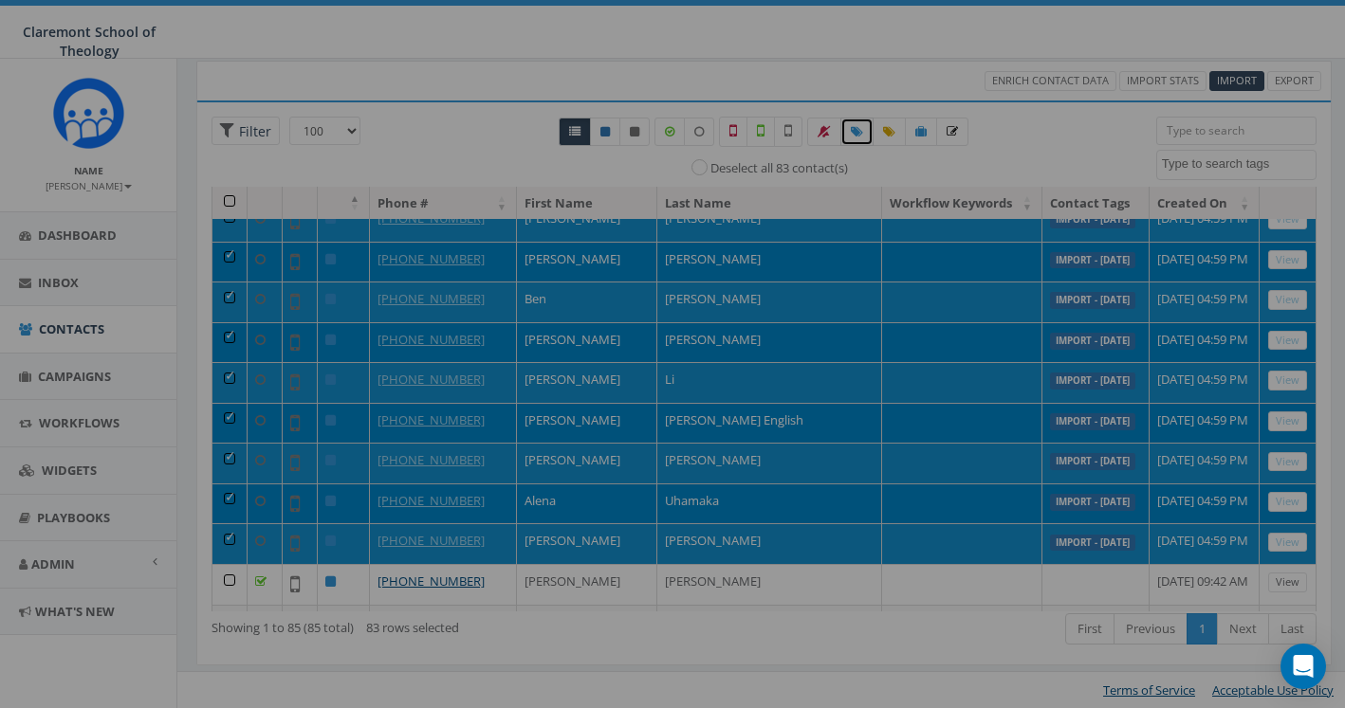
select select
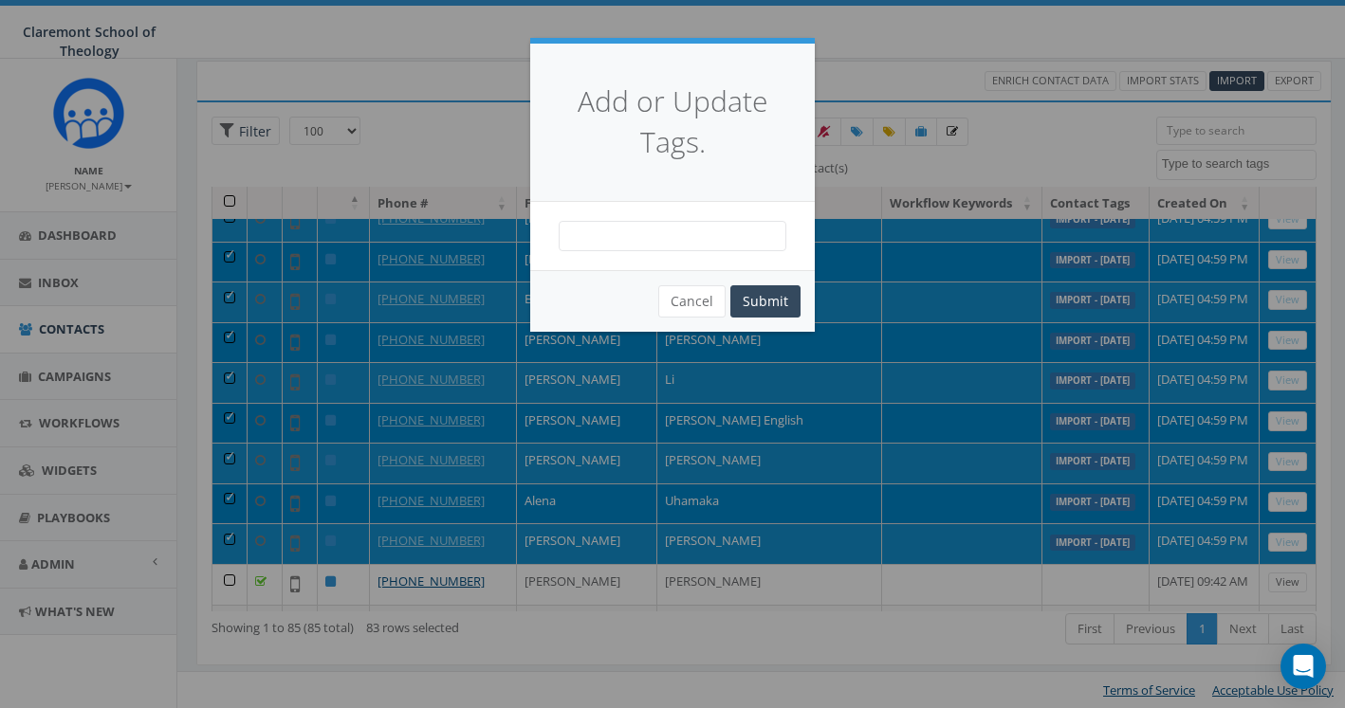
click at [660, 249] on span at bounding box center [673, 236] width 228 height 30
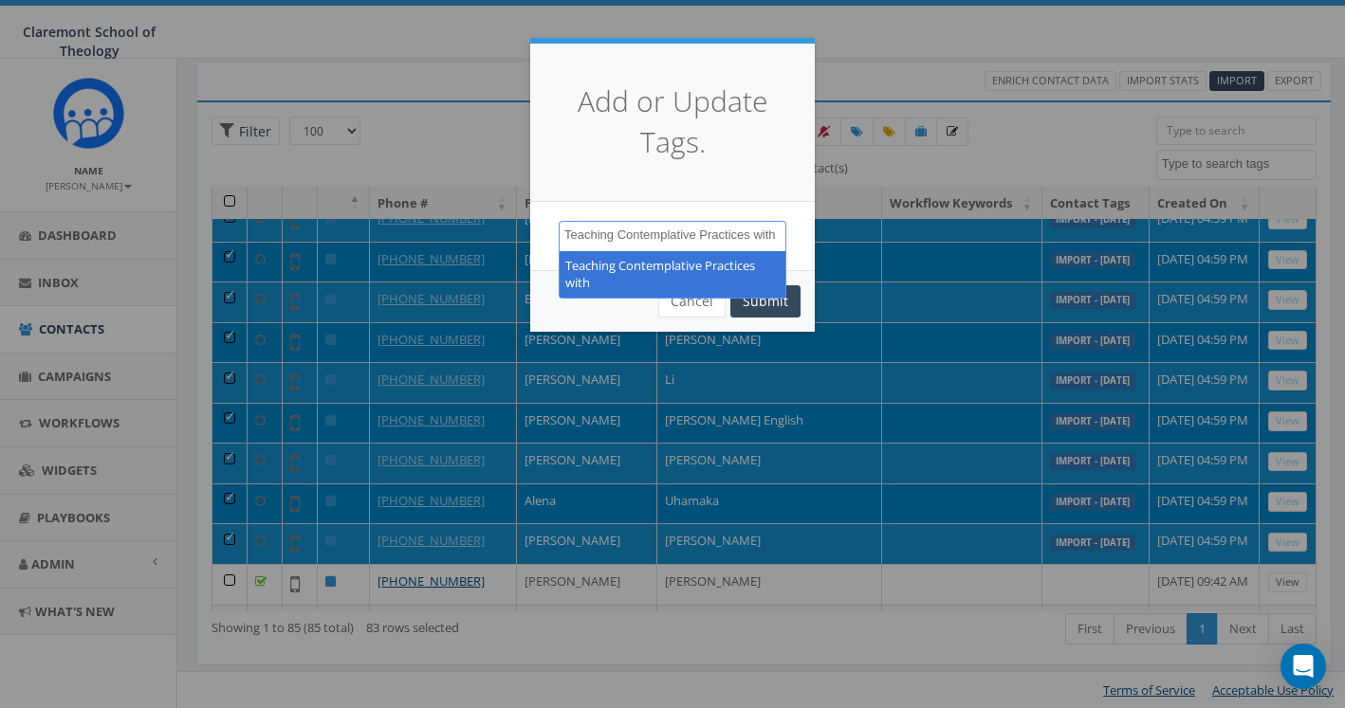
scroll to position [16, 0]
type textarea "Teaching Contemplative Practices with [PERSON_NAME]"
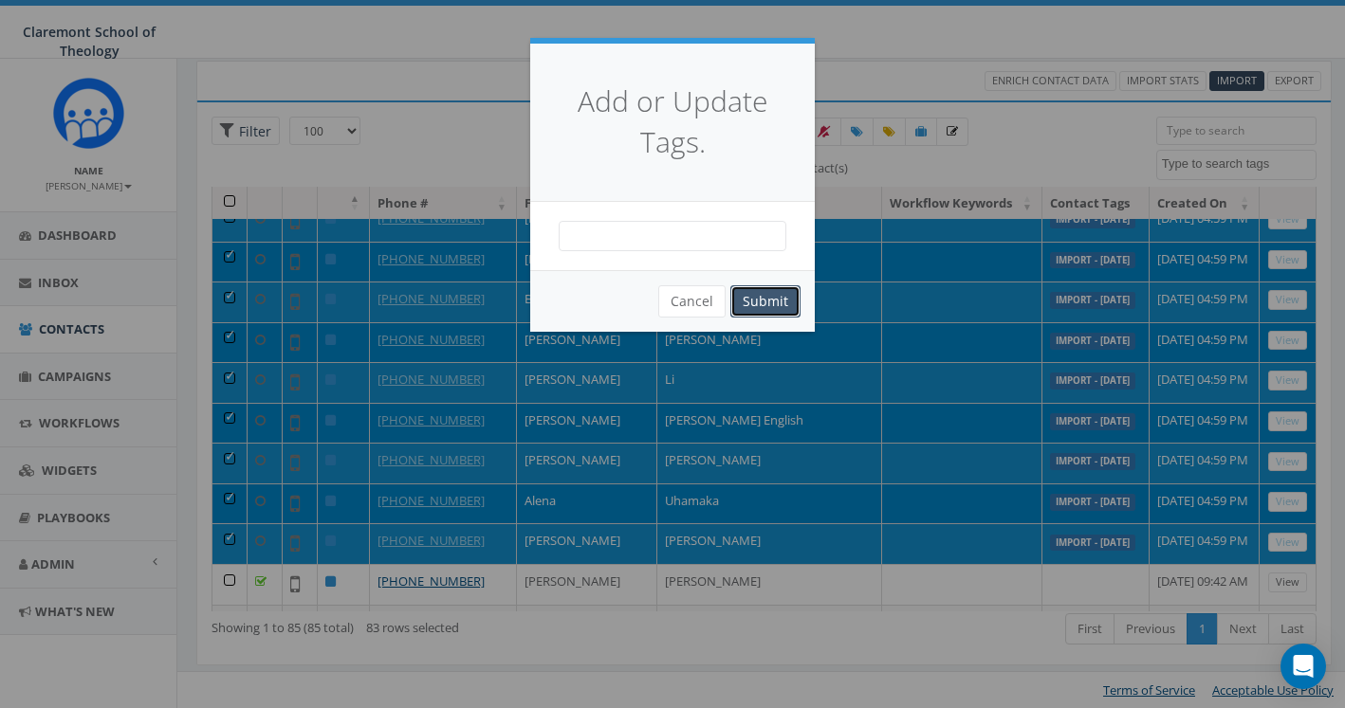
click at [754, 308] on button "Submit" at bounding box center [765, 301] width 70 height 32
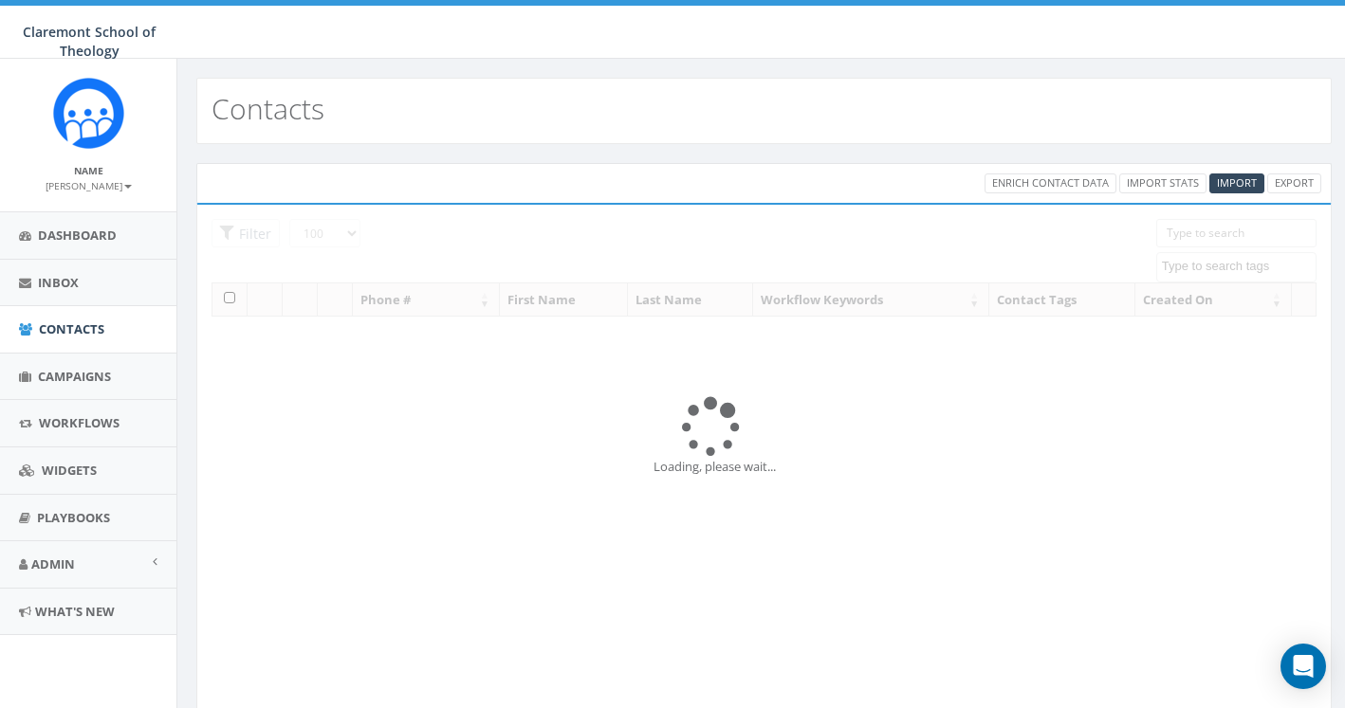
select select "100"
select select
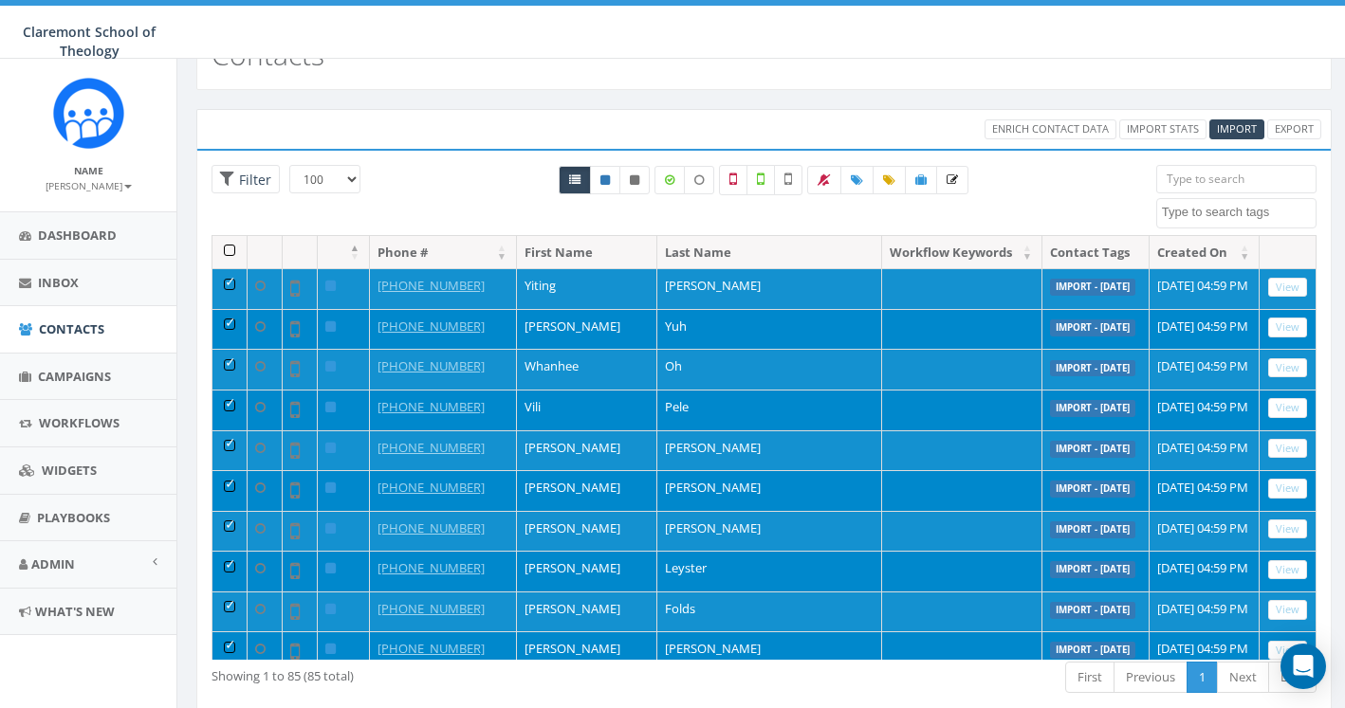
click at [1032, 195] on div "All 83 contact(s) on current page All 85 contact(s) filtered" at bounding box center [764, 200] width 756 height 70
